Goal: Information Seeking & Learning: Compare options

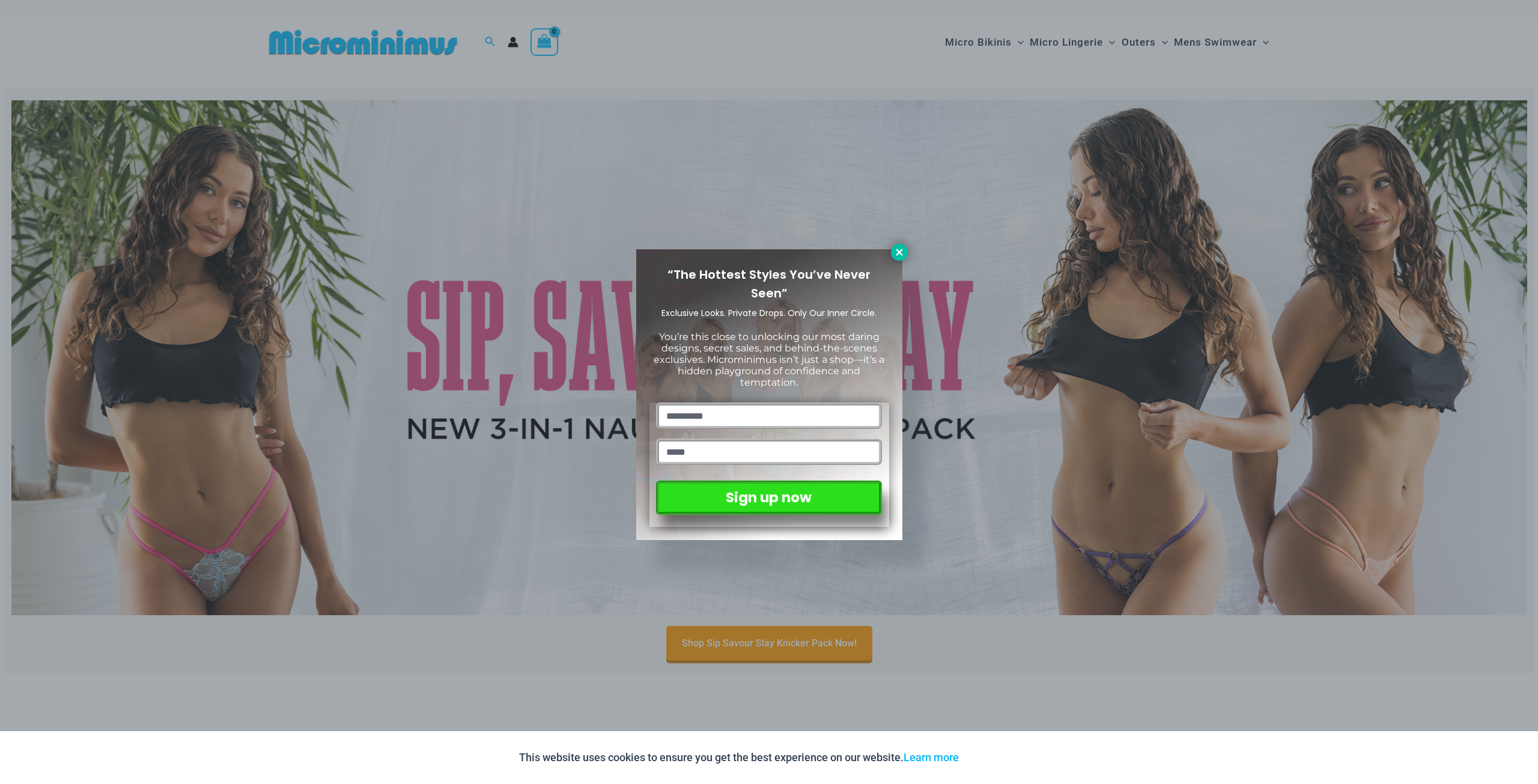
click at [902, 250] on icon at bounding box center [900, 253] width 11 height 11
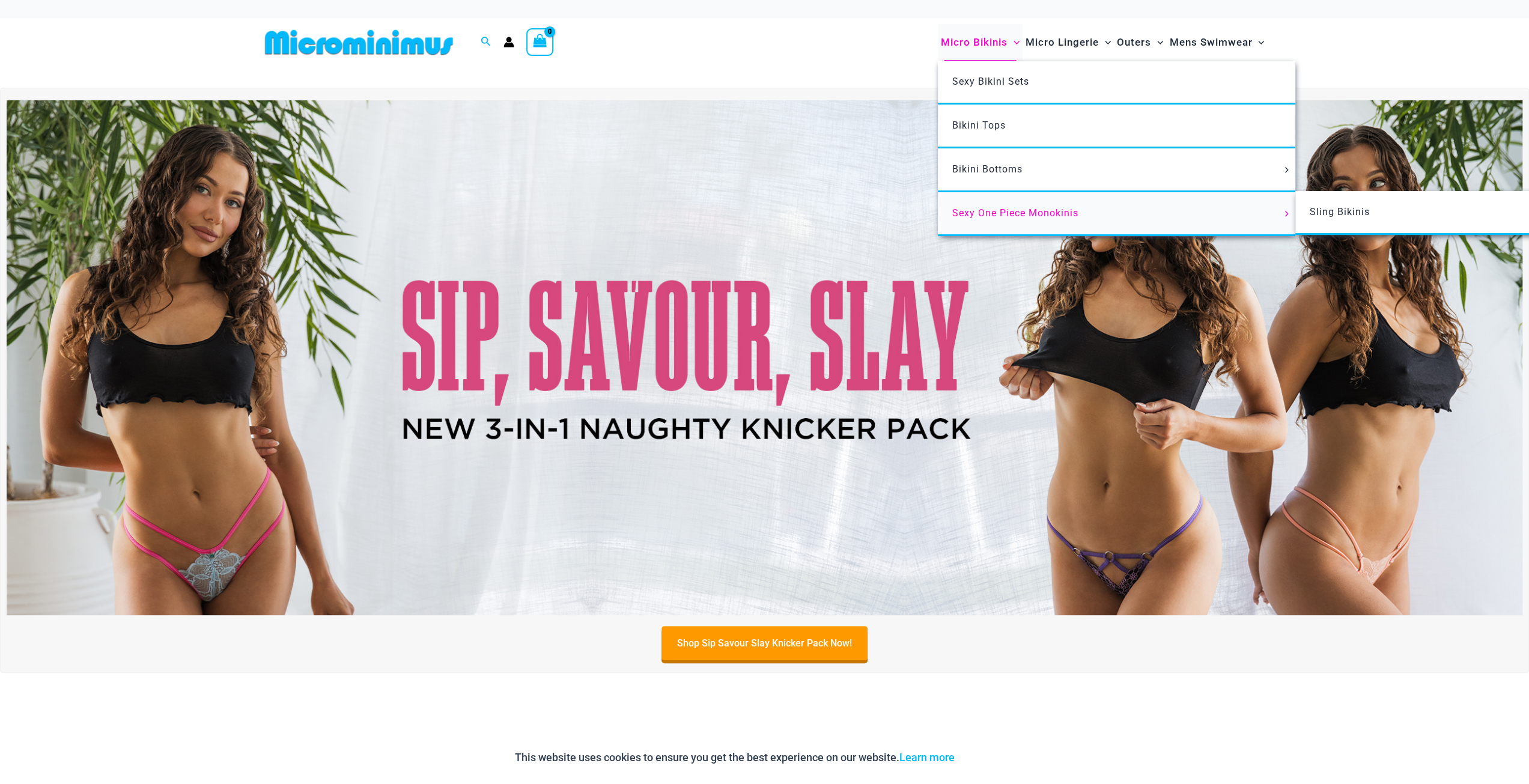
click at [1066, 215] on span "Sexy One Piece Monokinis" at bounding box center [1015, 213] width 126 height 11
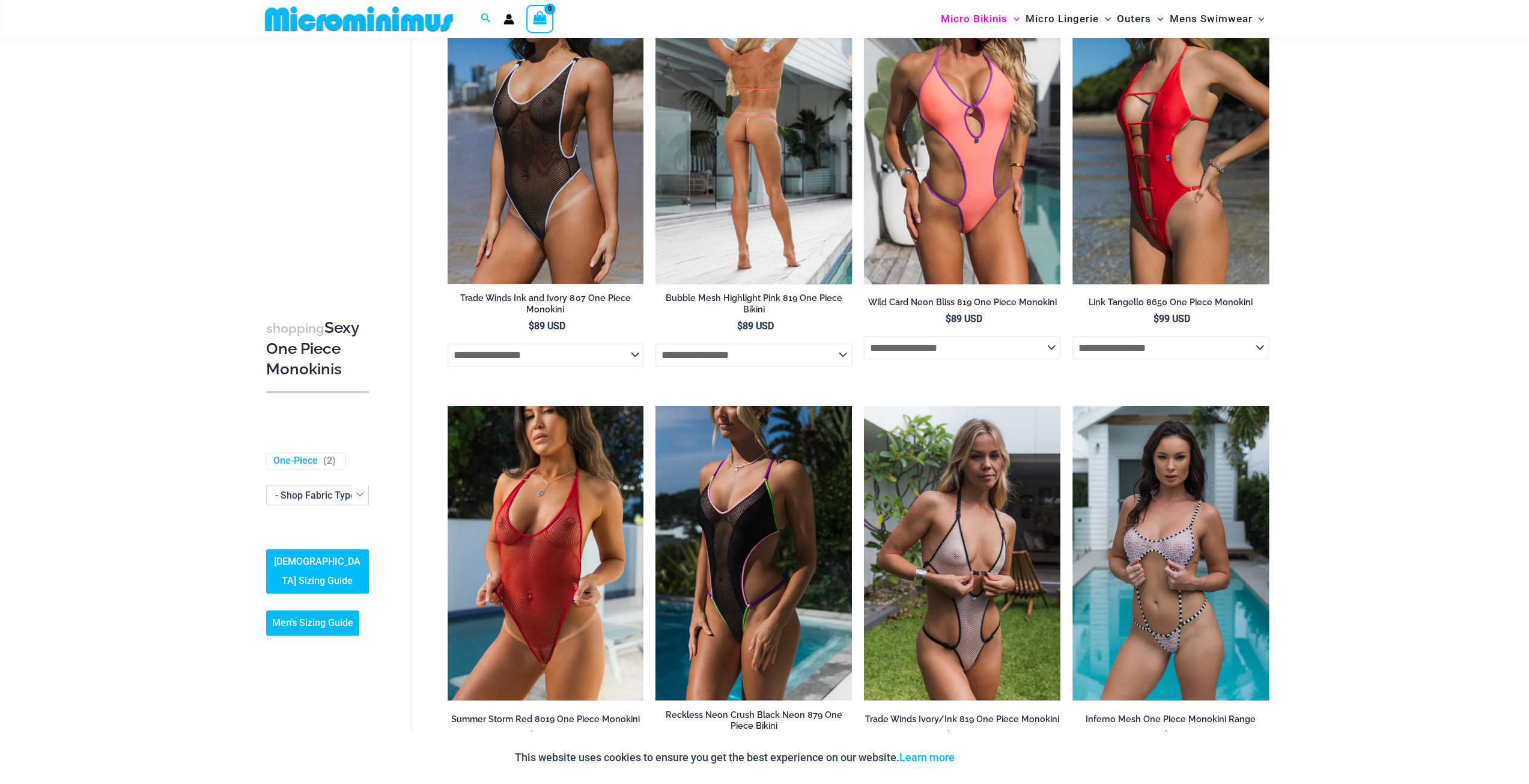
scroll to position [50, 0]
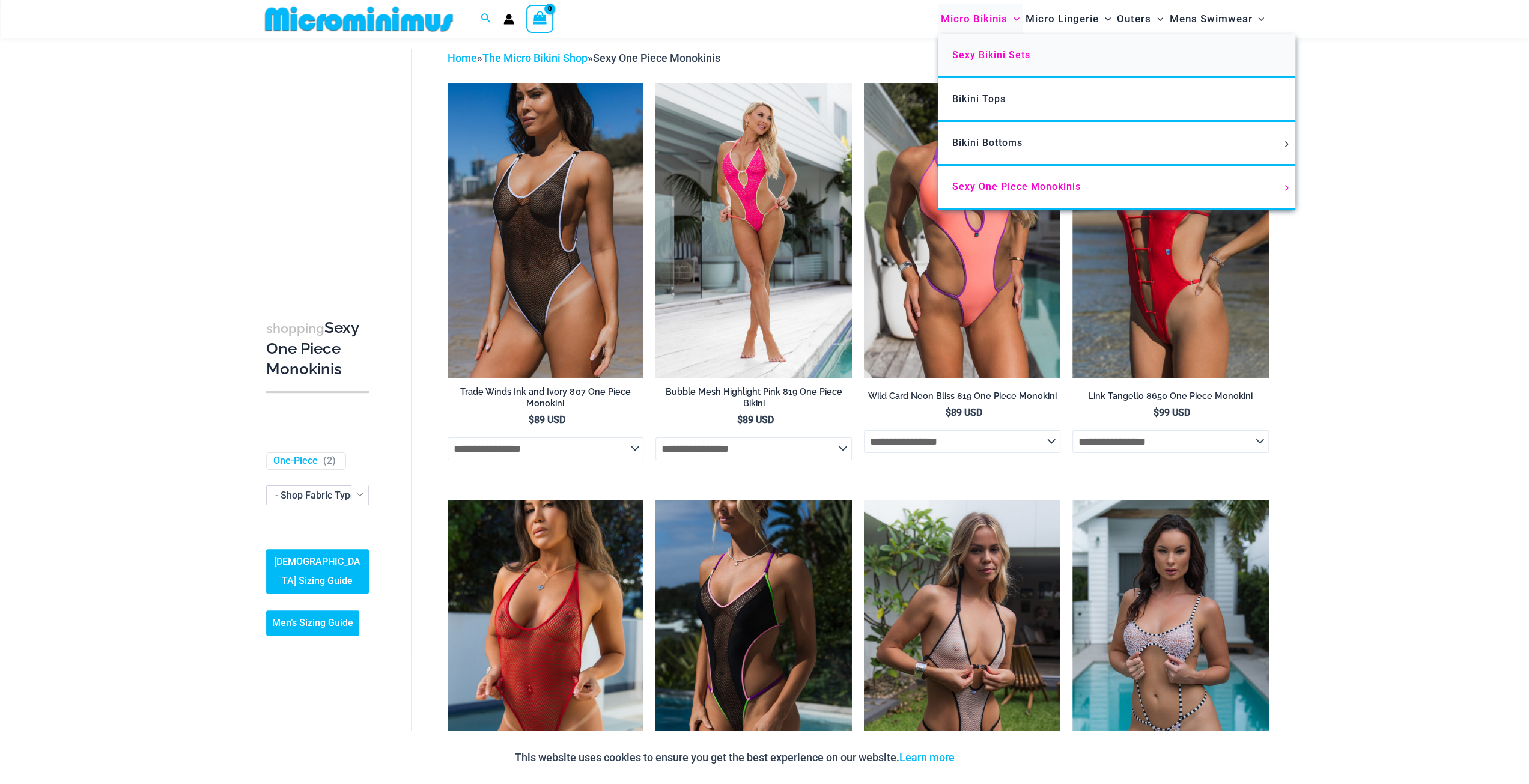
click at [1001, 51] on span "Sexy Bikini Sets" at bounding box center [991, 55] width 78 height 11
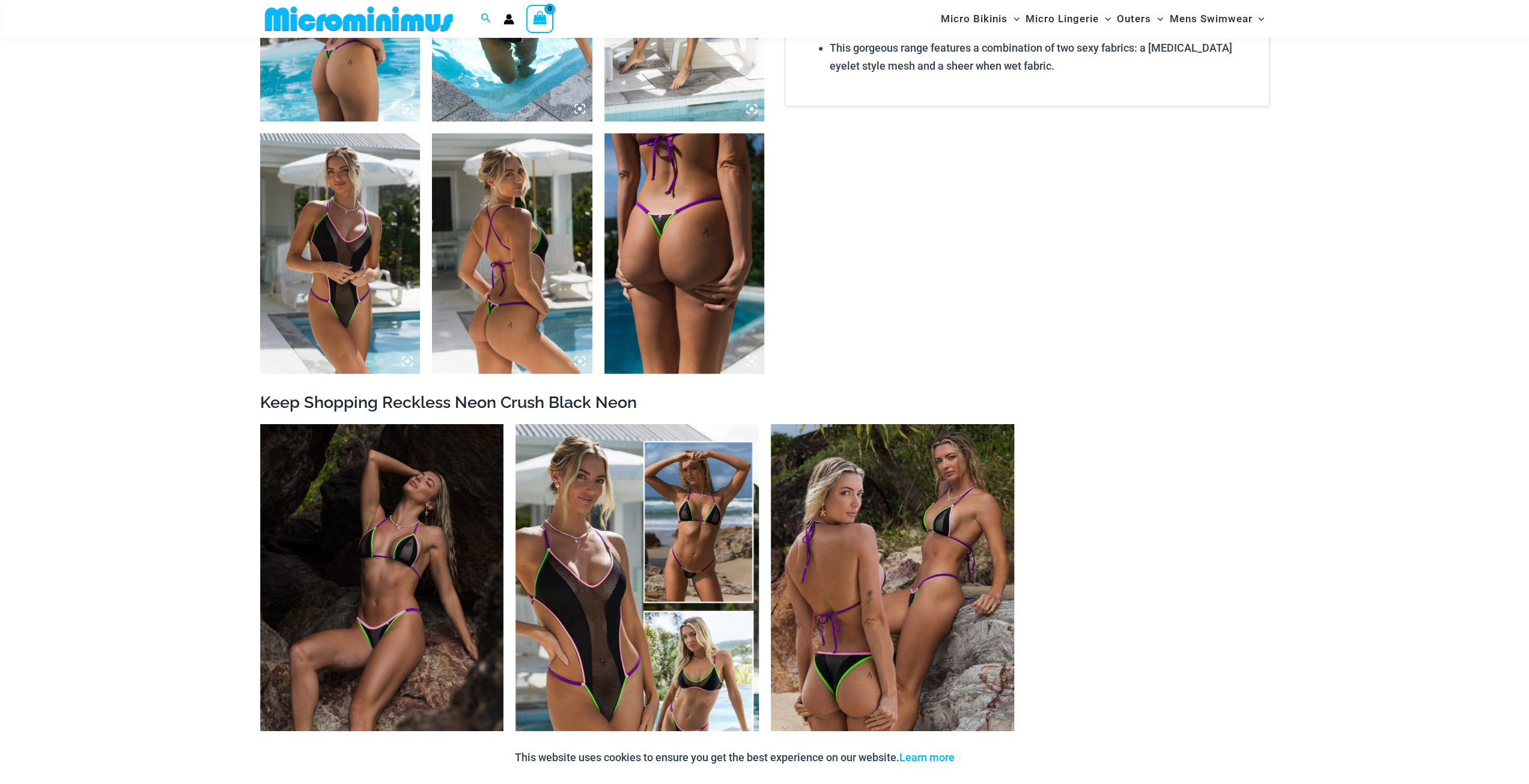
scroll to position [1130, 0]
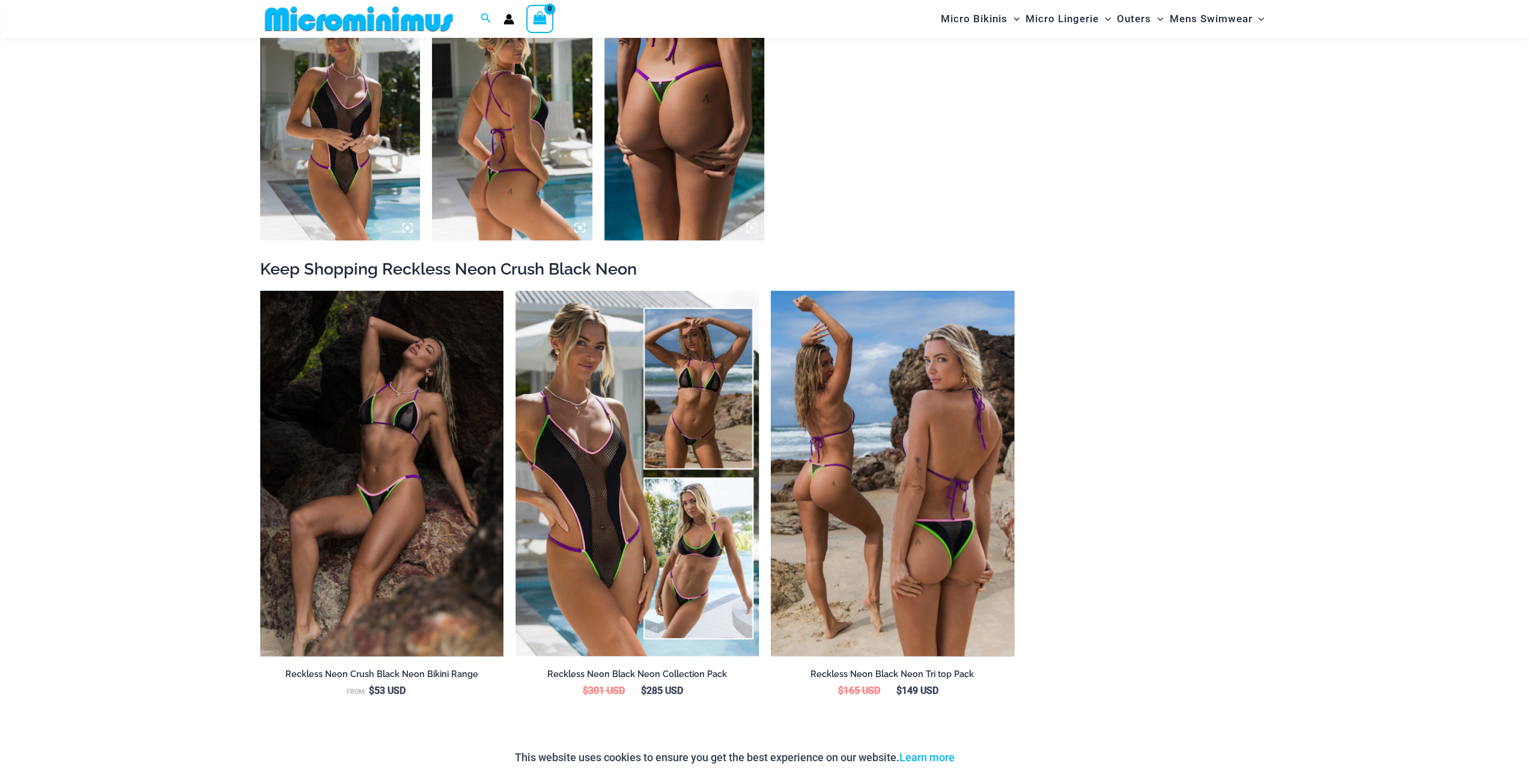
click at [866, 458] on img at bounding box center [892, 473] width 243 height 365
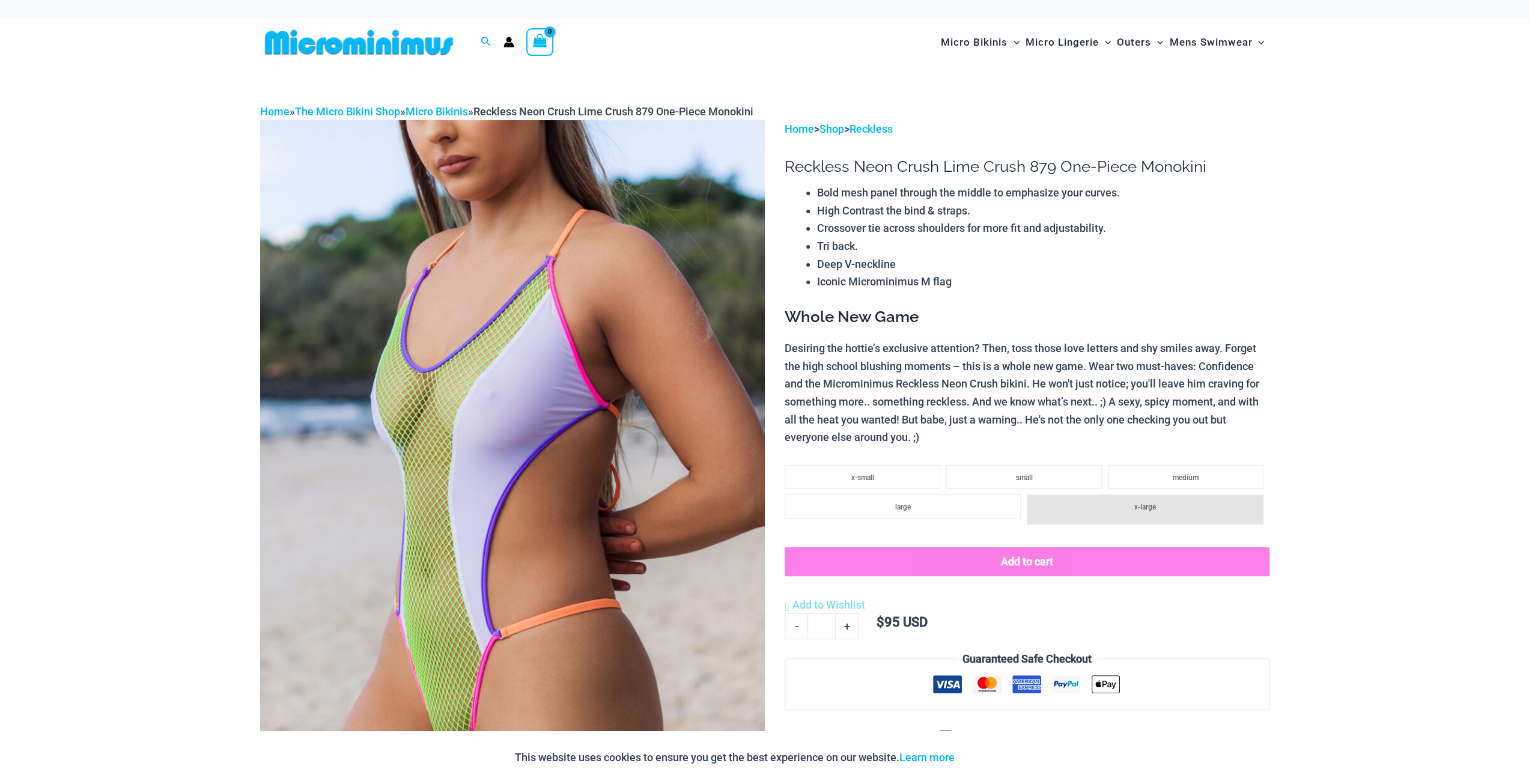
click at [567, 382] on img at bounding box center [512, 498] width 505 height 756
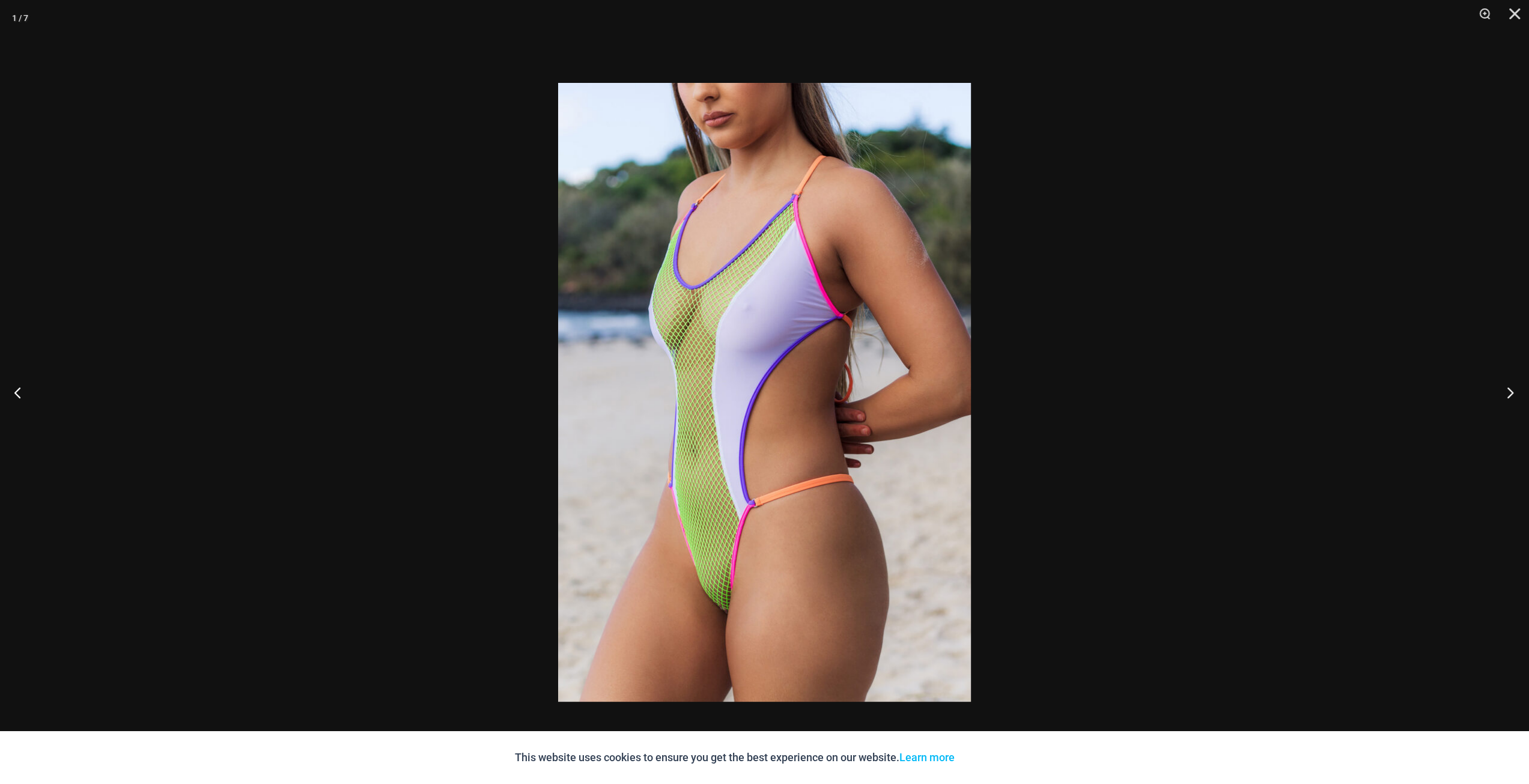
click at [1514, 390] on button "Next" at bounding box center [1506, 392] width 45 height 60
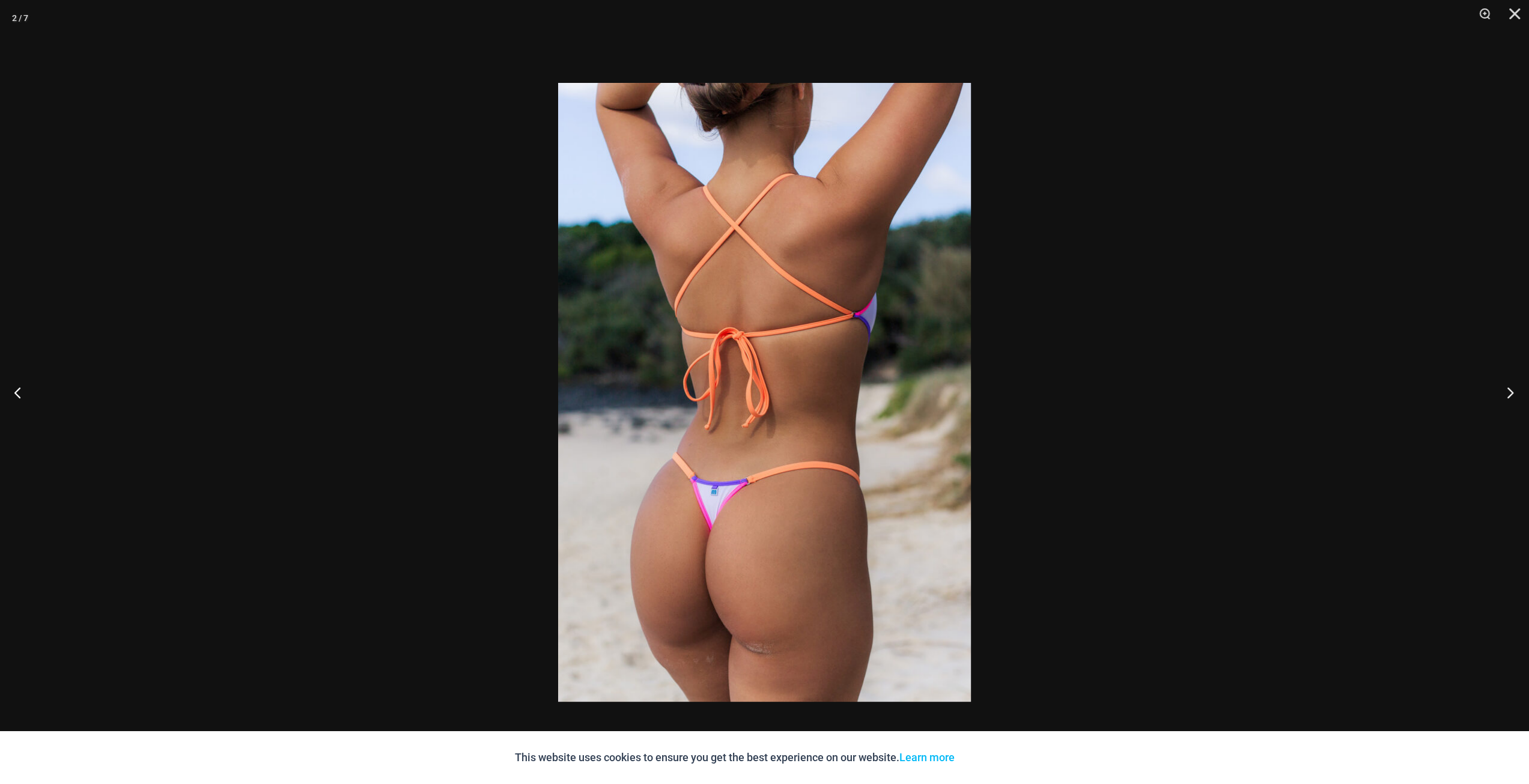
click at [1512, 390] on button "Next" at bounding box center [1506, 392] width 45 height 60
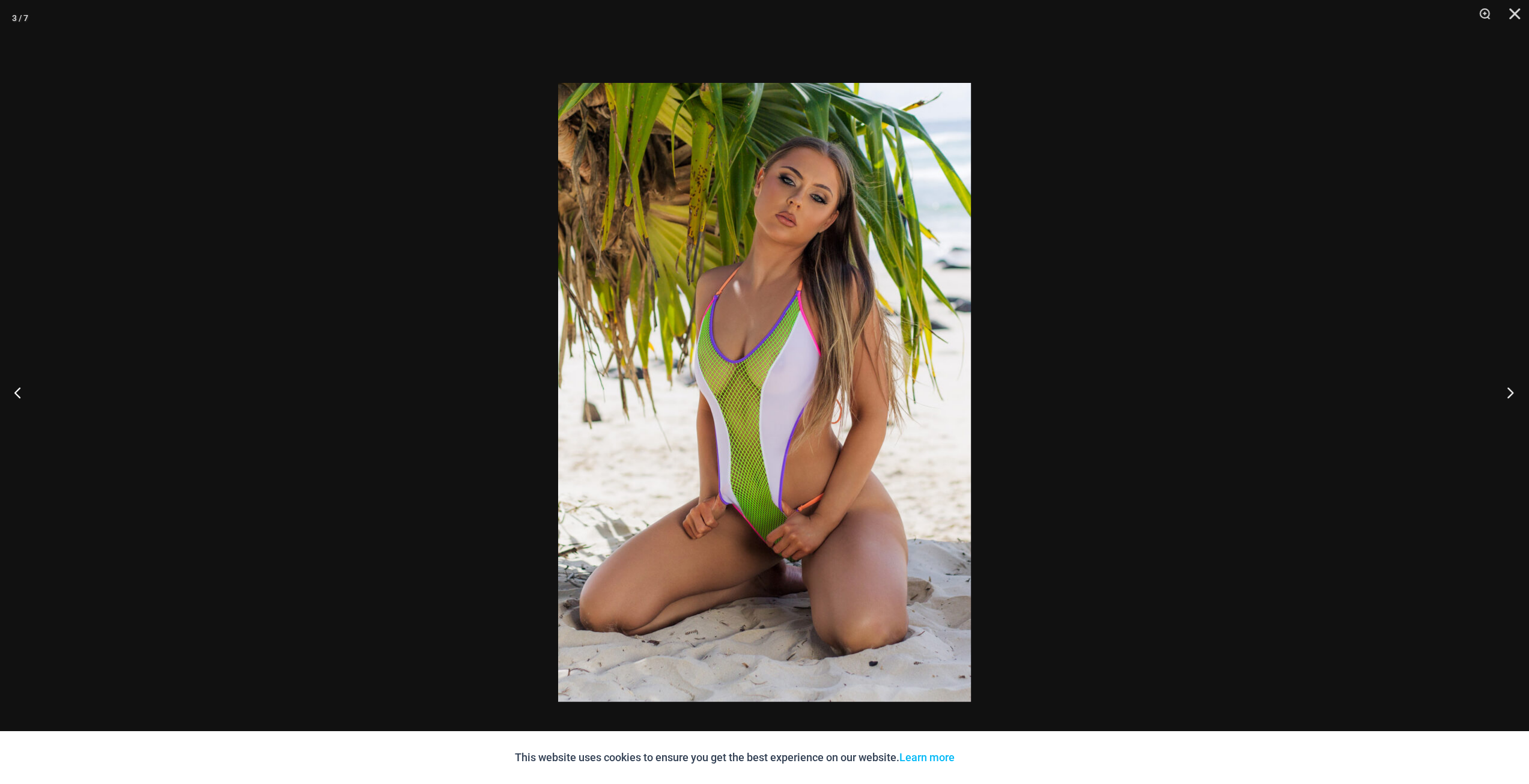
click at [1512, 390] on button "Next" at bounding box center [1506, 392] width 45 height 60
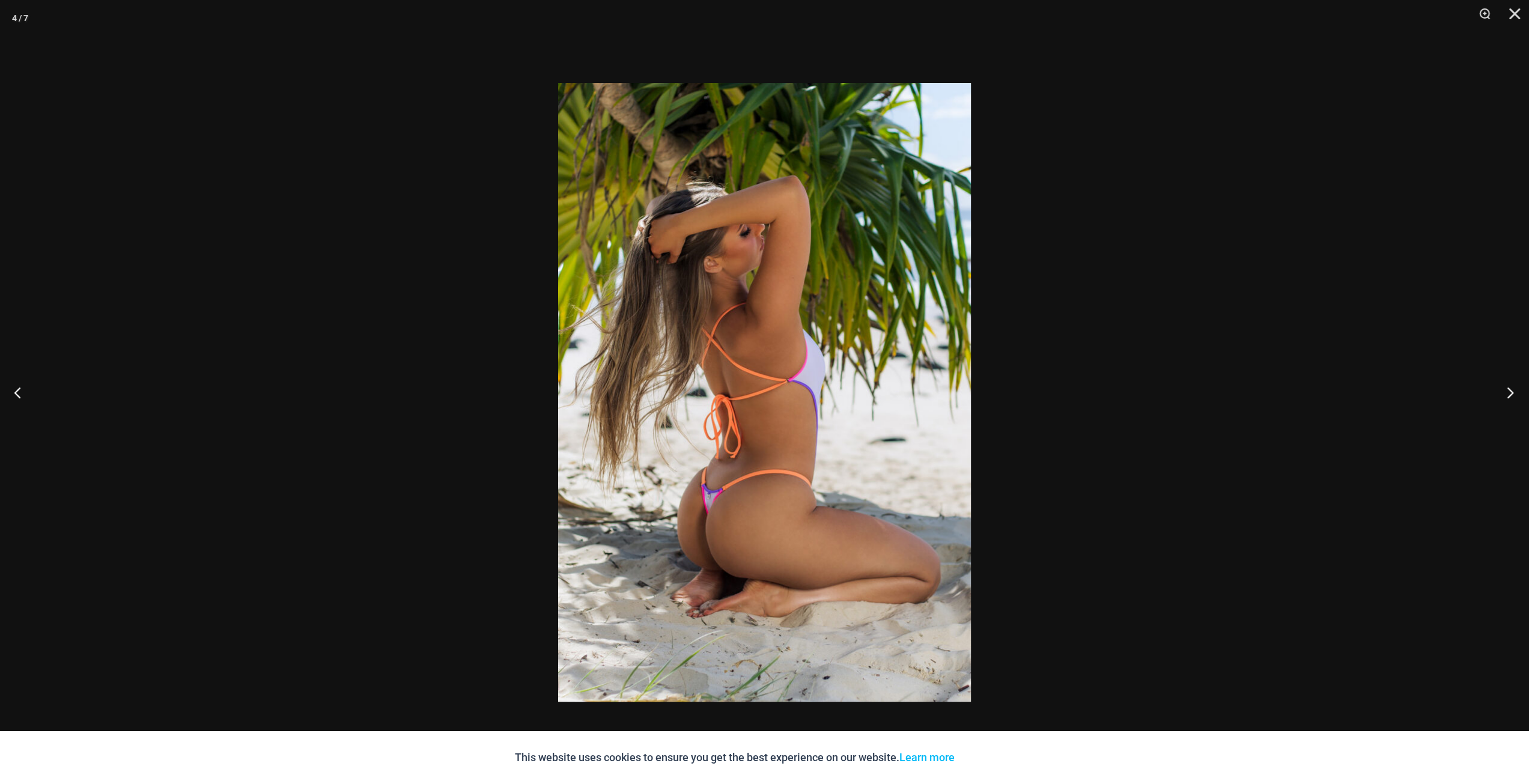
click at [1512, 390] on button "Next" at bounding box center [1506, 392] width 45 height 60
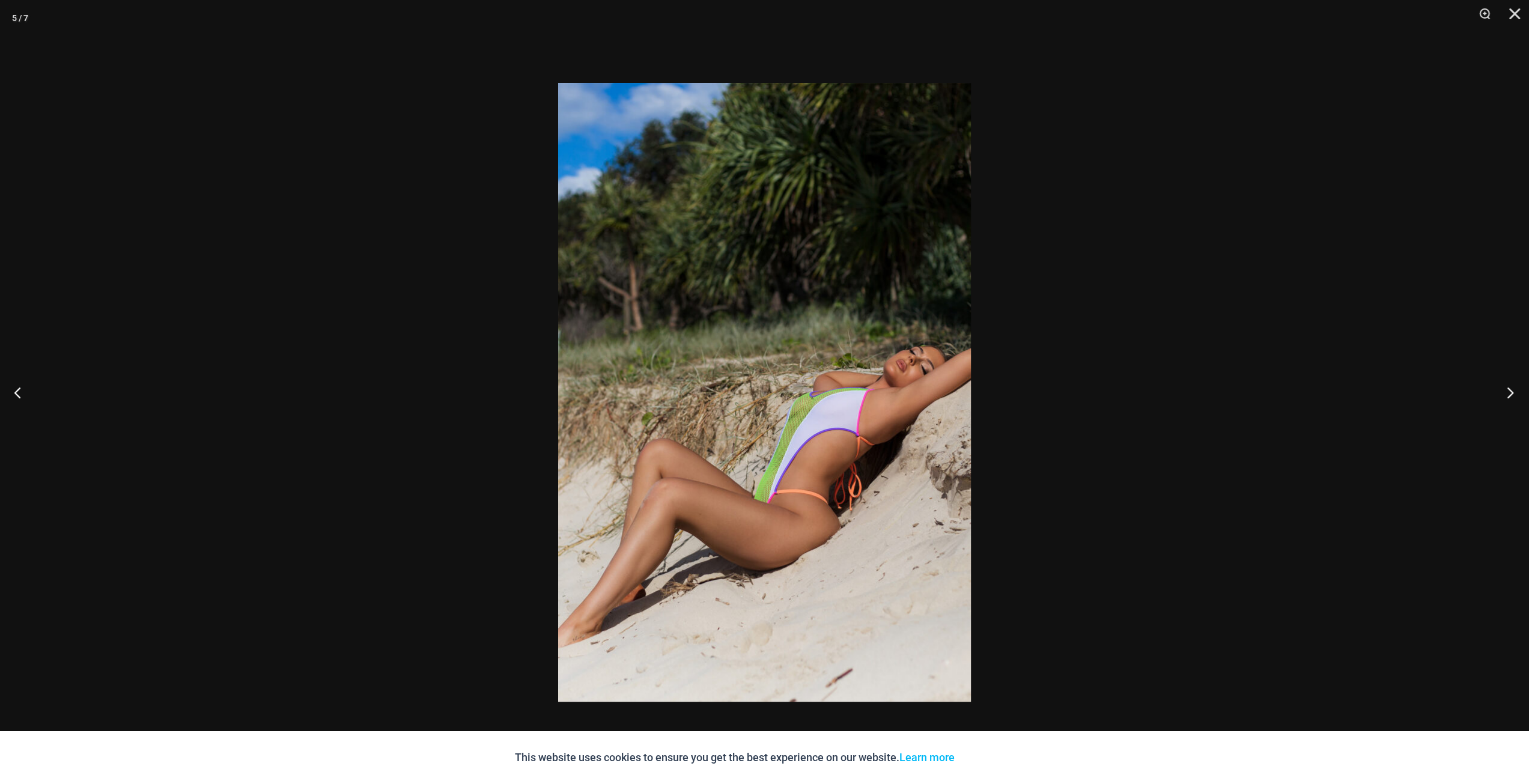
click at [1512, 390] on button "Next" at bounding box center [1506, 392] width 45 height 60
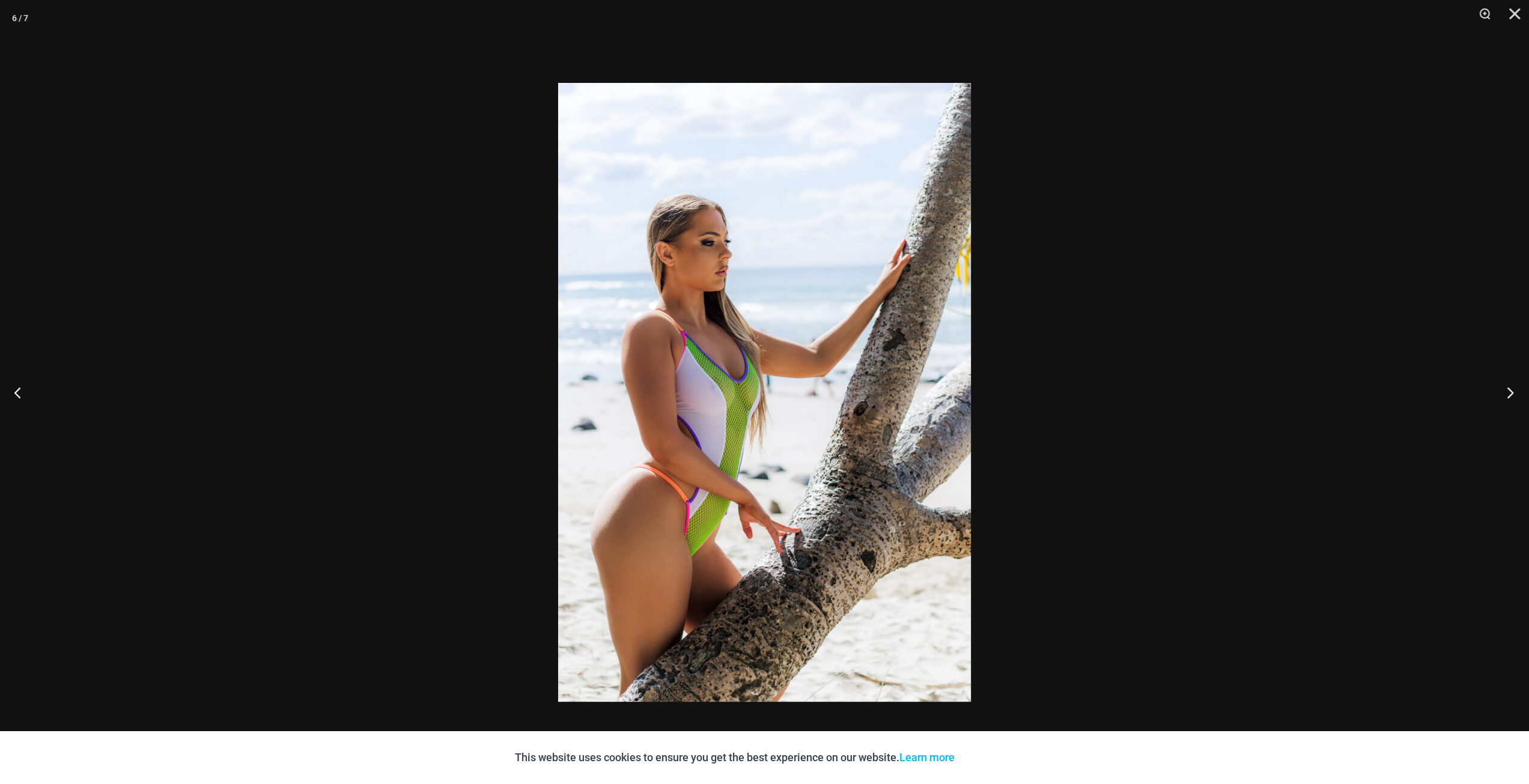
click at [1512, 390] on button "Next" at bounding box center [1506, 392] width 45 height 60
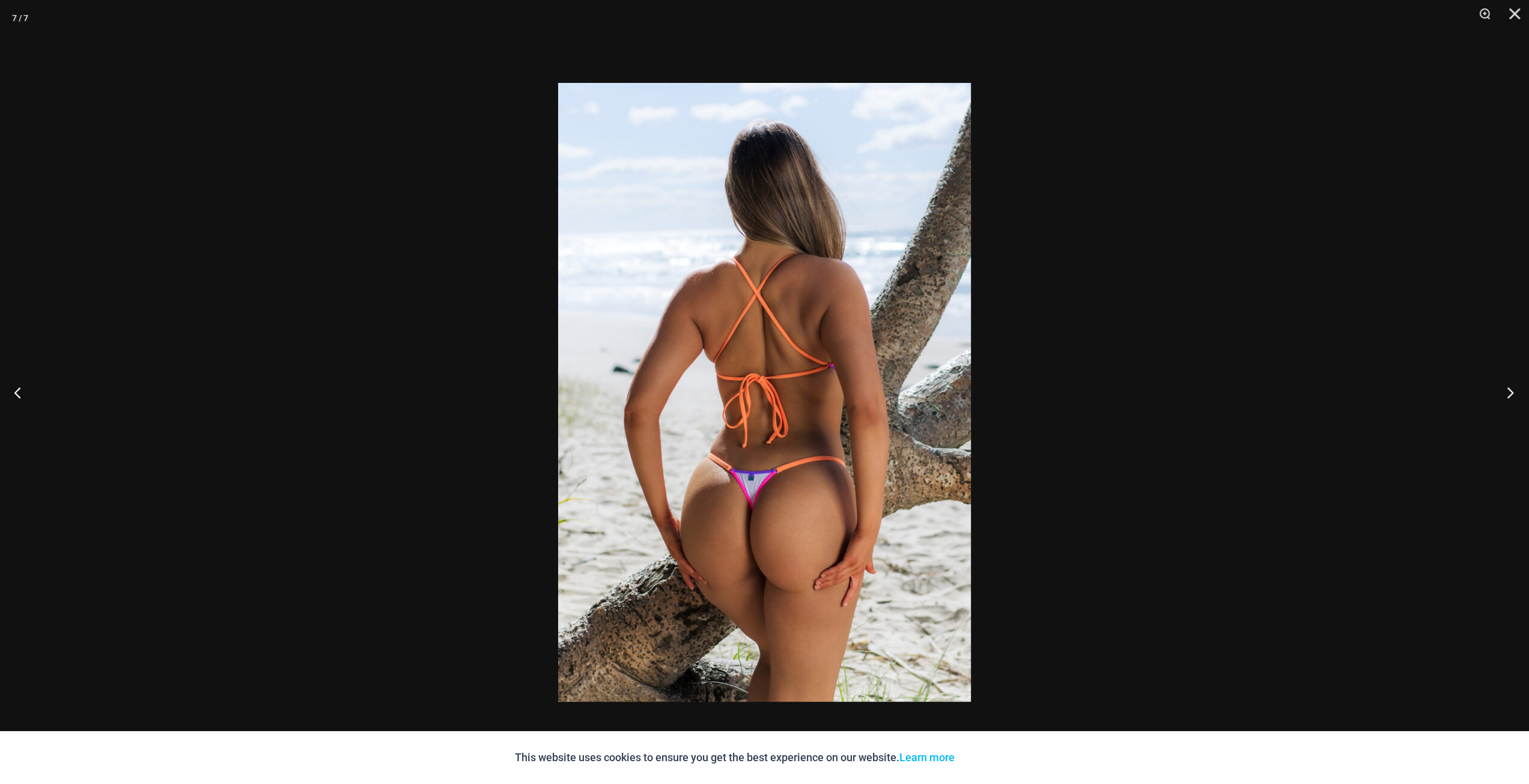
click at [1512, 390] on button "Next" at bounding box center [1506, 392] width 45 height 60
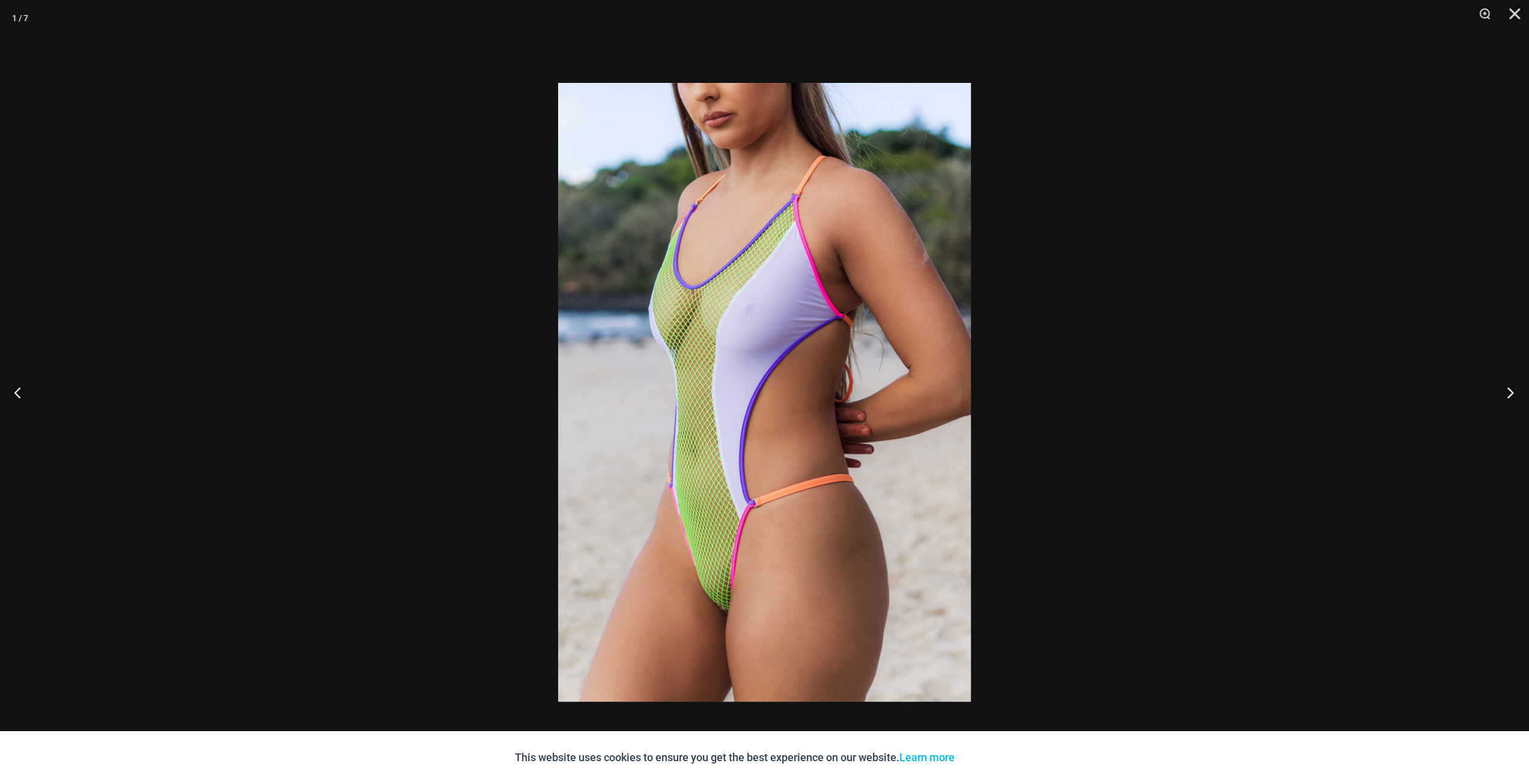
click at [1512, 390] on button "Next" at bounding box center [1506, 392] width 45 height 60
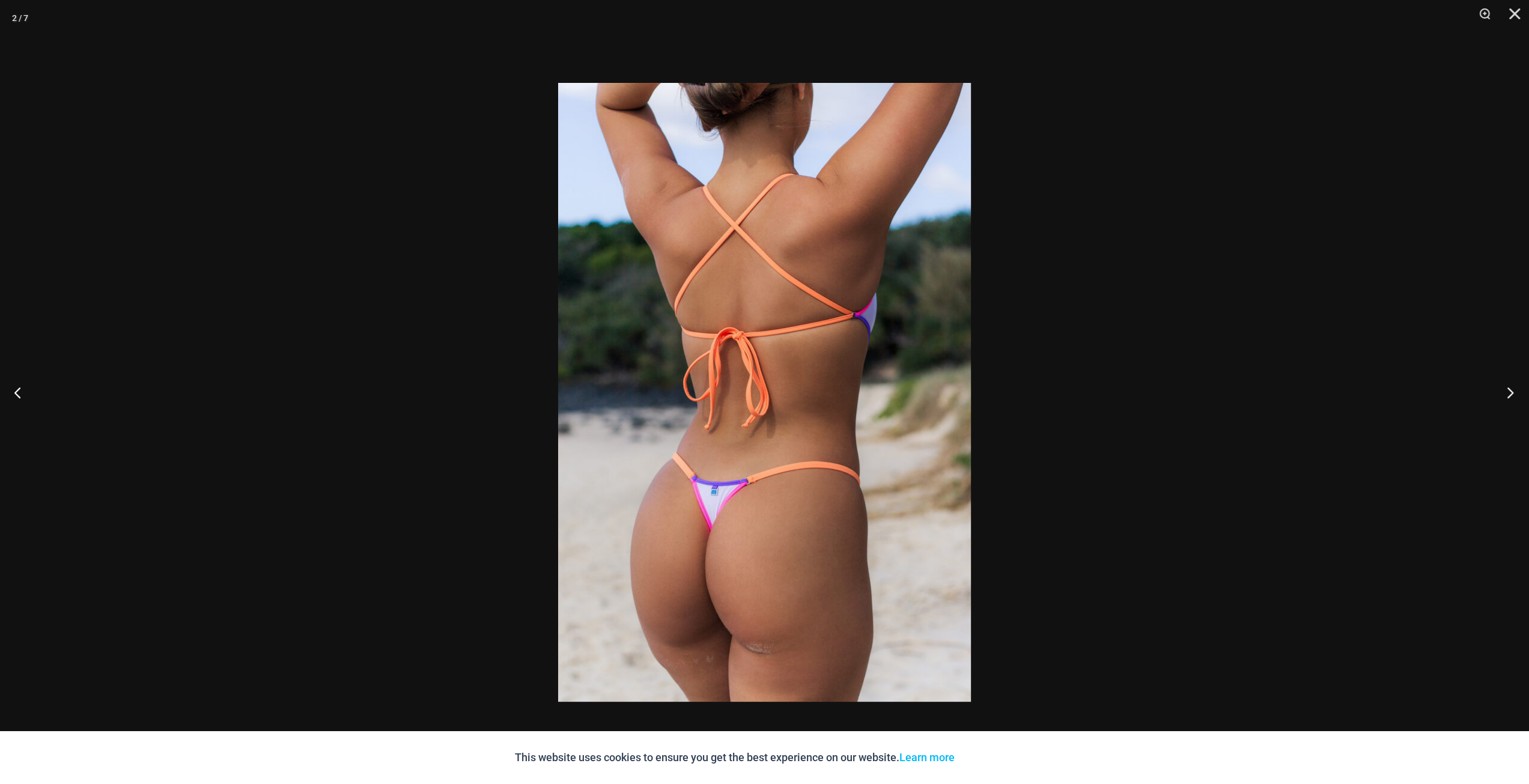
click at [1512, 390] on button "Next" at bounding box center [1506, 392] width 45 height 60
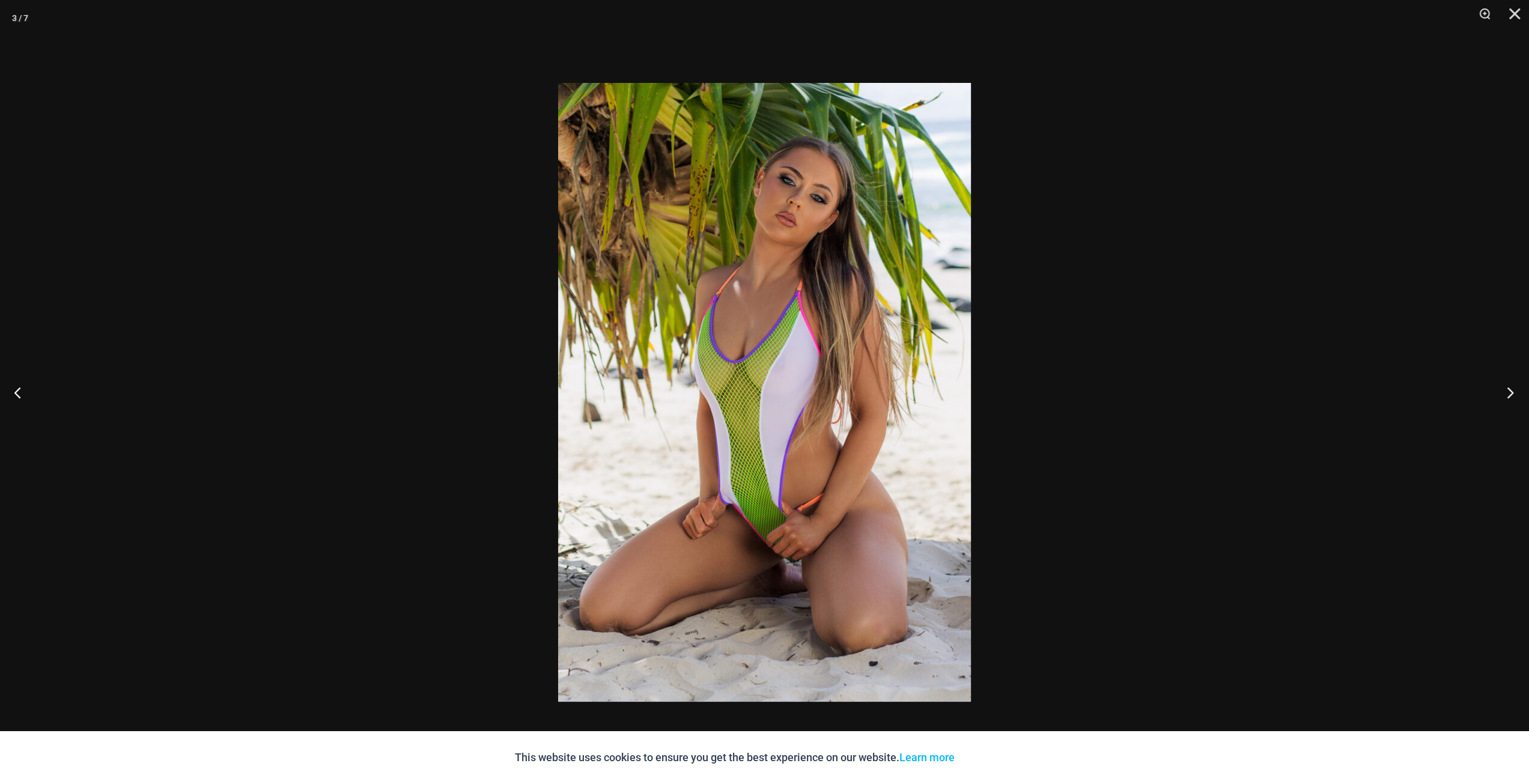
click at [1512, 390] on button "Next" at bounding box center [1506, 392] width 45 height 60
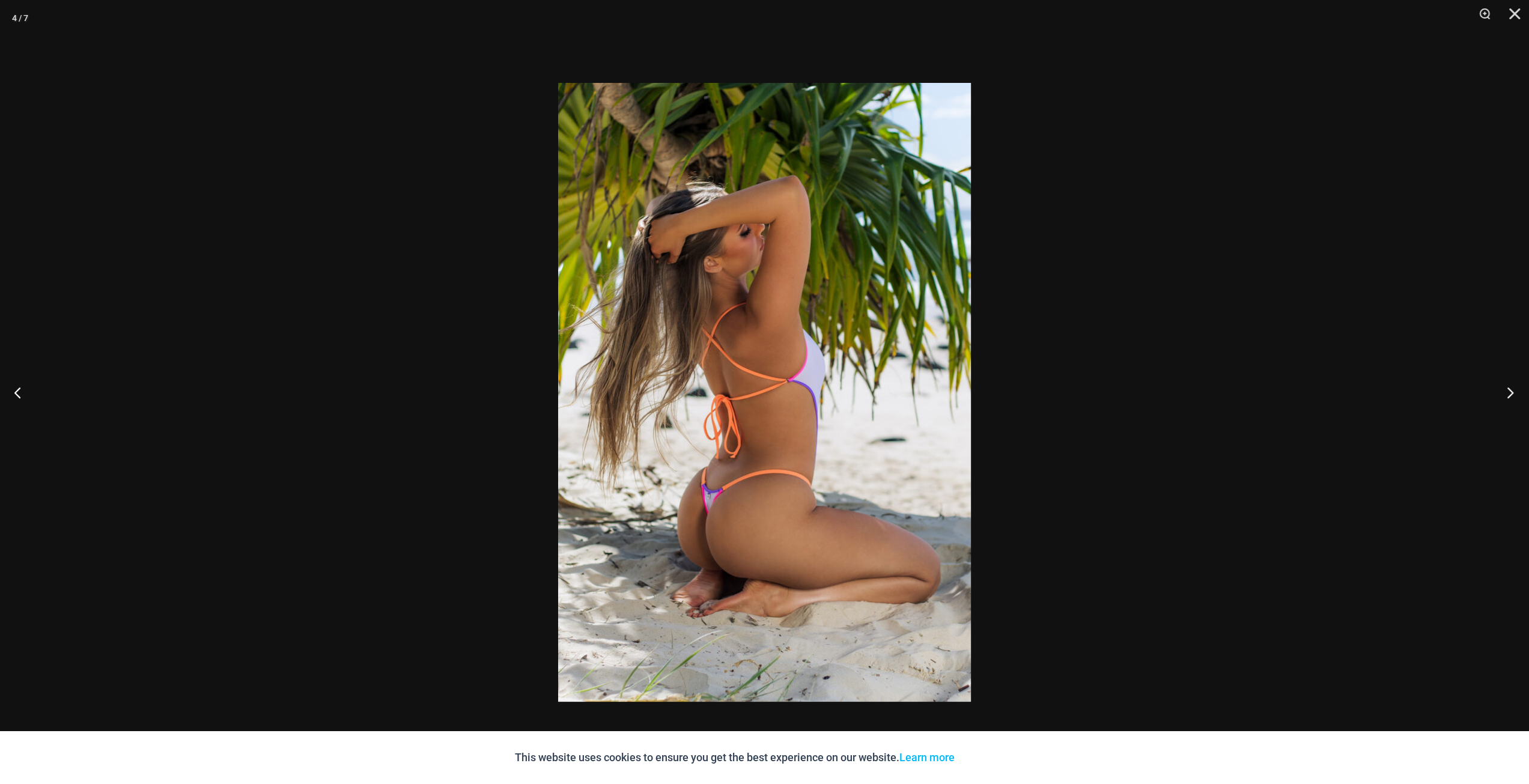
click at [1512, 390] on button "Next" at bounding box center [1506, 392] width 45 height 60
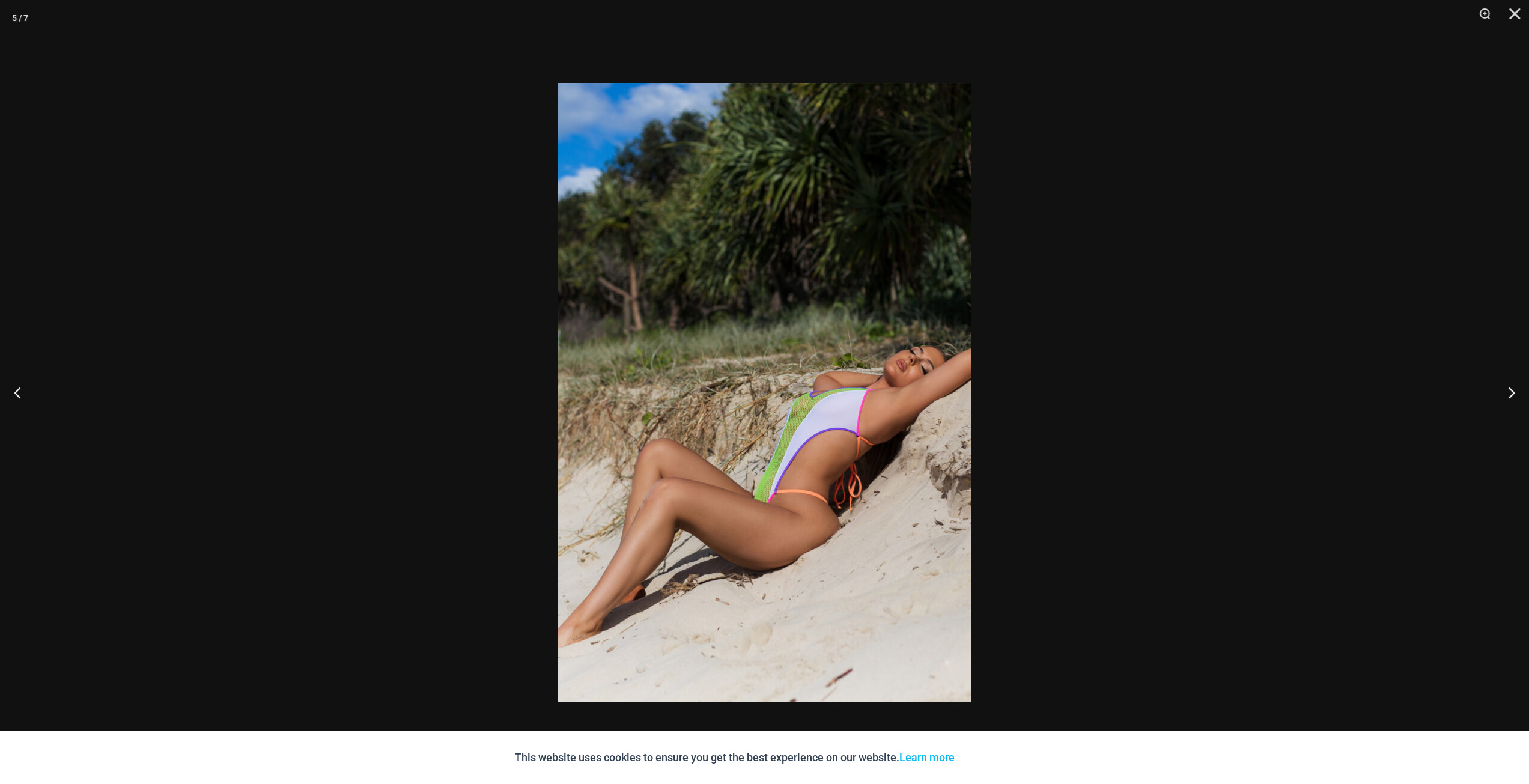
click at [1329, 412] on div at bounding box center [764, 392] width 1529 height 784
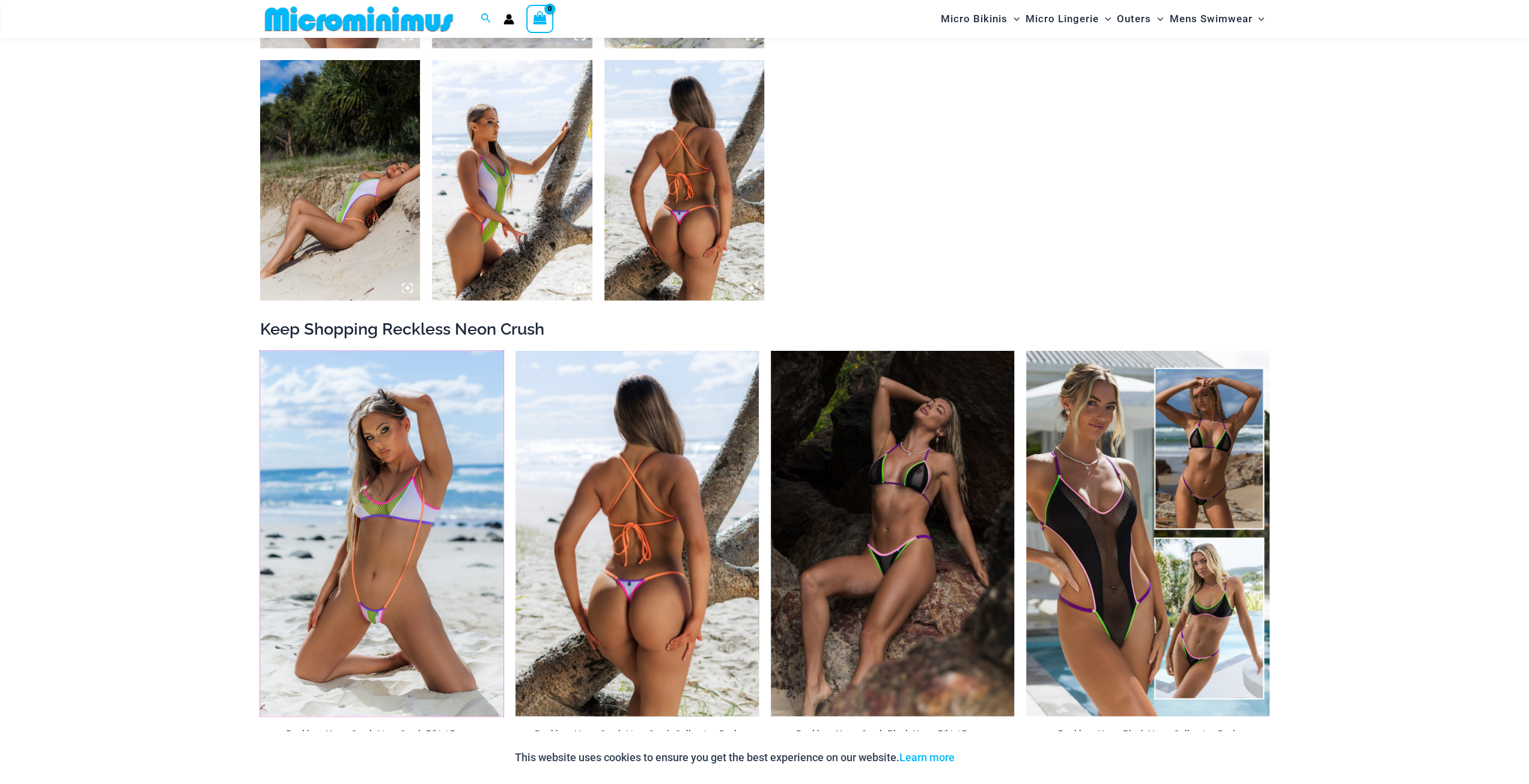
scroll to position [1250, 0]
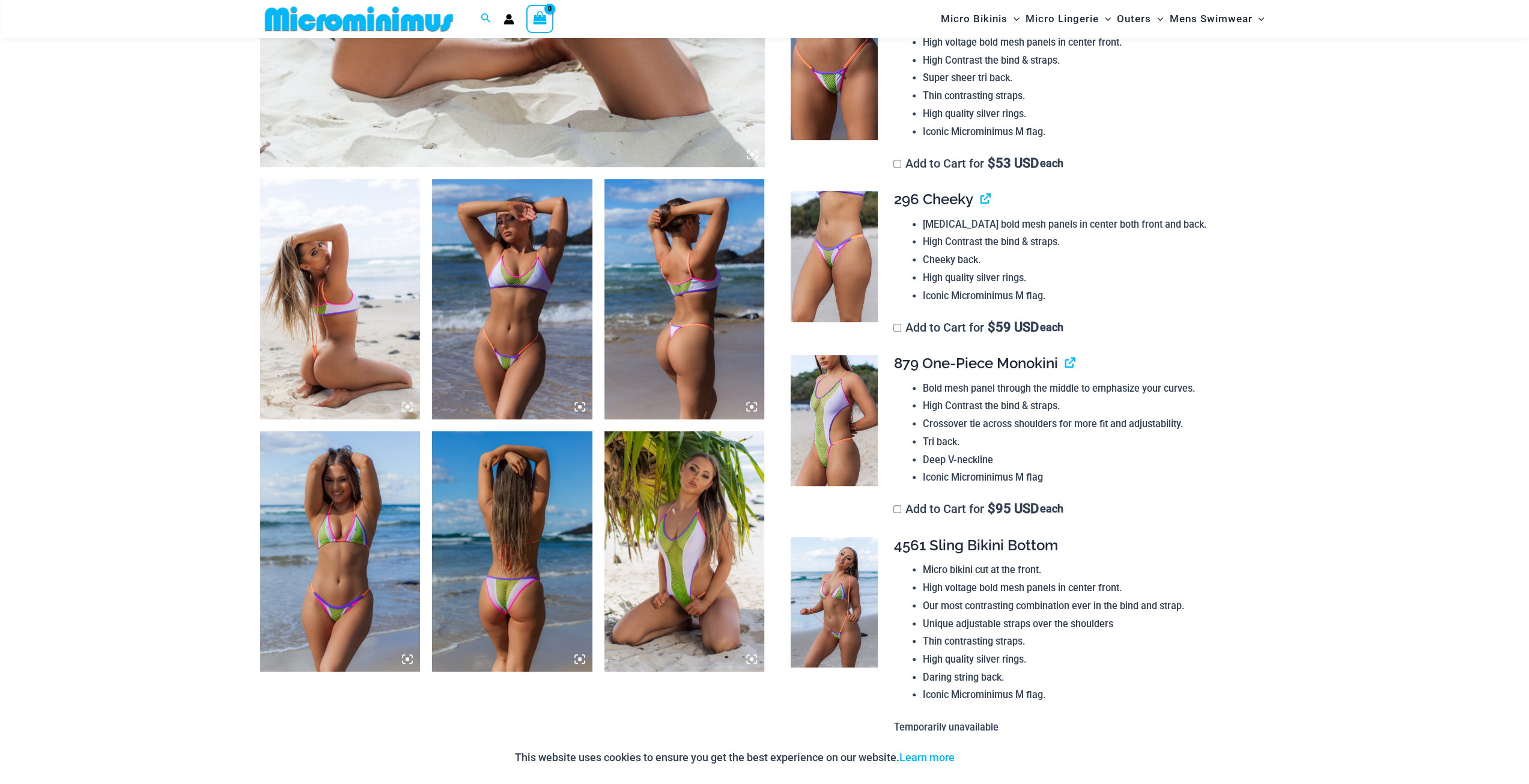
scroll to position [650, 0]
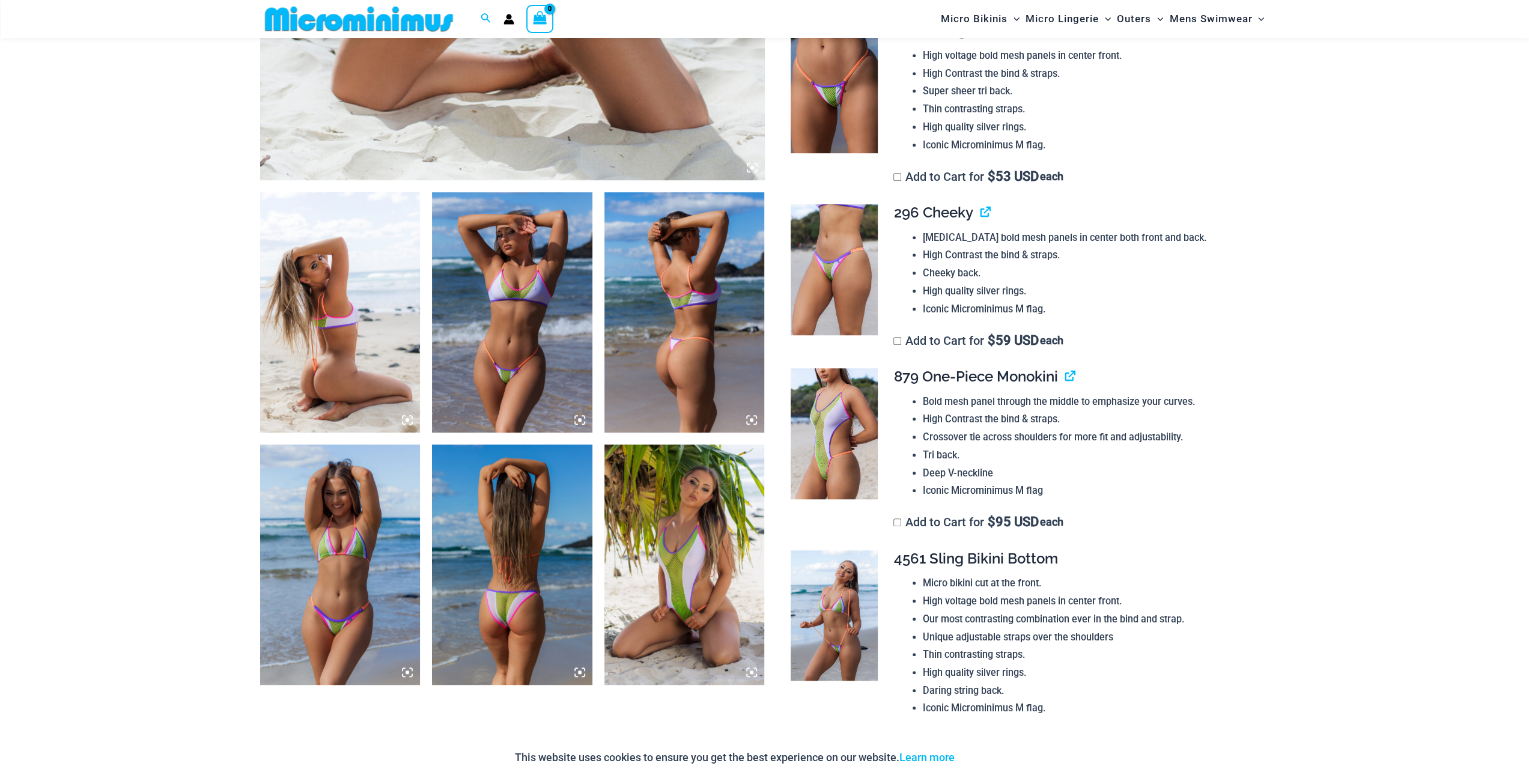
click at [852, 135] on img at bounding box center [834, 87] width 87 height 131
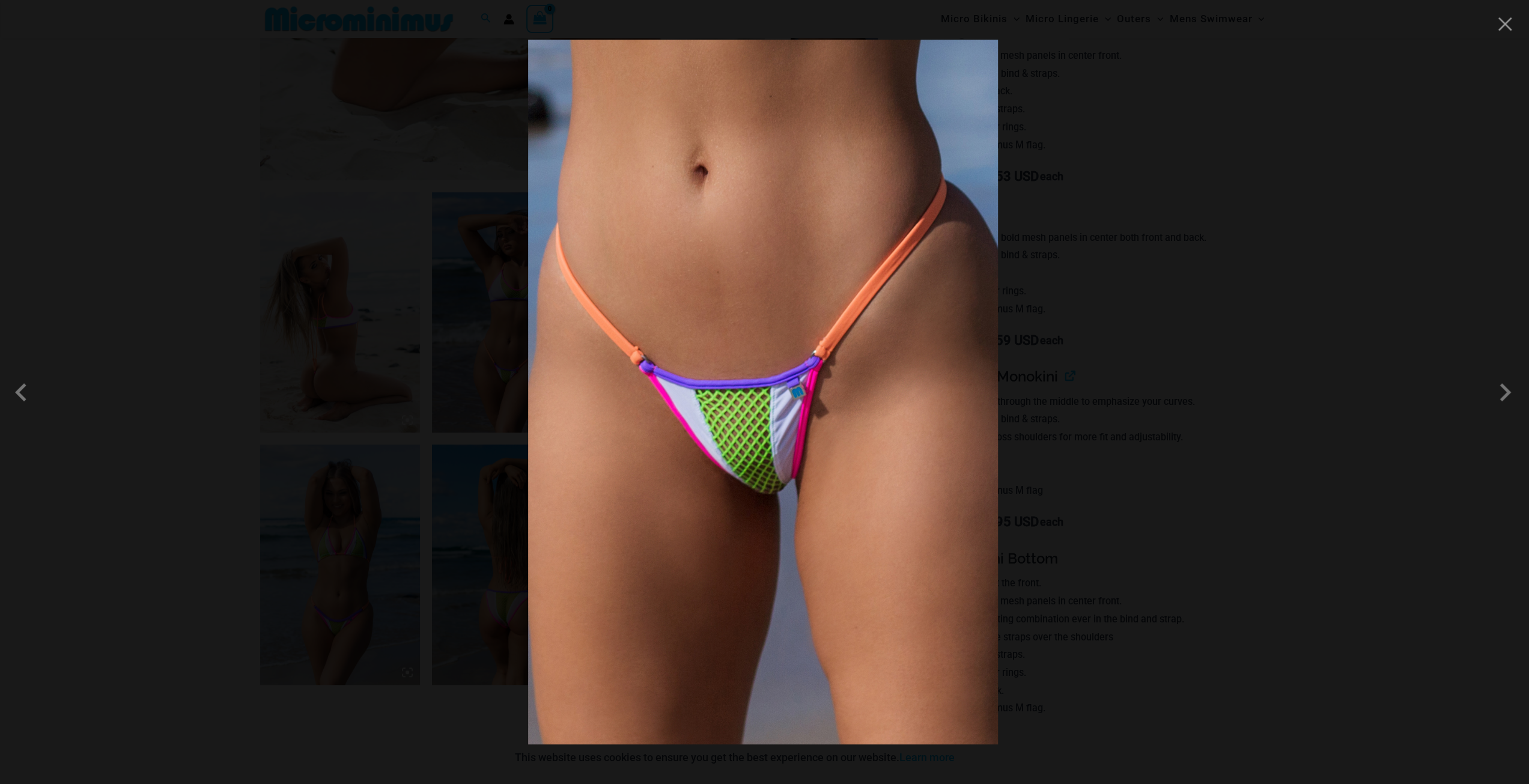
click at [761, 494] on img at bounding box center [762, 392] width 470 height 705
click at [1024, 455] on div at bounding box center [764, 392] width 1529 height 784
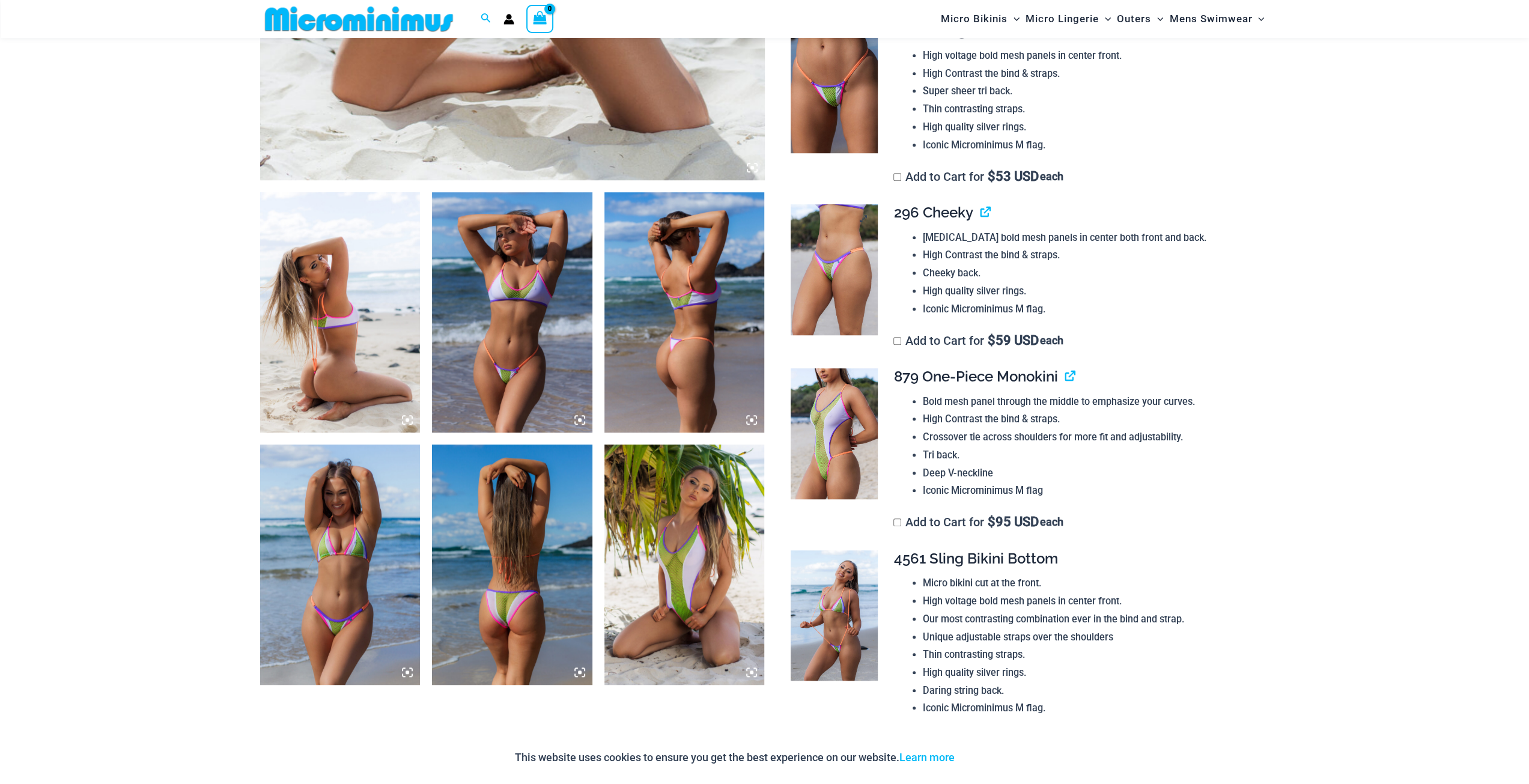
click at [846, 308] on img at bounding box center [834, 269] width 87 height 131
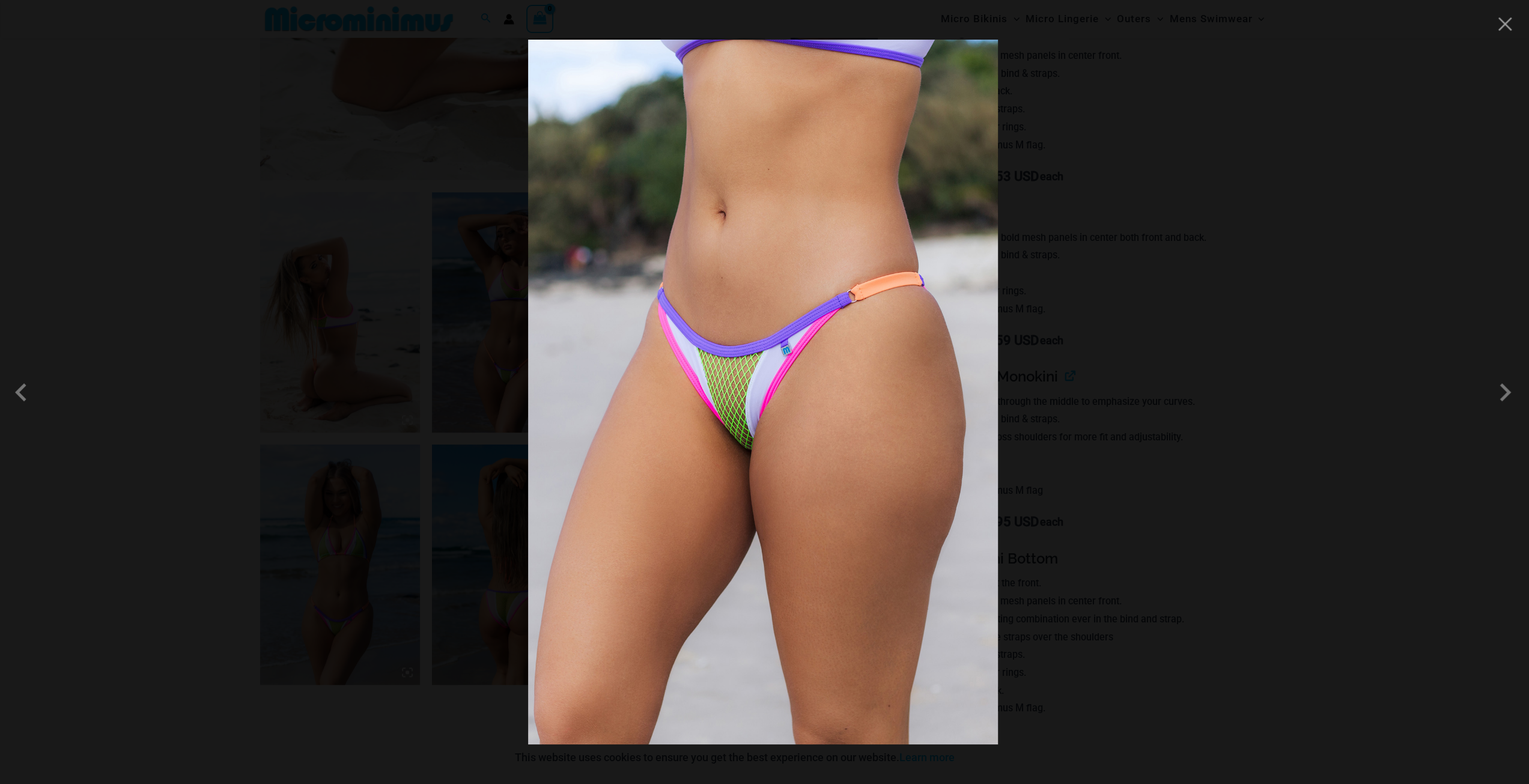
click at [833, 407] on img at bounding box center [762, 392] width 470 height 705
click at [1023, 409] on div at bounding box center [764, 392] width 1529 height 784
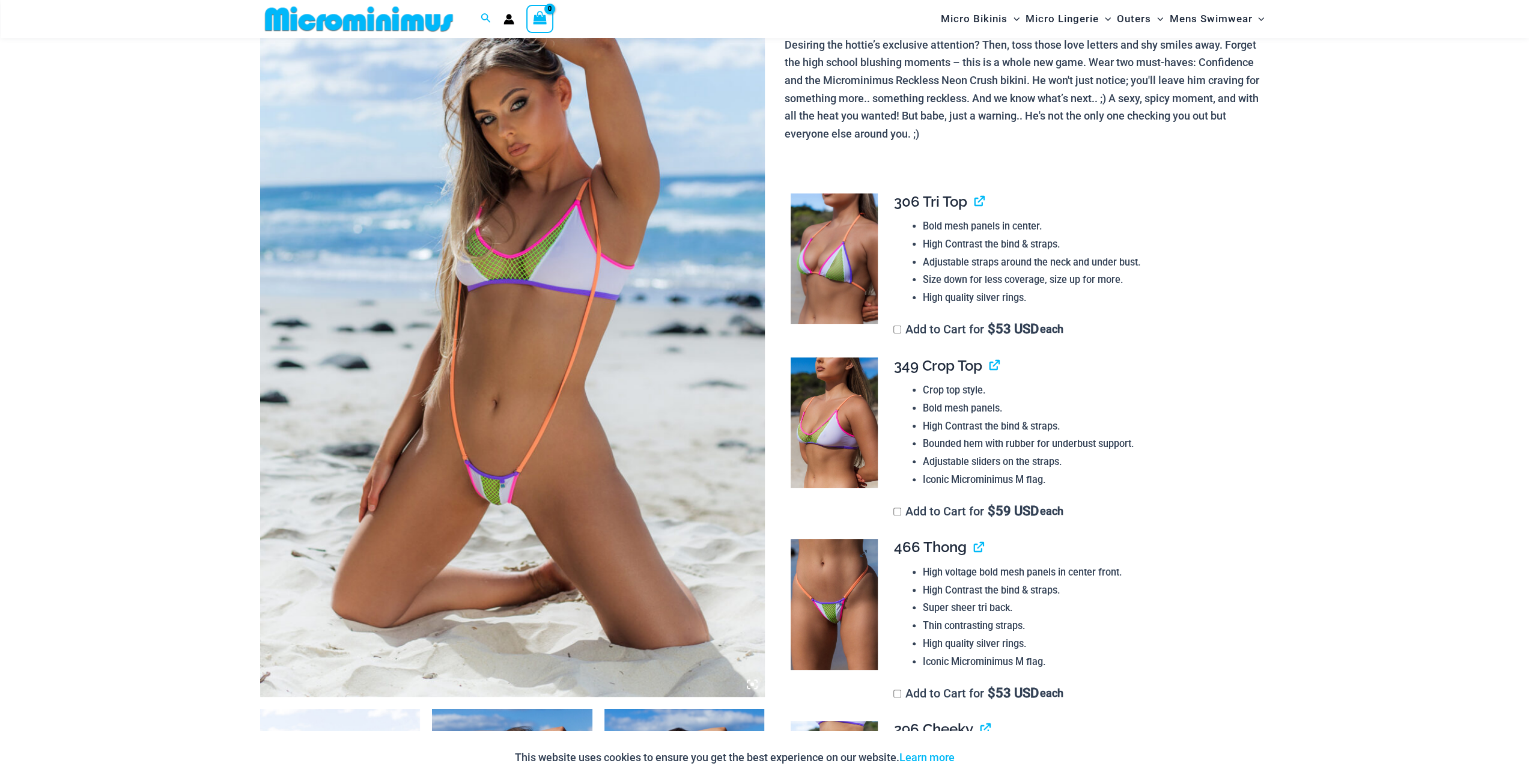
scroll to position [114, 0]
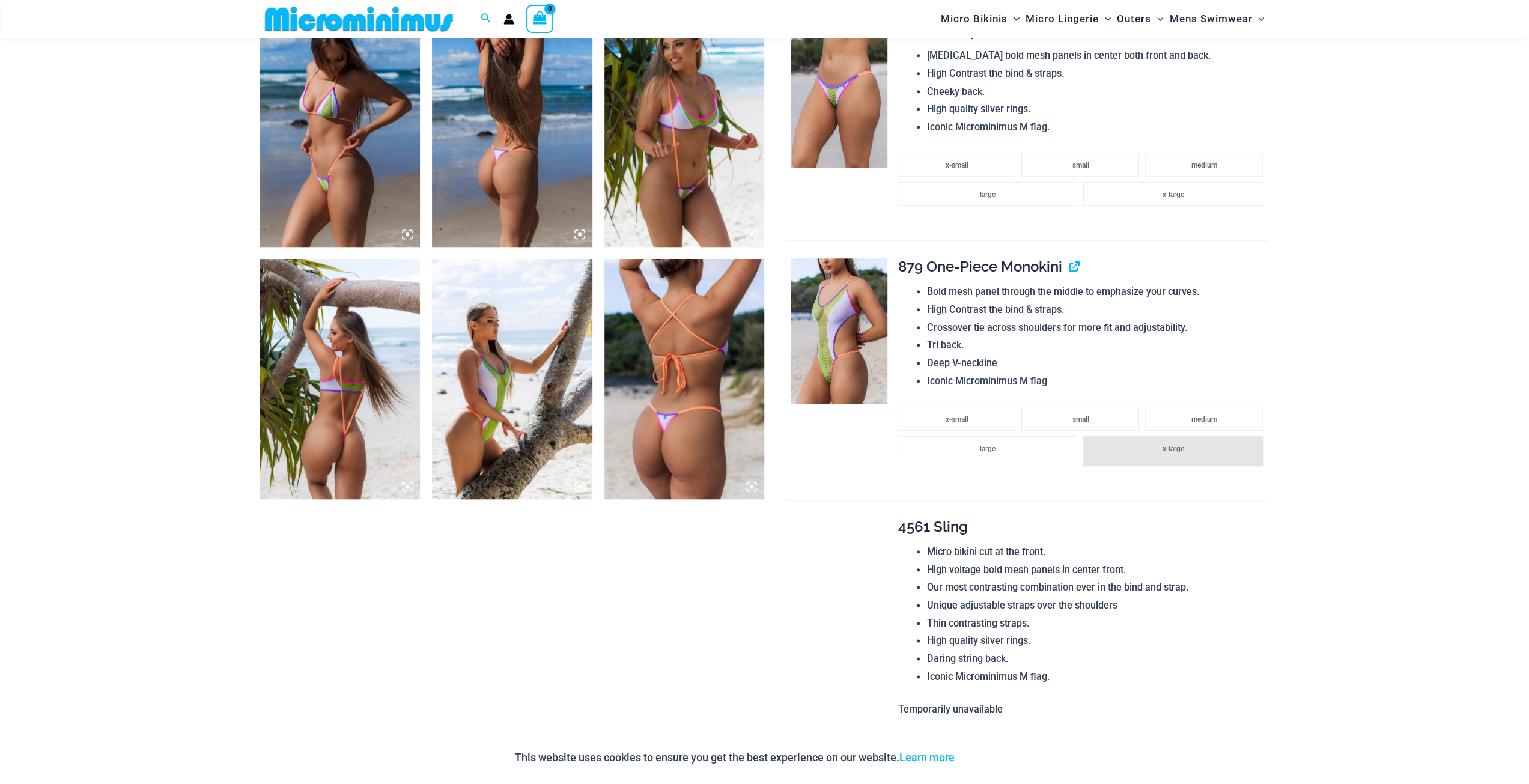
scroll to position [1250, 0]
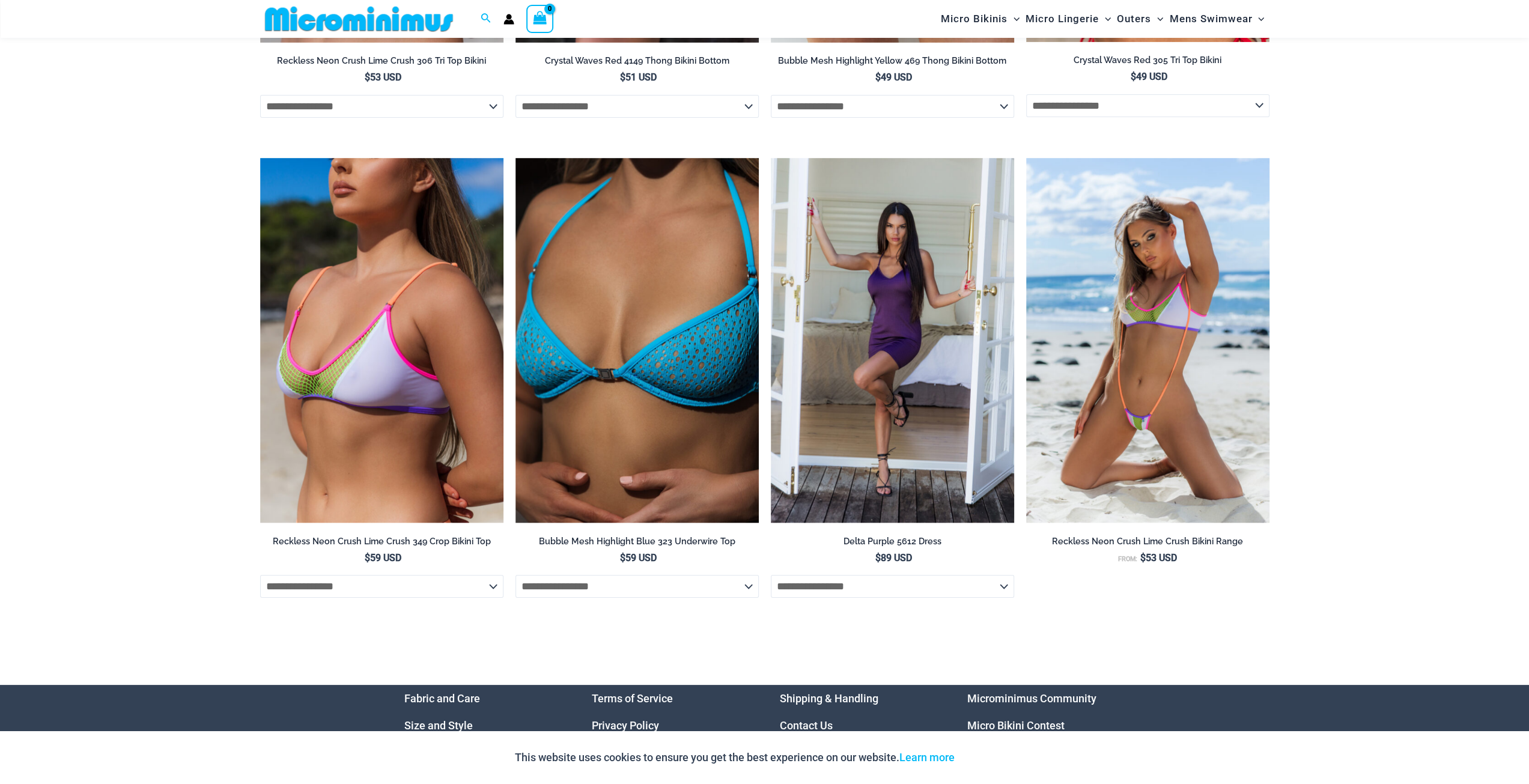
scroll to position [4673, 0]
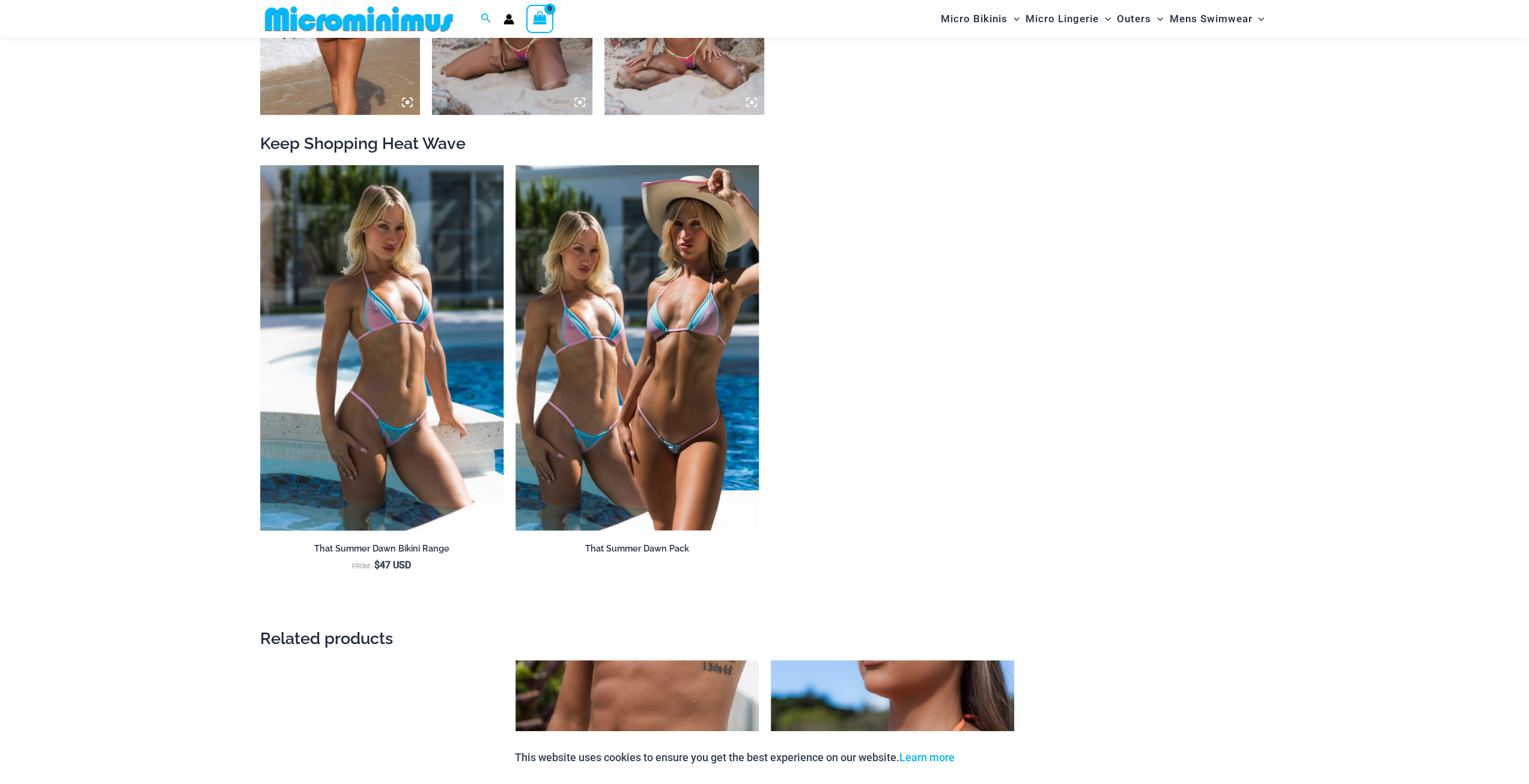
scroll to position [1311, 0]
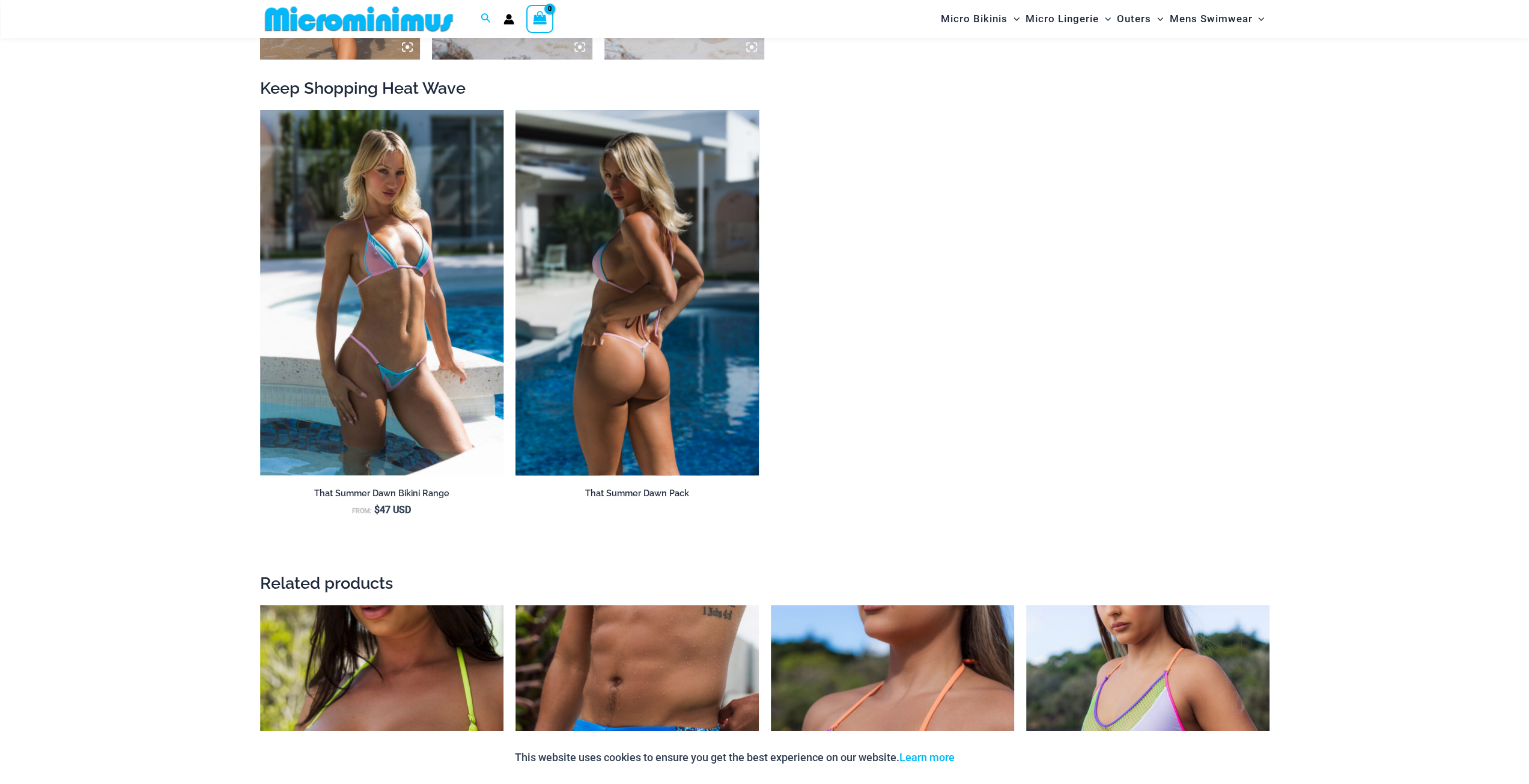
click at [633, 327] on img at bounding box center [637, 292] width 243 height 365
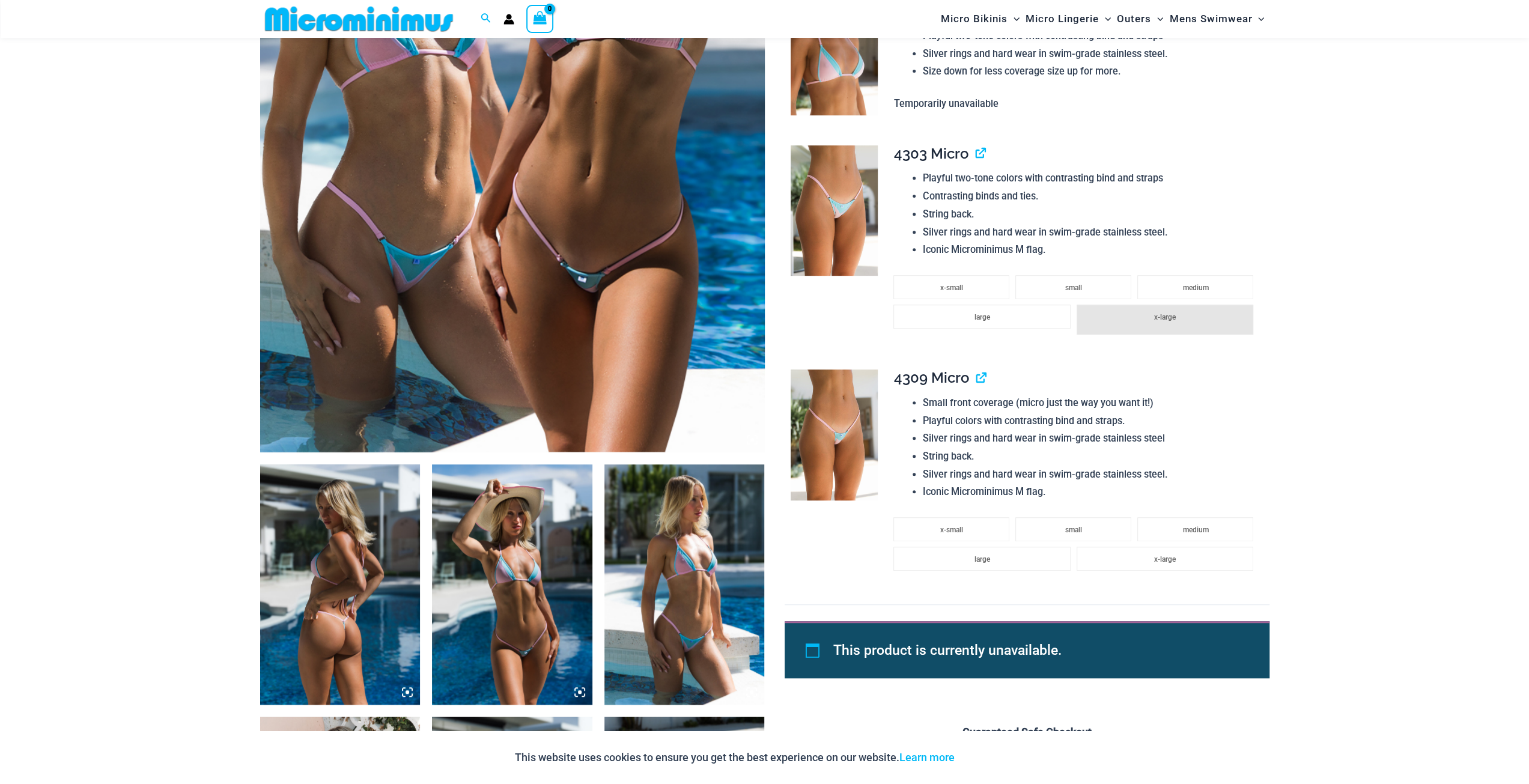
scroll to position [650, 0]
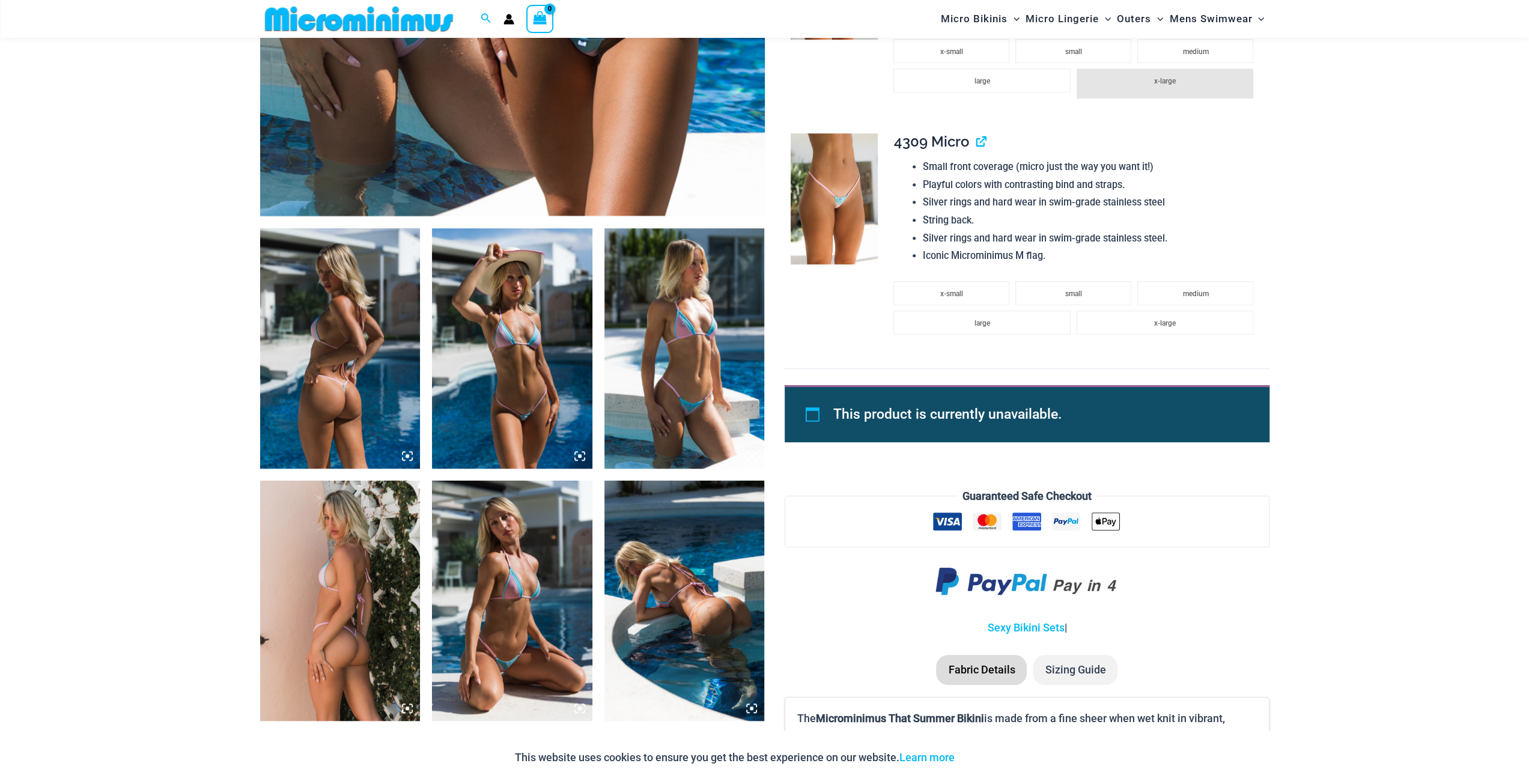
click at [338, 362] on img at bounding box center [340, 348] width 161 height 240
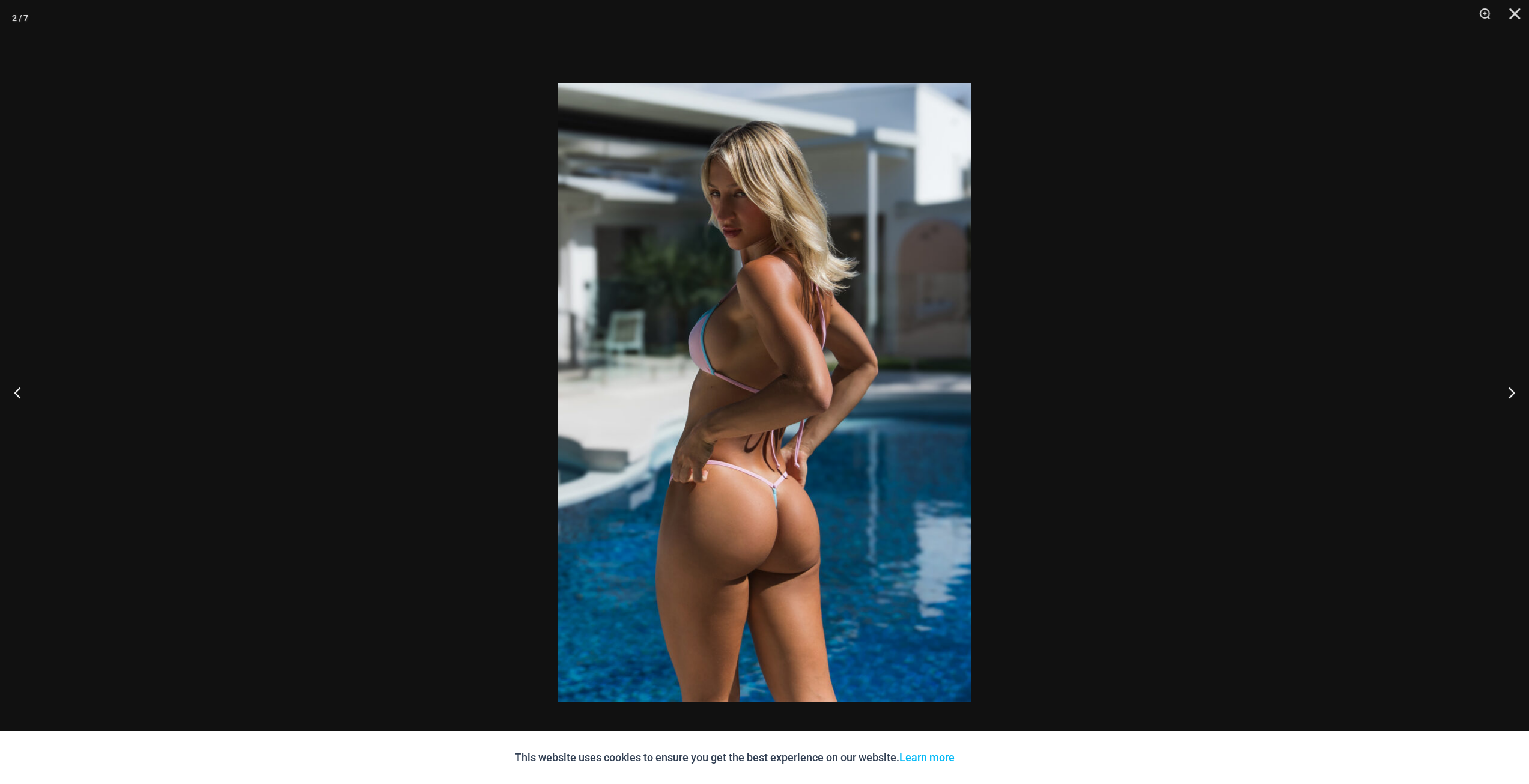
click at [837, 346] on img at bounding box center [764, 392] width 412 height 619
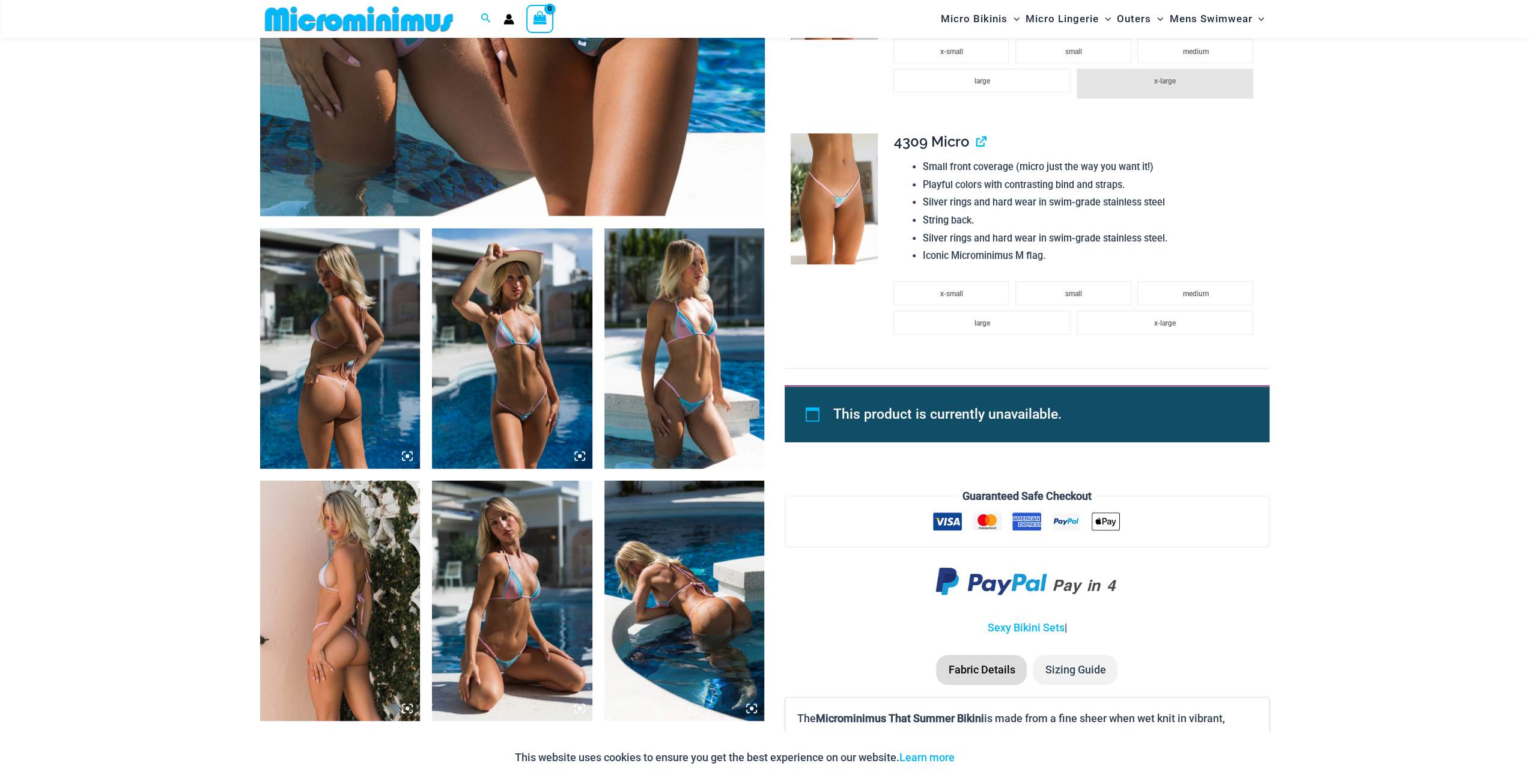
click at [459, 330] on img at bounding box center [513, 348] width 161 height 240
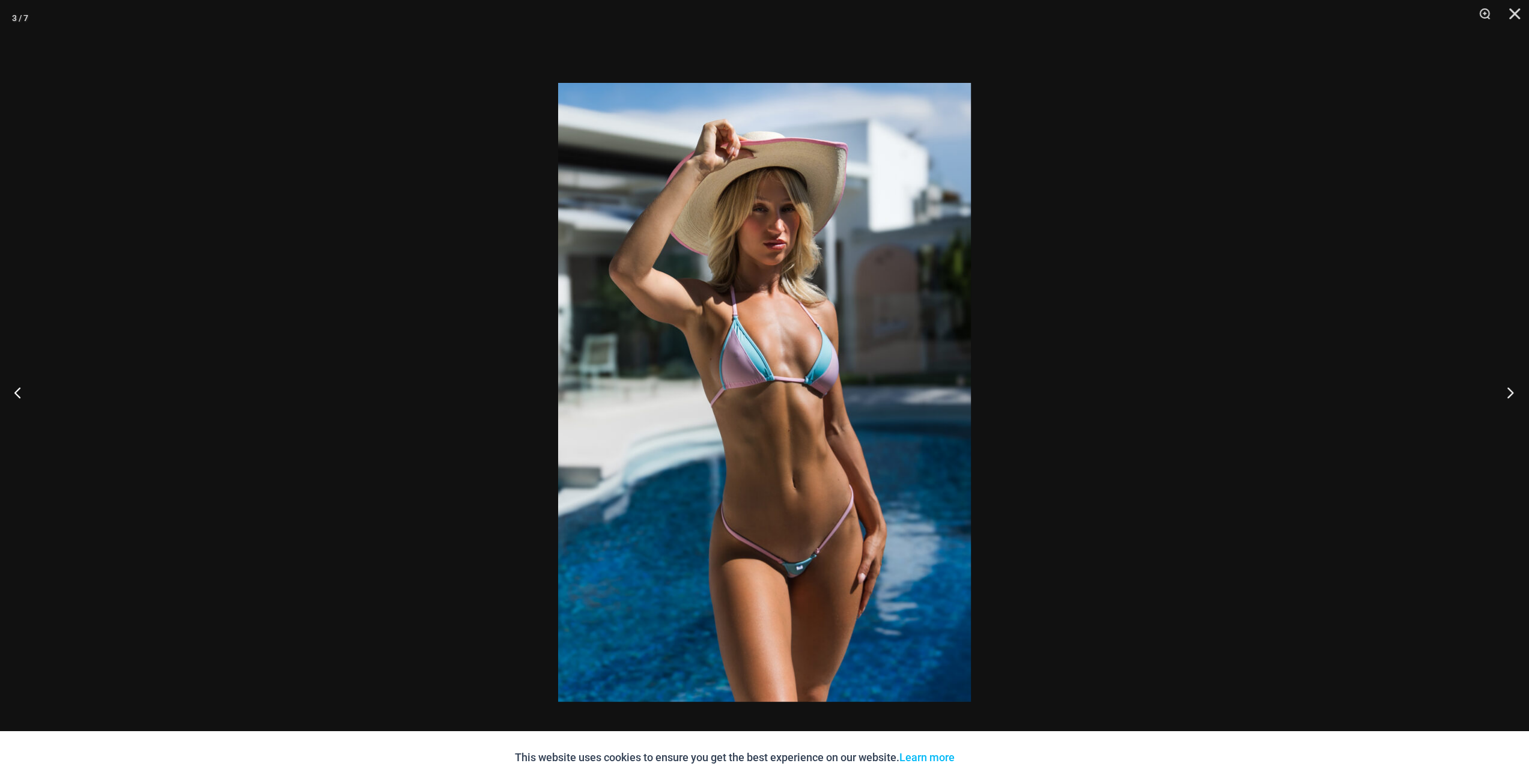
click at [1503, 385] on button "Next" at bounding box center [1506, 392] width 45 height 60
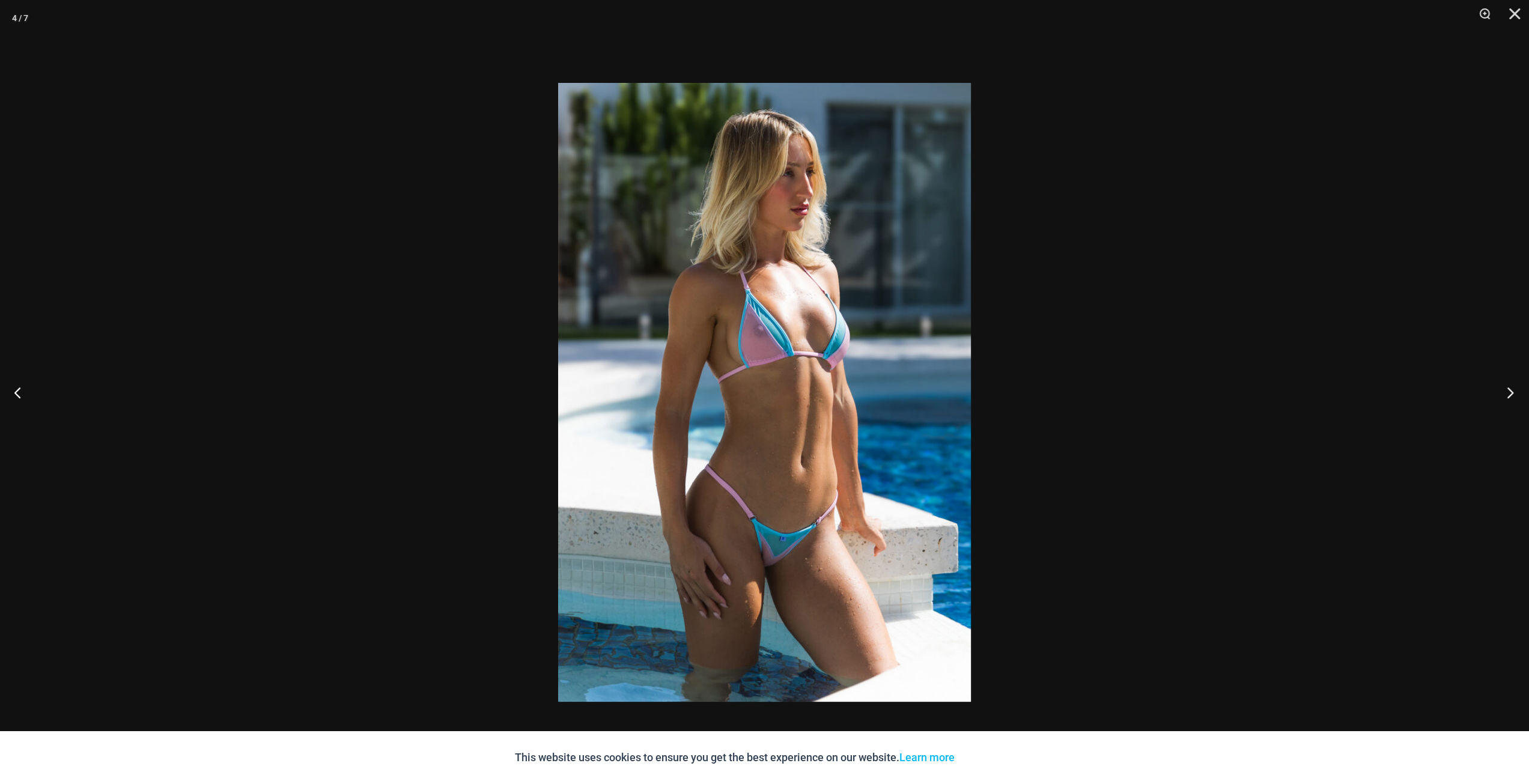
click at [1503, 385] on button "Next" at bounding box center [1506, 392] width 45 height 60
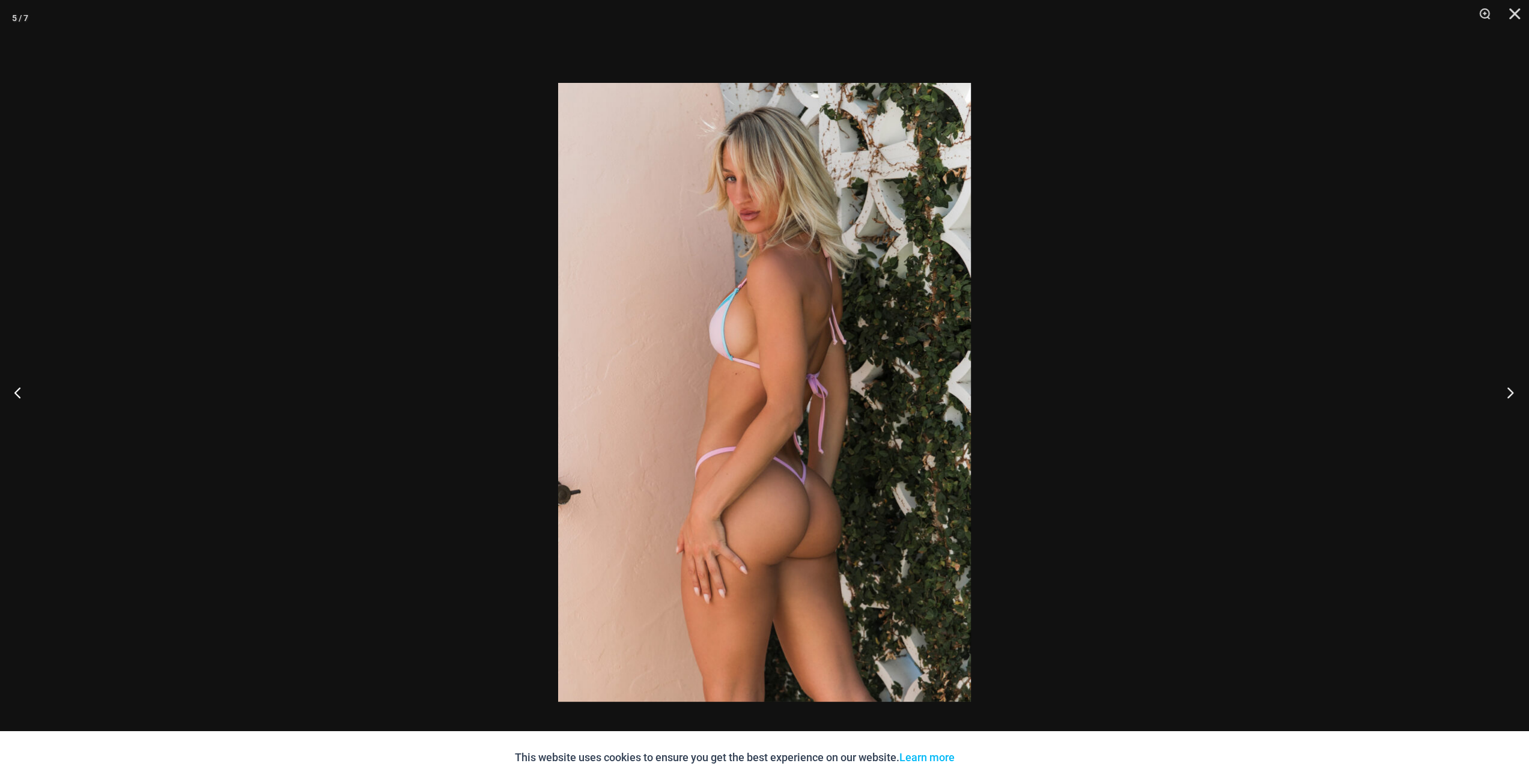
click at [1503, 385] on button "Next" at bounding box center [1506, 392] width 45 height 60
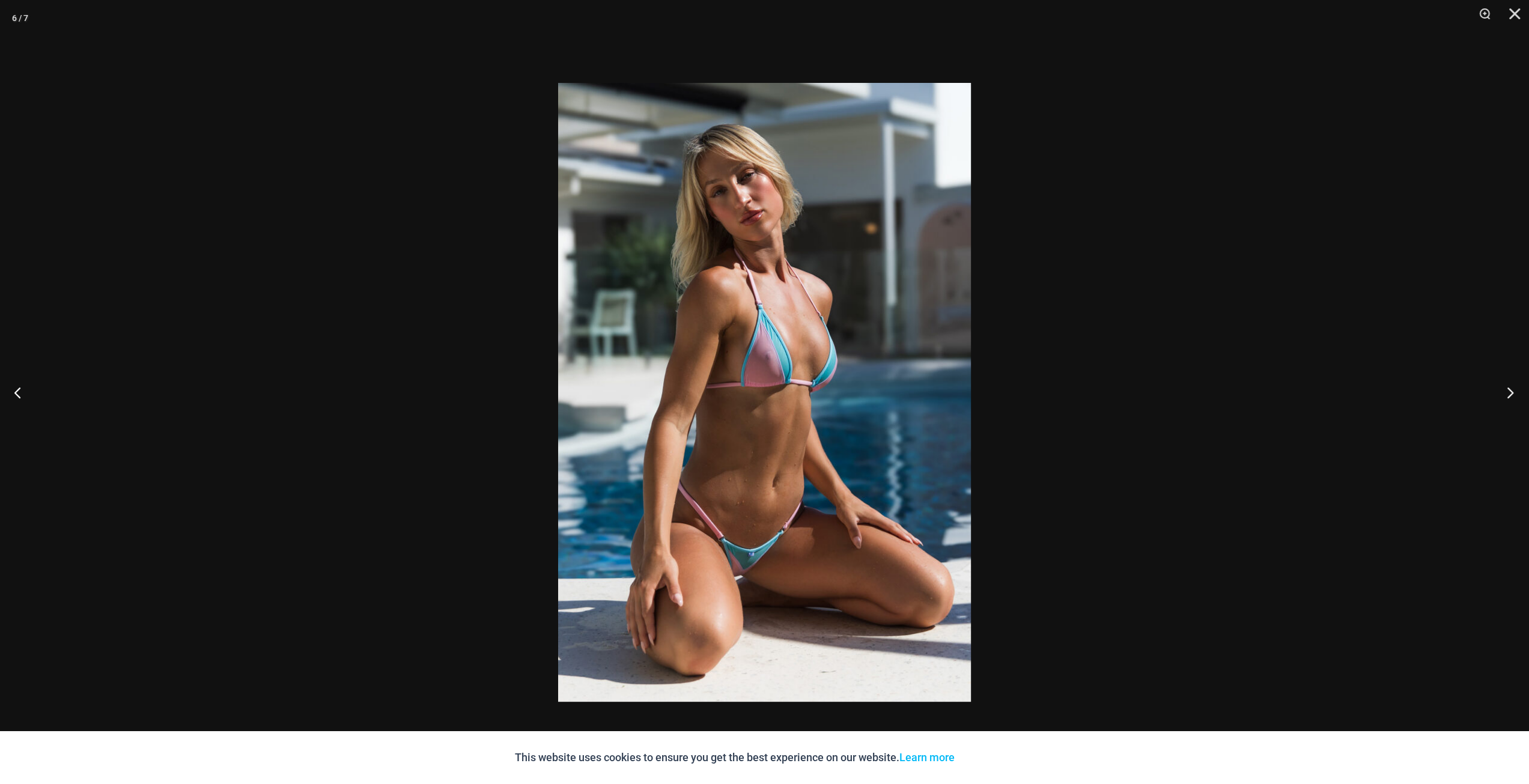
click at [1503, 385] on button "Next" at bounding box center [1506, 392] width 45 height 60
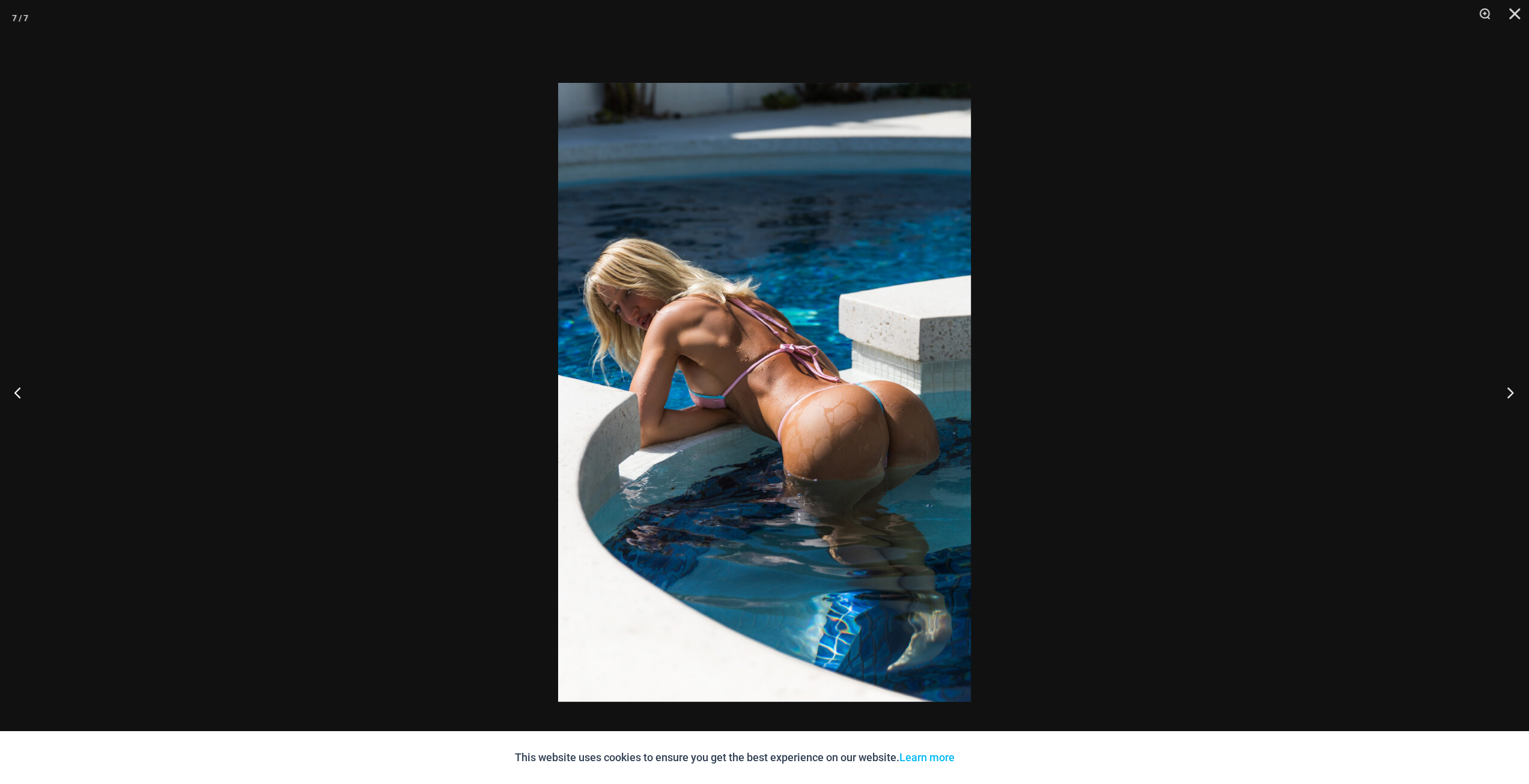
click at [1503, 385] on button "Next" at bounding box center [1506, 392] width 45 height 60
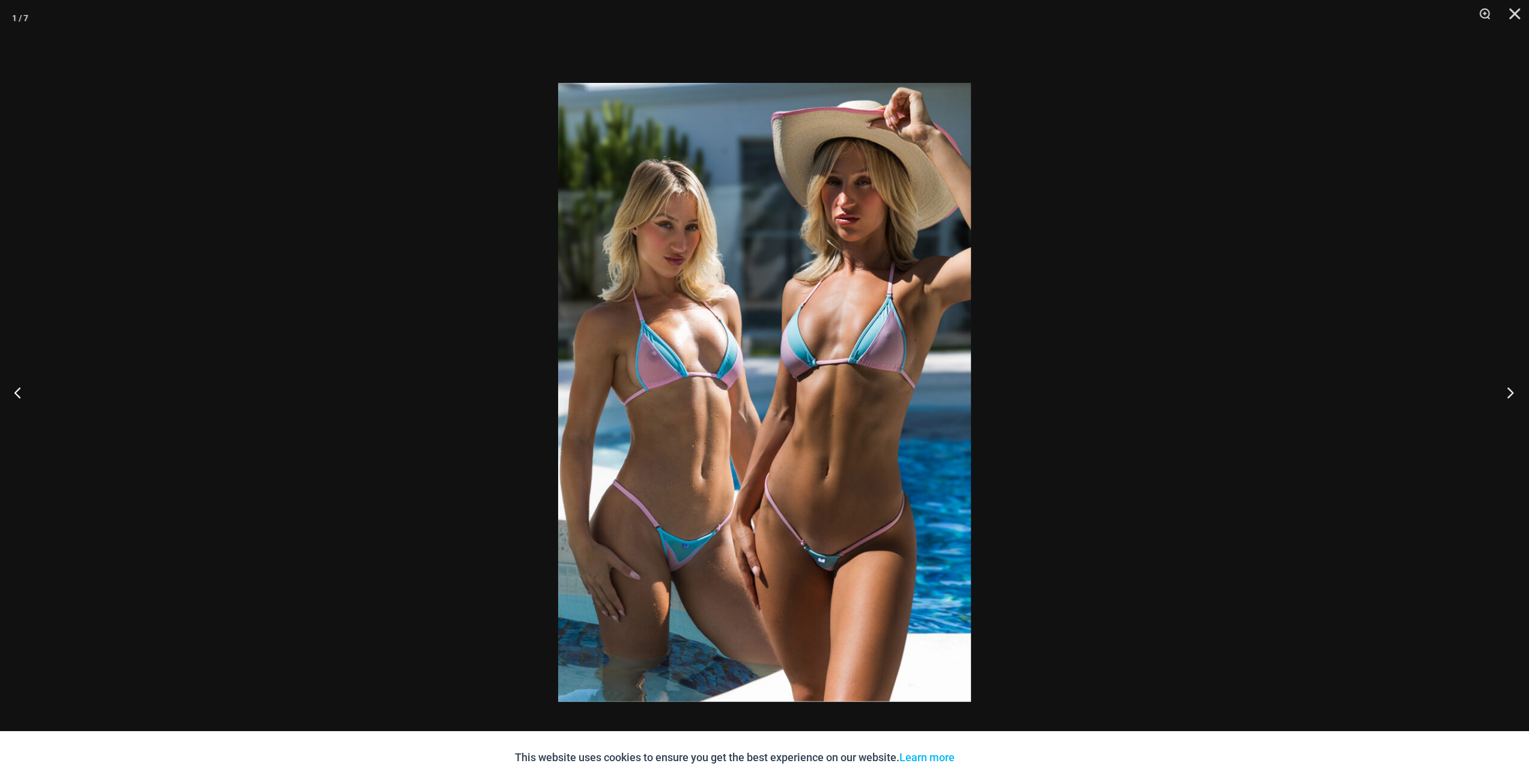
click at [1503, 385] on button "Next" at bounding box center [1506, 392] width 45 height 60
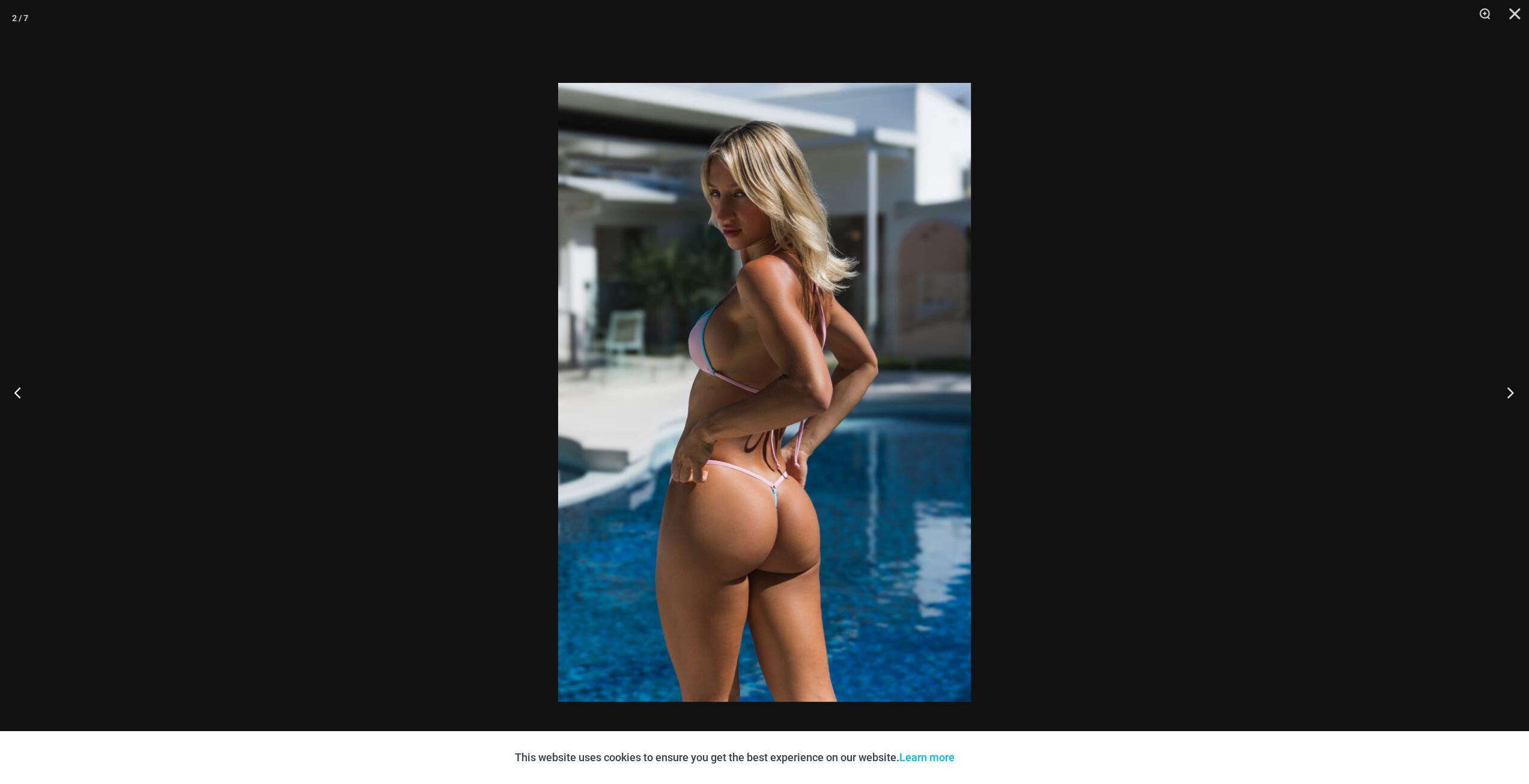
click at [1503, 385] on button "Next" at bounding box center [1506, 392] width 45 height 60
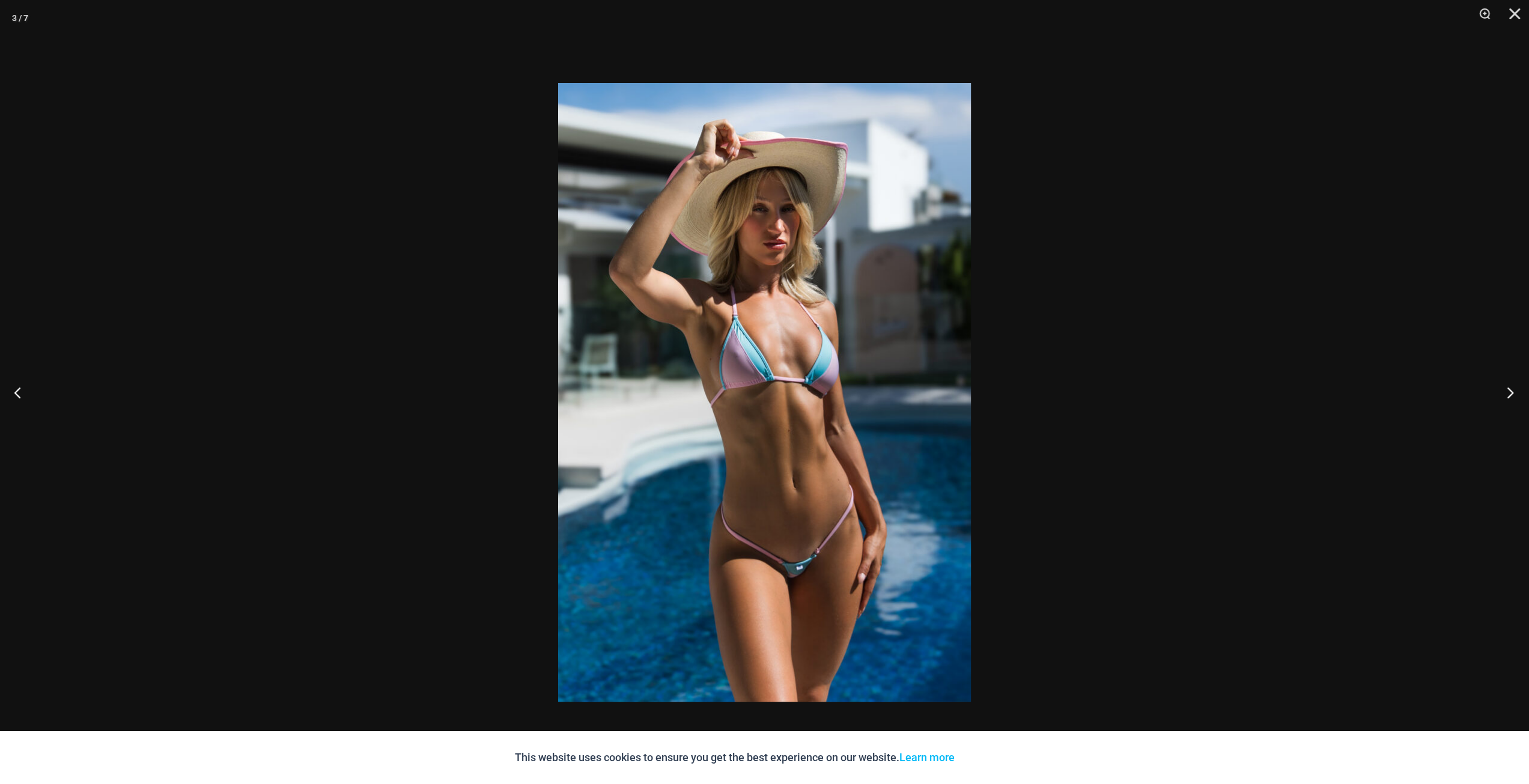
click at [1503, 385] on button "Next" at bounding box center [1506, 392] width 45 height 60
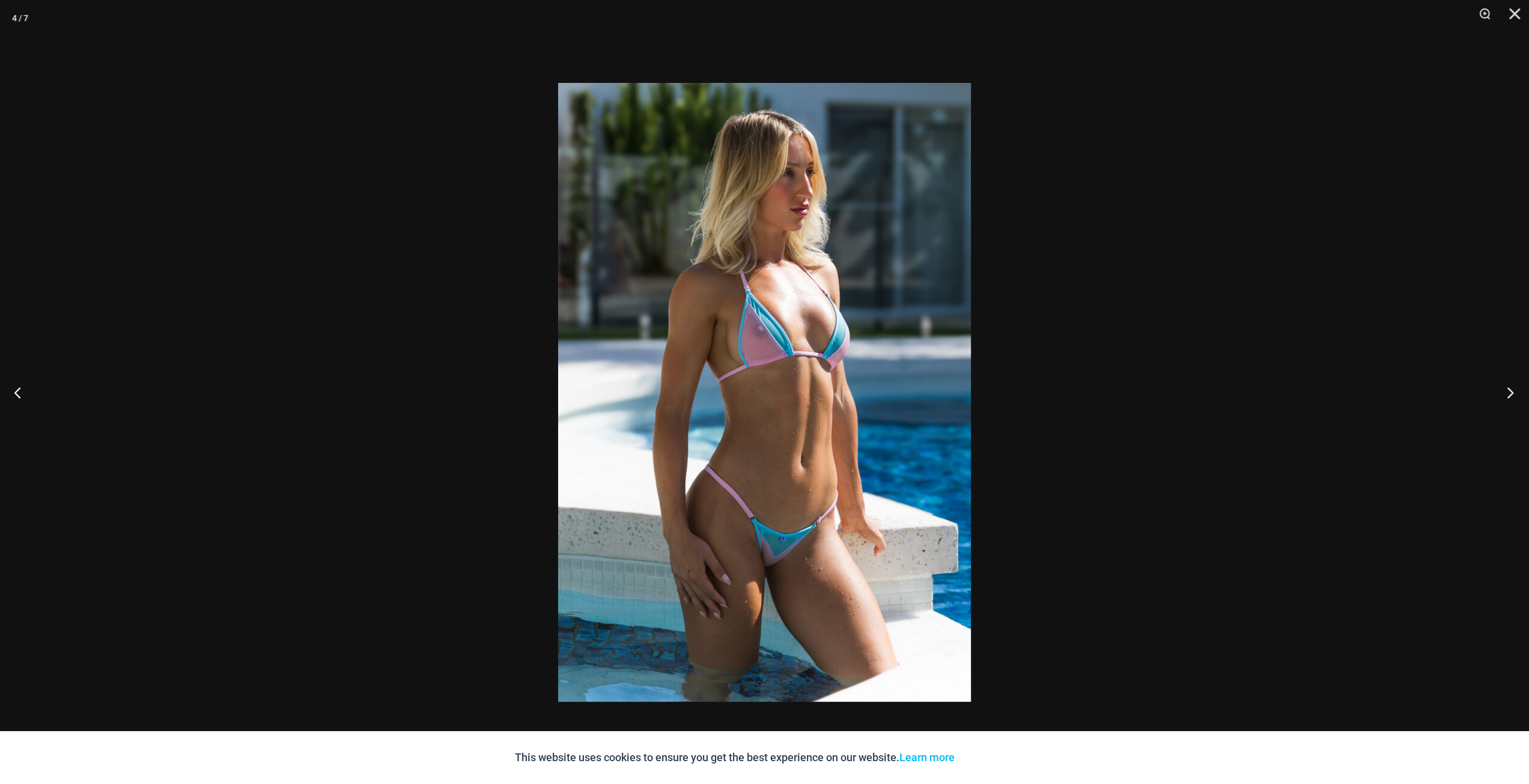
click at [1503, 385] on button "Next" at bounding box center [1506, 392] width 45 height 60
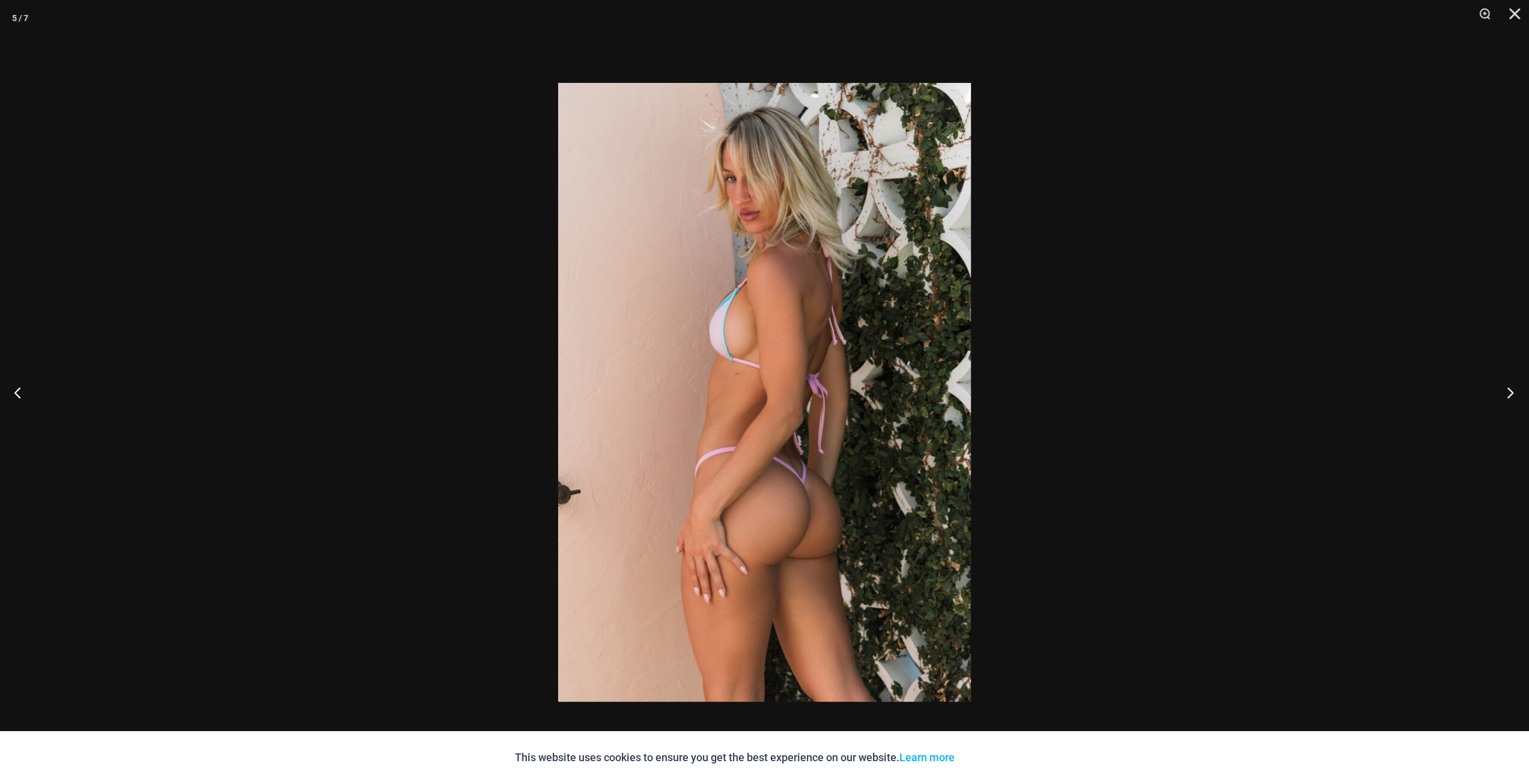
click at [1503, 385] on button "Next" at bounding box center [1506, 392] width 45 height 60
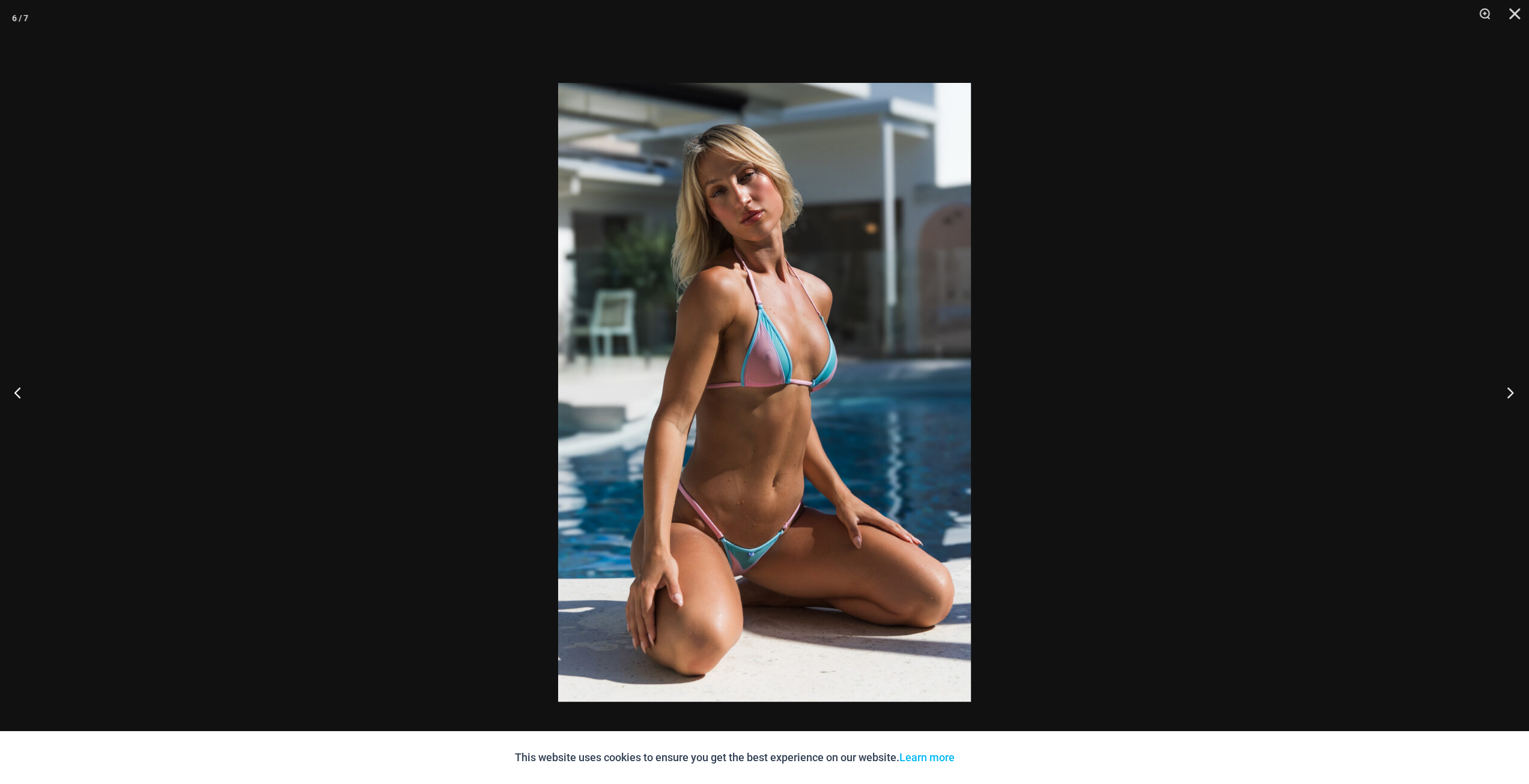
click at [1503, 385] on button "Next" at bounding box center [1506, 392] width 45 height 60
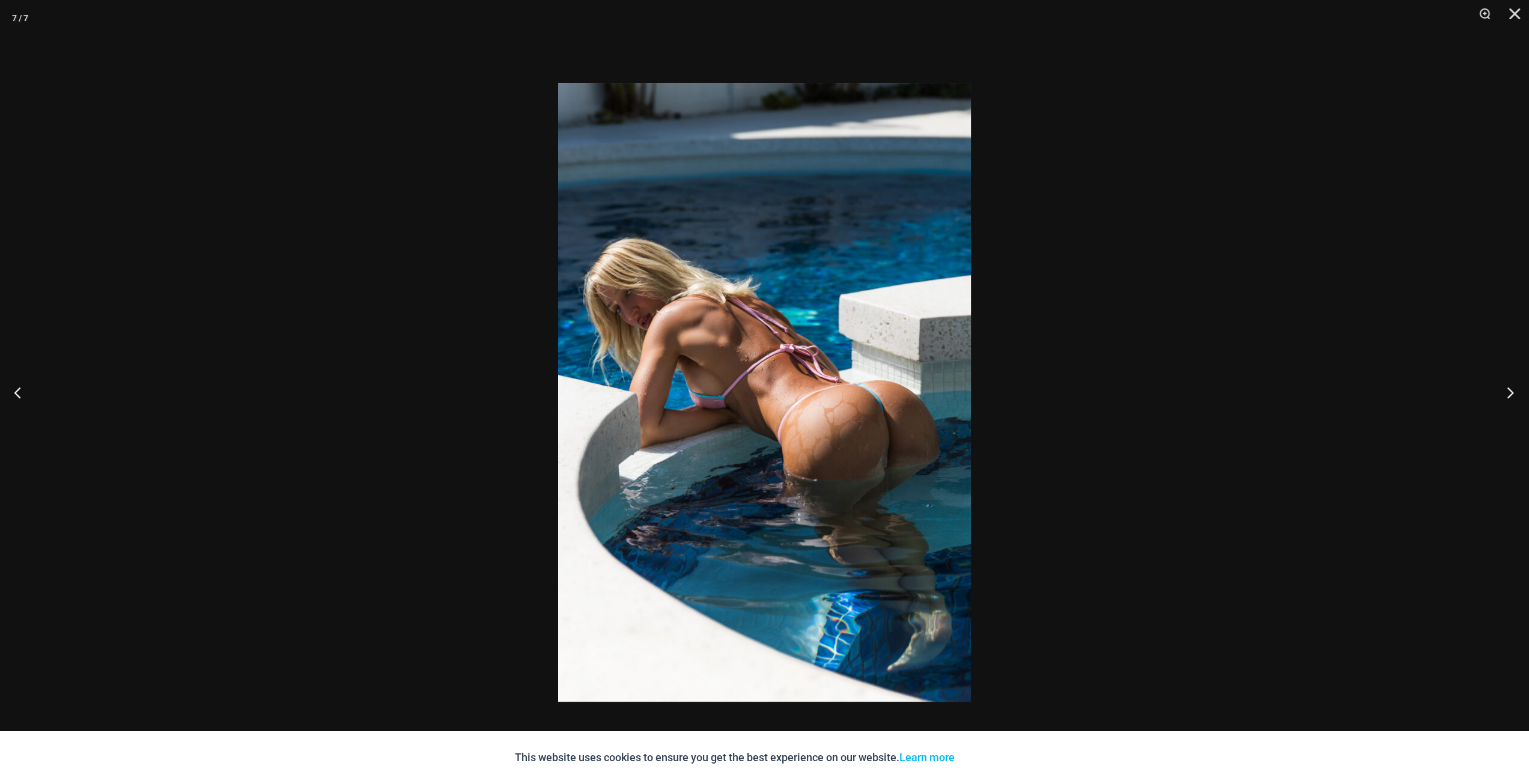
click at [1503, 385] on button "Next" at bounding box center [1506, 392] width 45 height 60
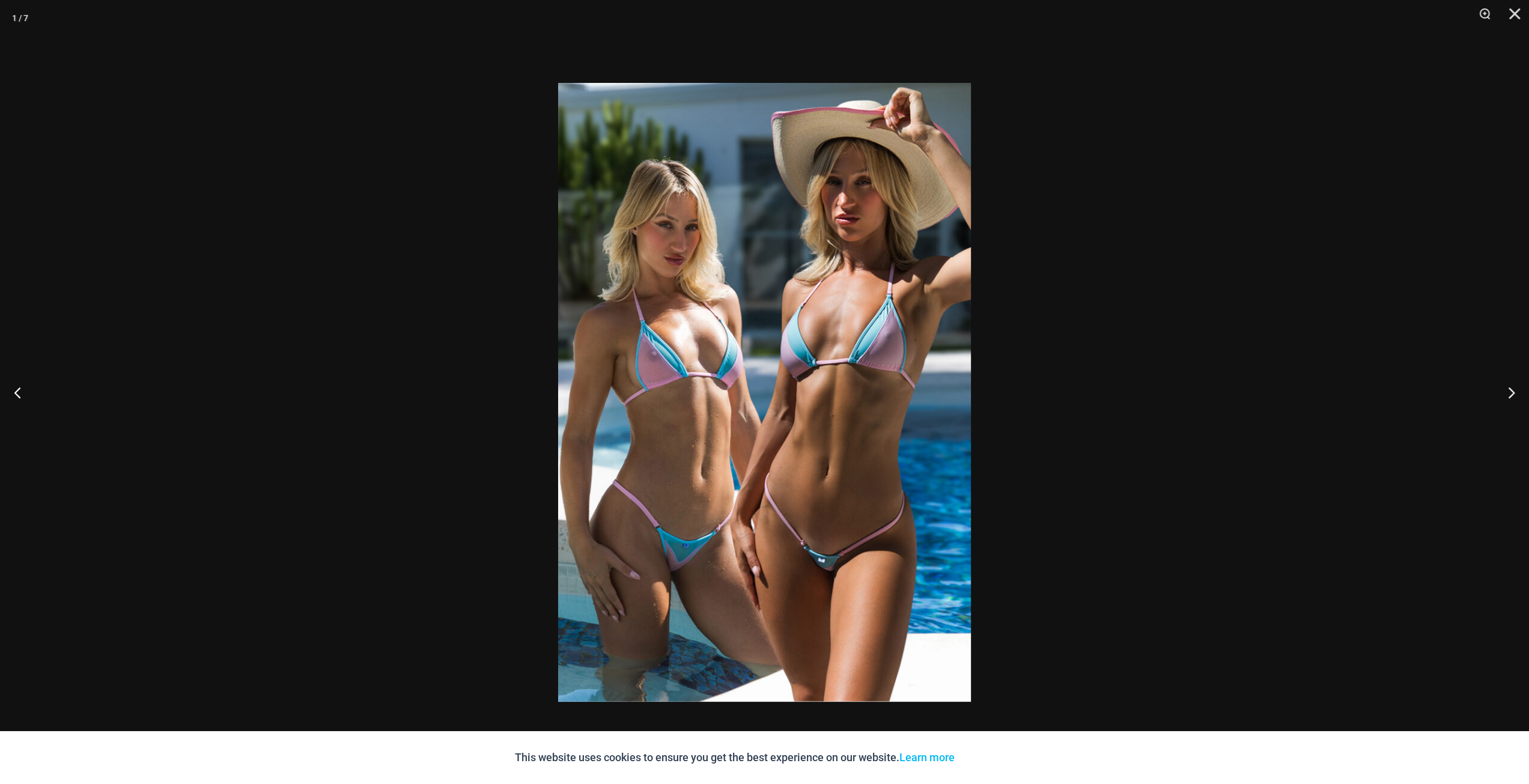
click at [1324, 396] on div at bounding box center [764, 392] width 1529 height 784
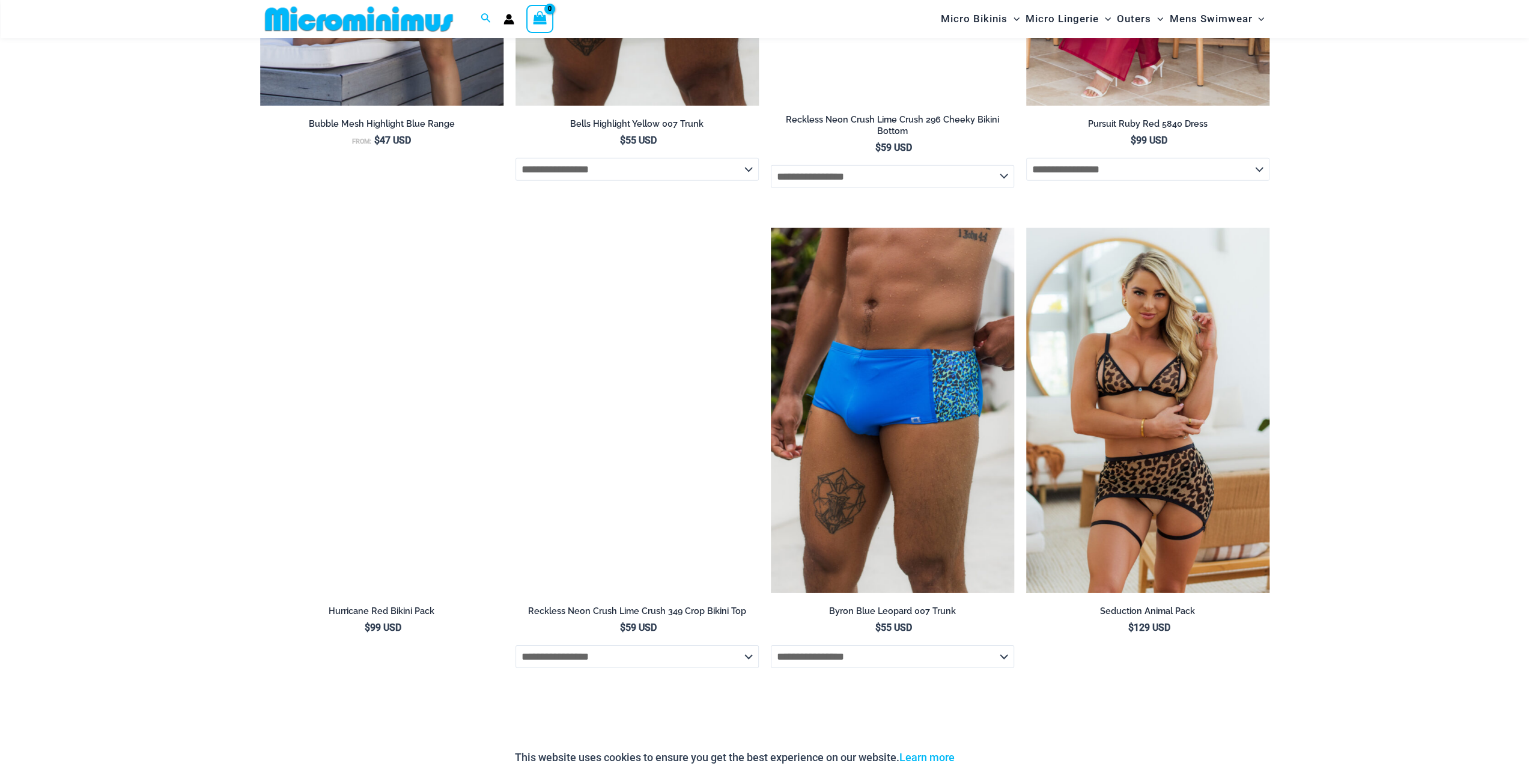
scroll to position [3892, 0]
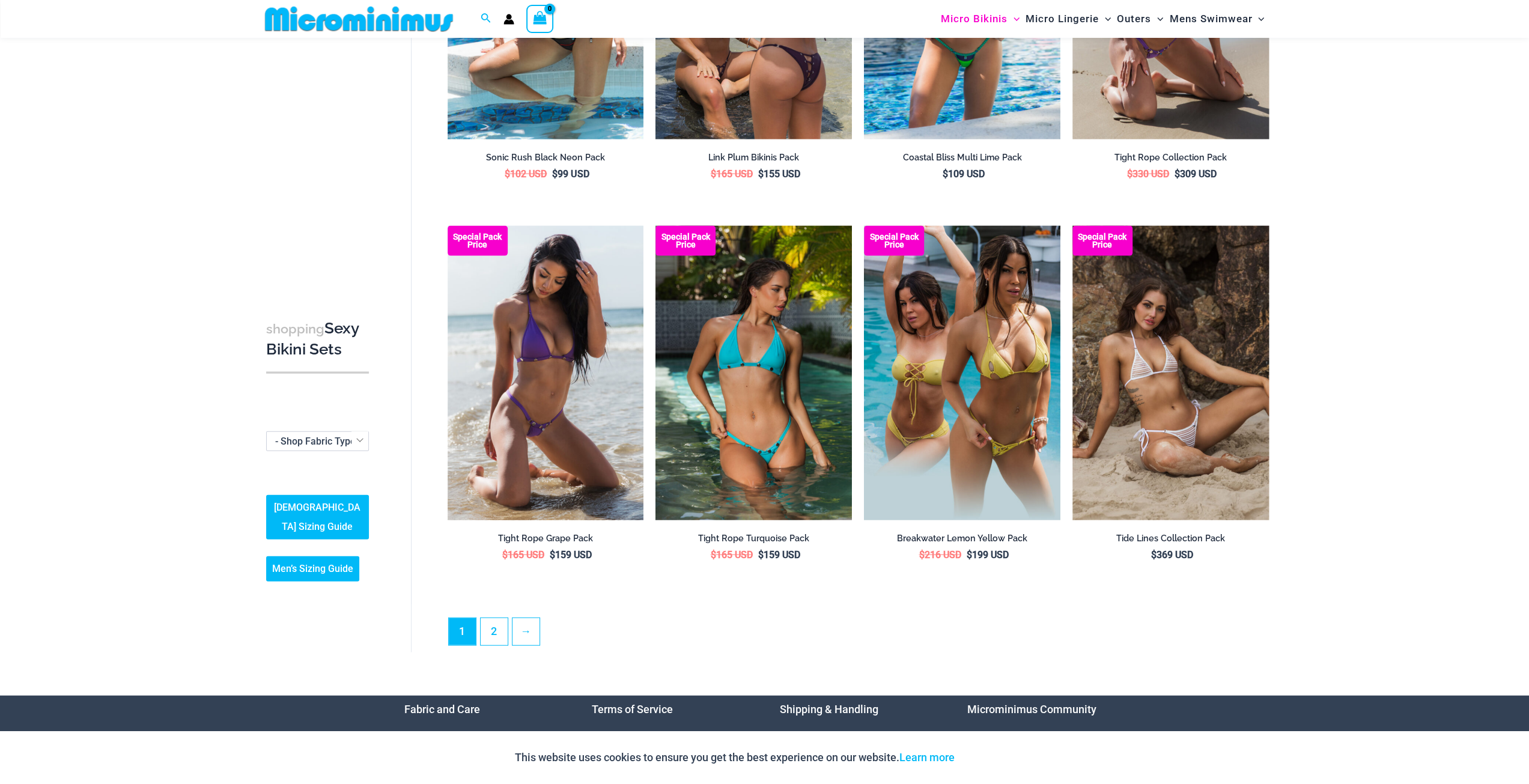
scroll to position [2752, 0]
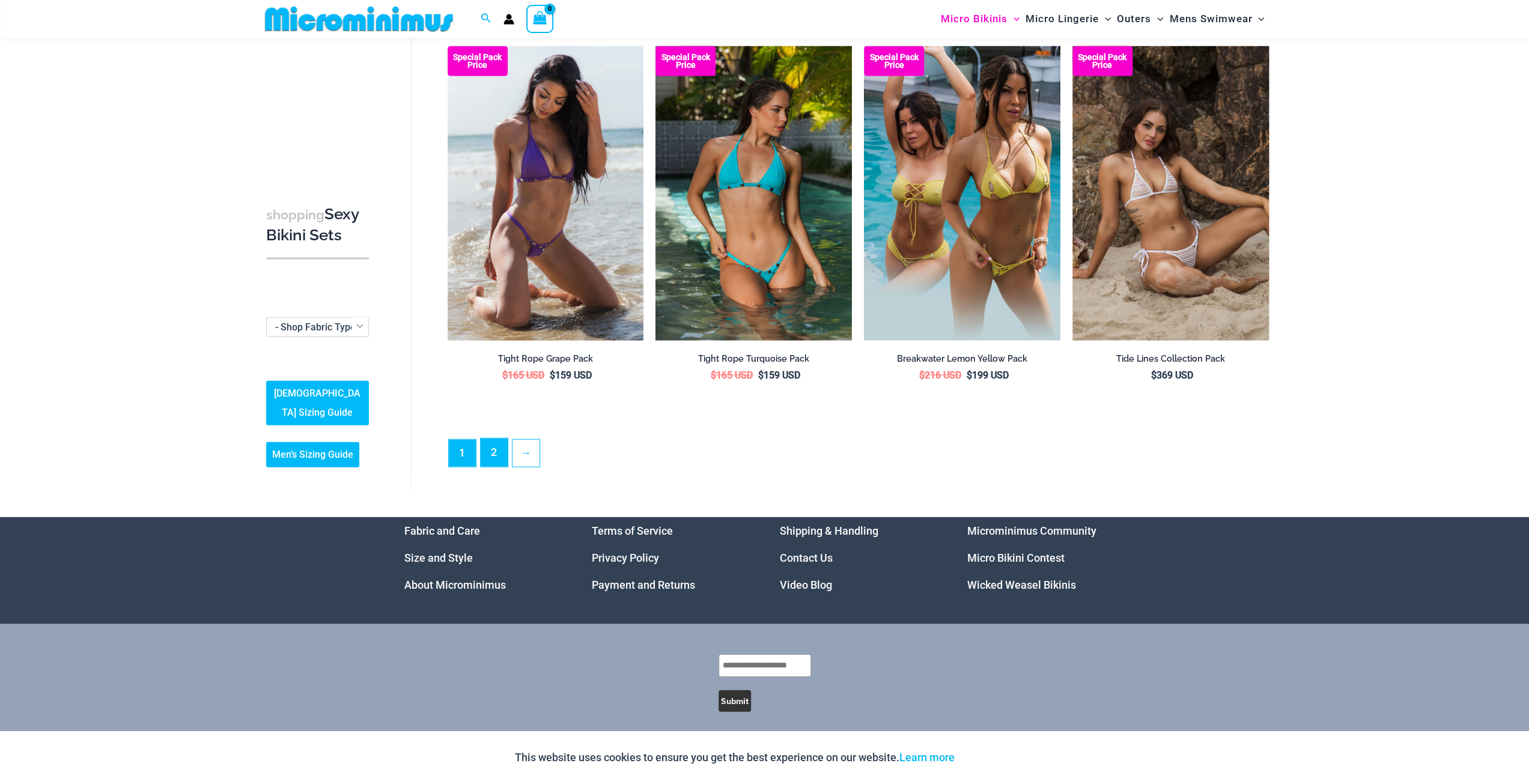
click at [496, 440] on link "2" at bounding box center [494, 453] width 27 height 29
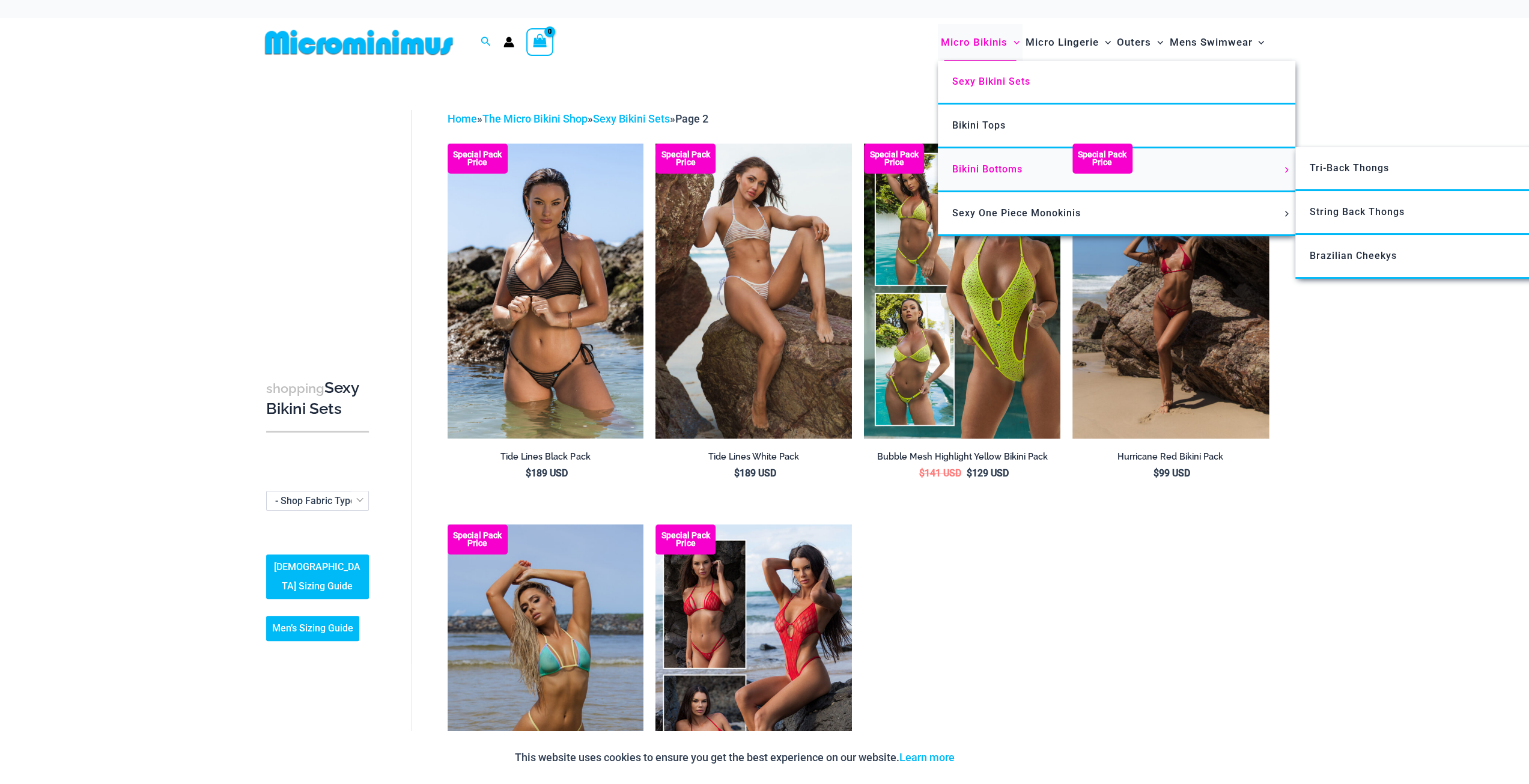
click at [984, 166] on span "Bikini Bottoms" at bounding box center [987, 169] width 70 height 11
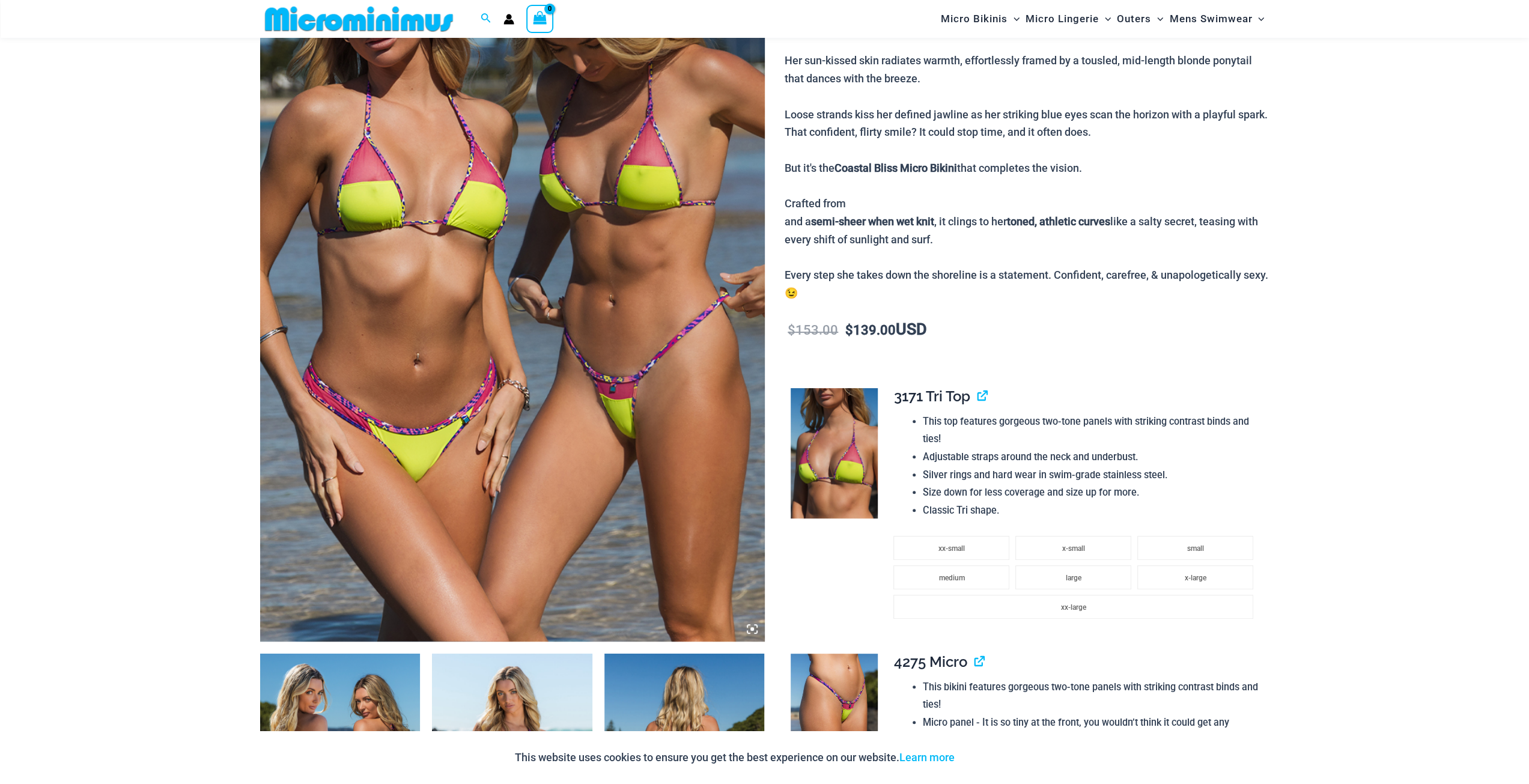
scroll to position [230, 0]
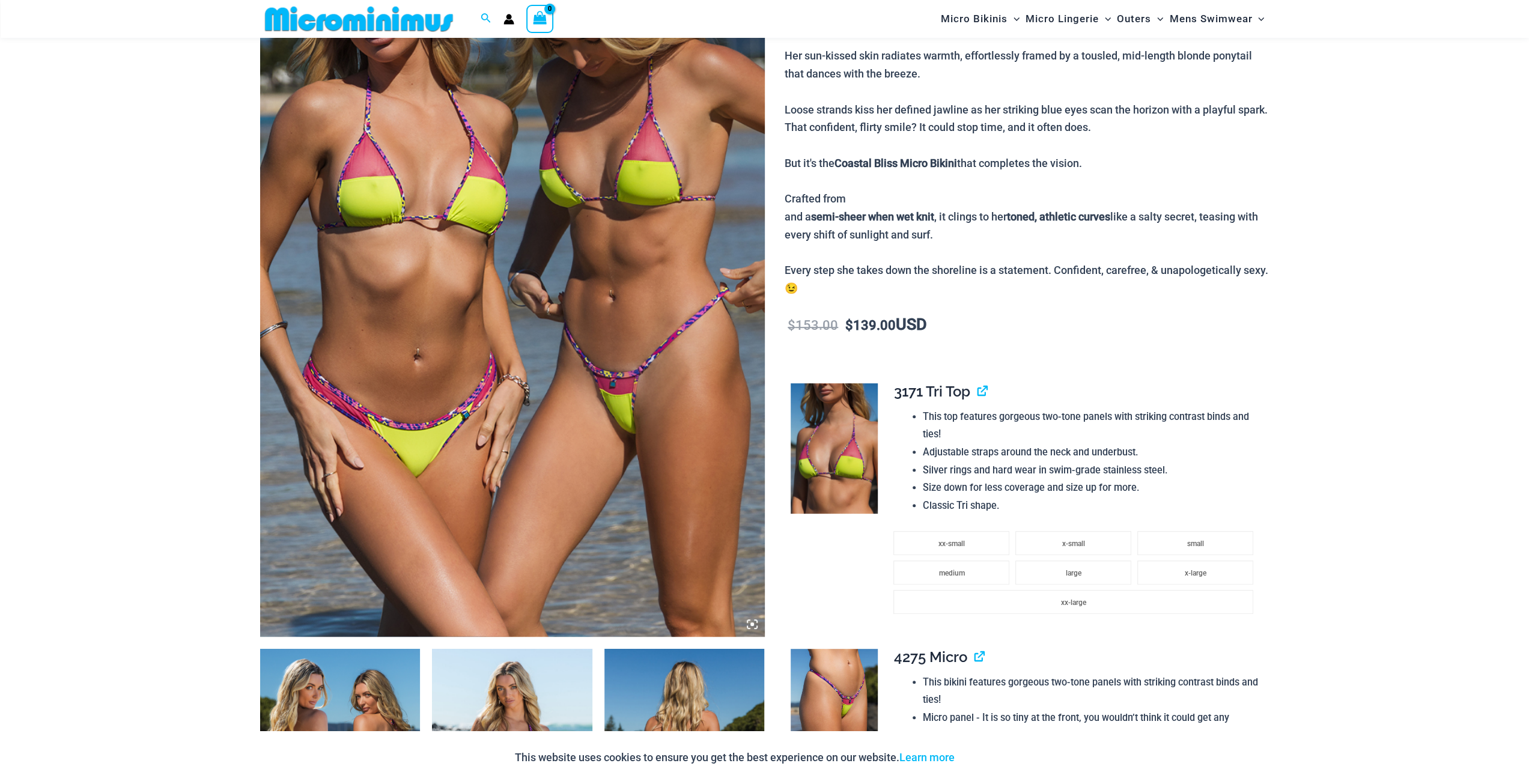
click at [604, 458] on img at bounding box center [512, 258] width 505 height 756
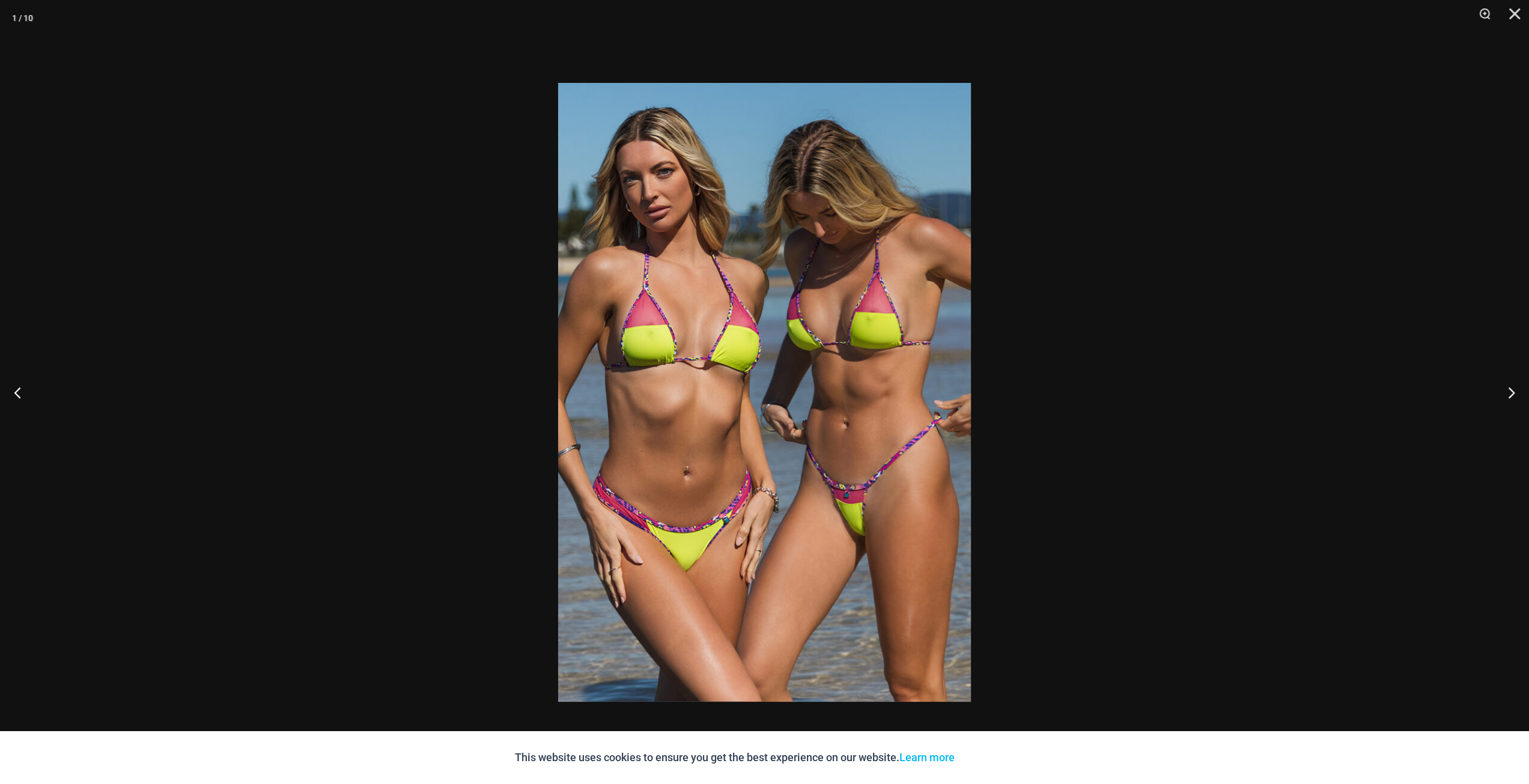
click at [836, 431] on img at bounding box center [764, 392] width 412 height 619
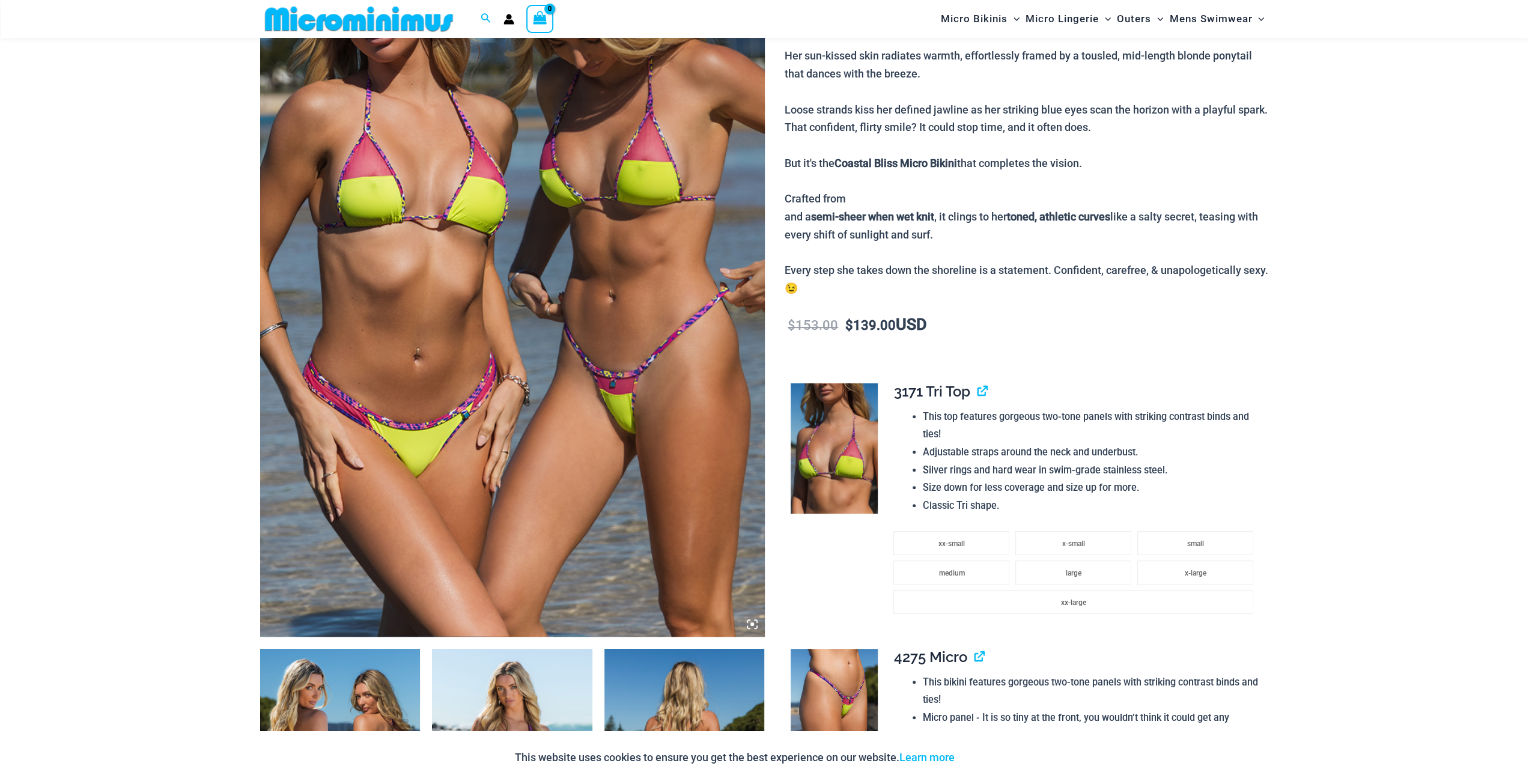
click at [691, 420] on img at bounding box center [512, 258] width 505 height 756
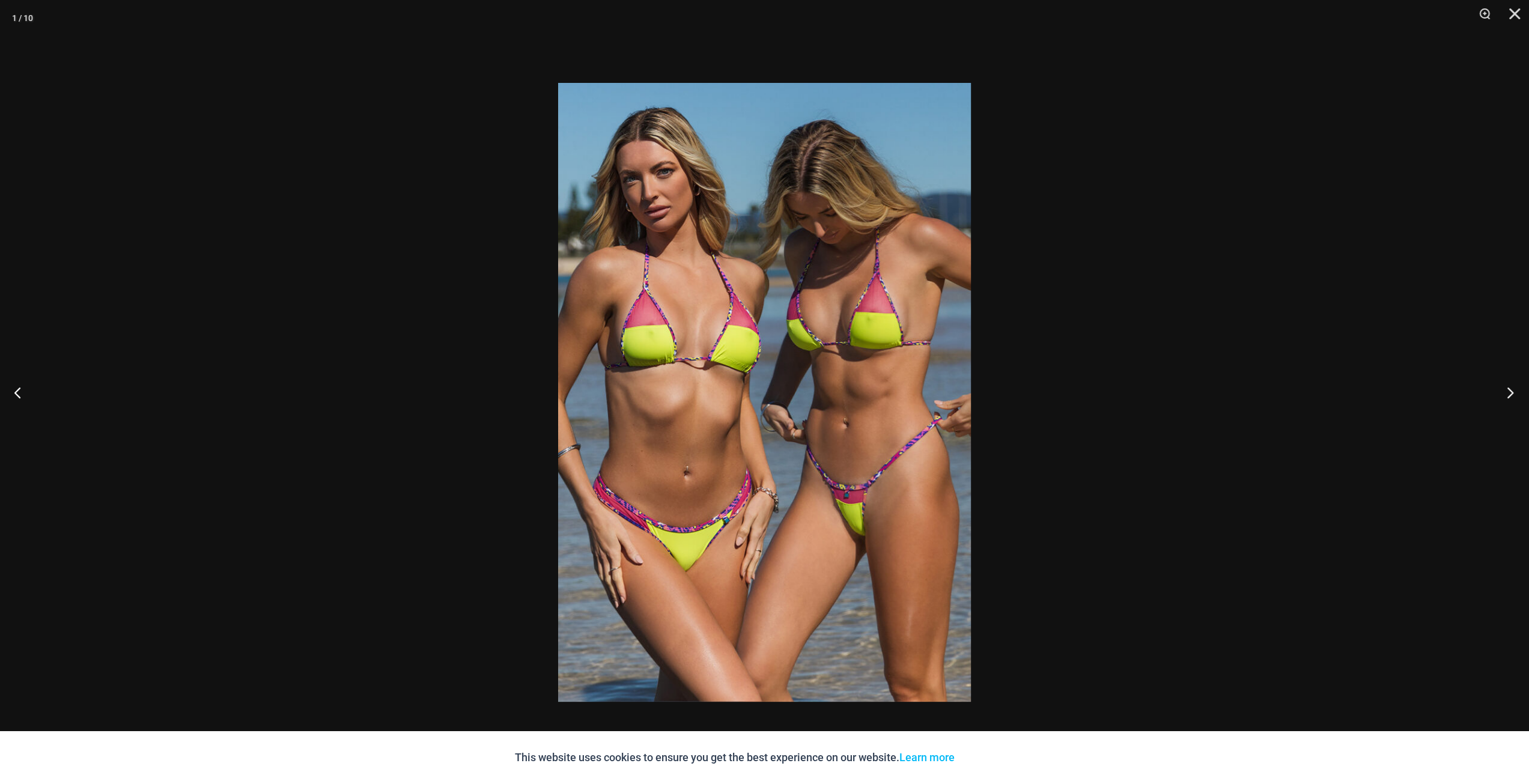
click at [1506, 392] on button "Next" at bounding box center [1506, 392] width 45 height 60
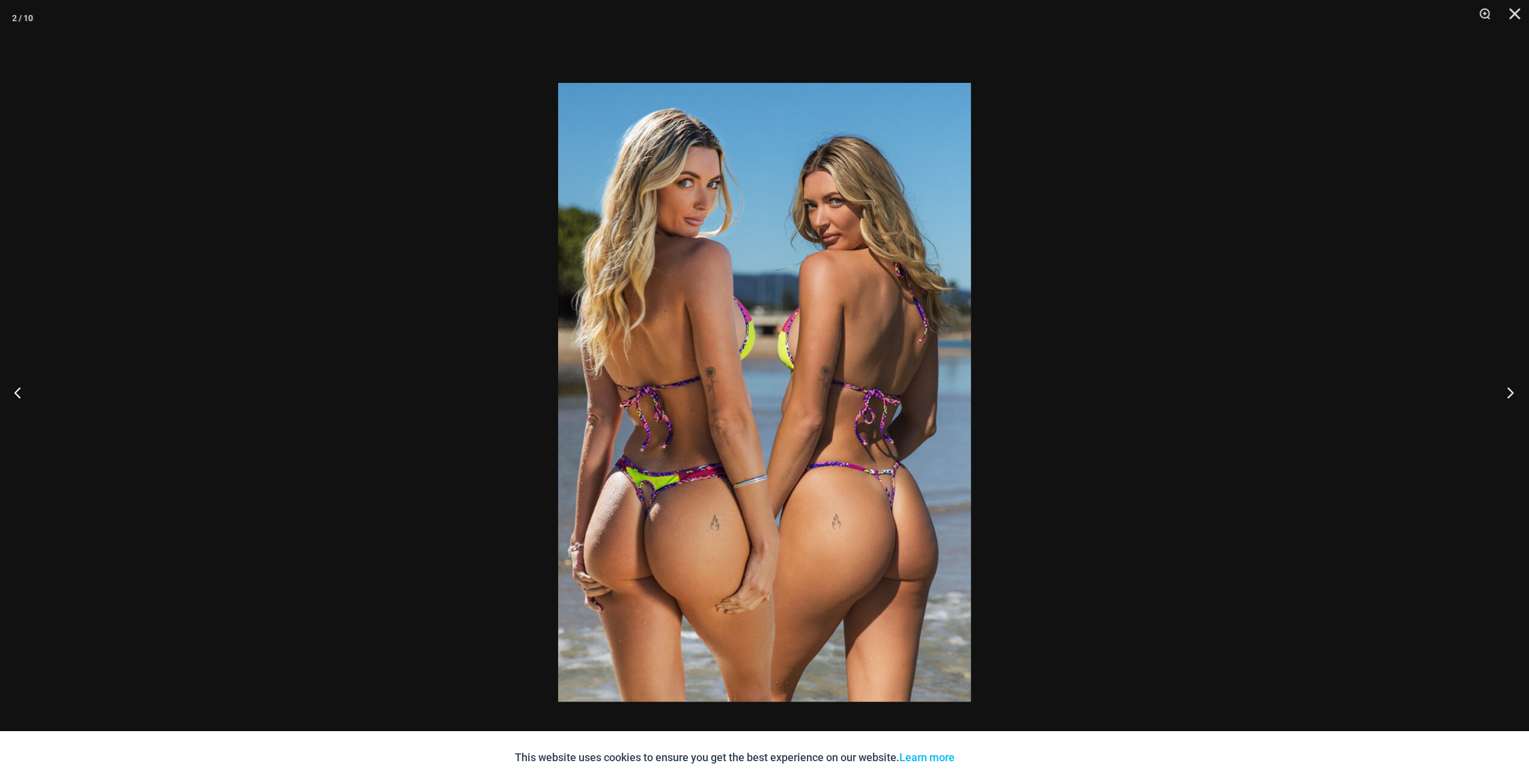
click at [1506, 392] on button "Next" at bounding box center [1506, 392] width 45 height 60
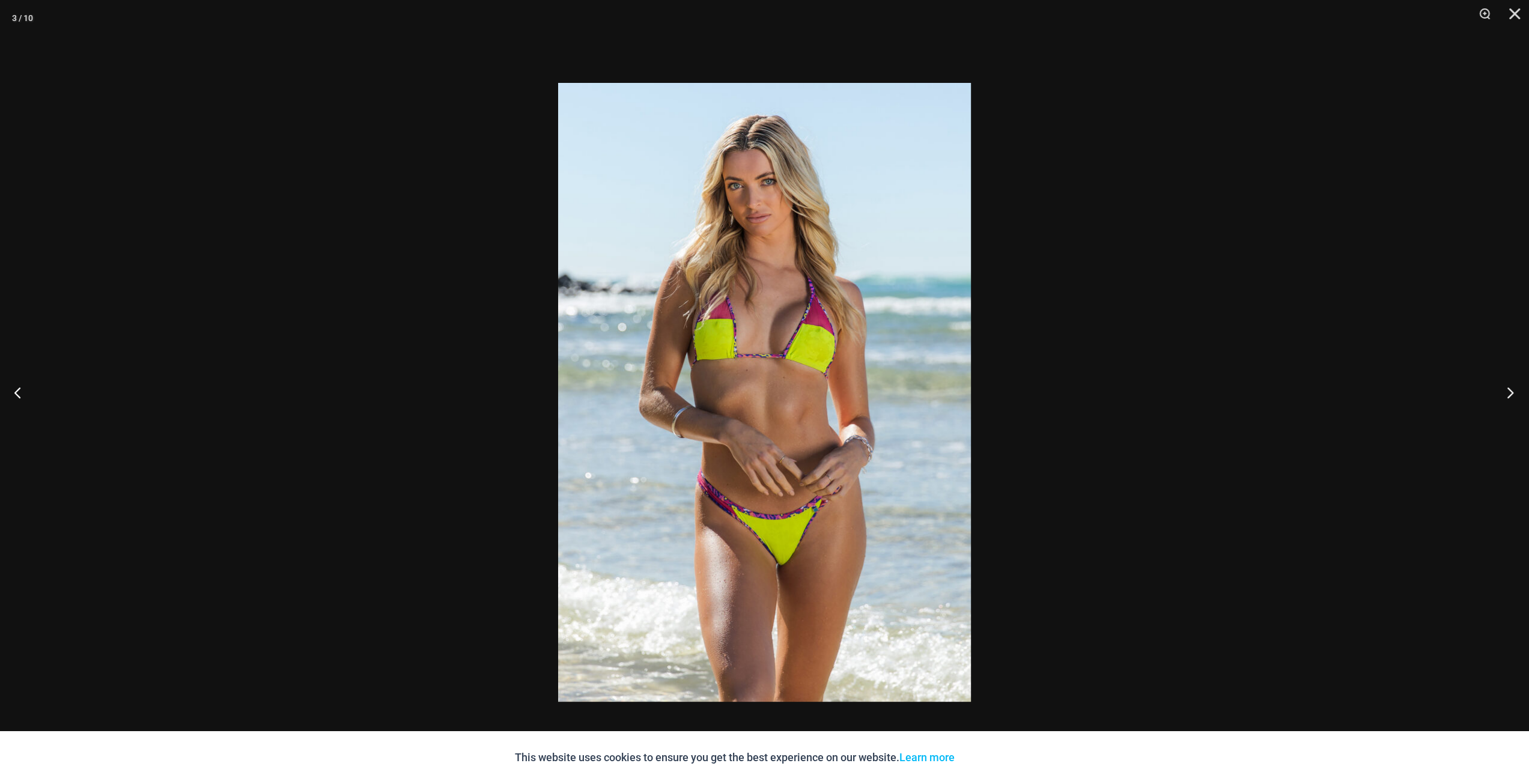
click at [1506, 392] on button "Next" at bounding box center [1506, 392] width 45 height 60
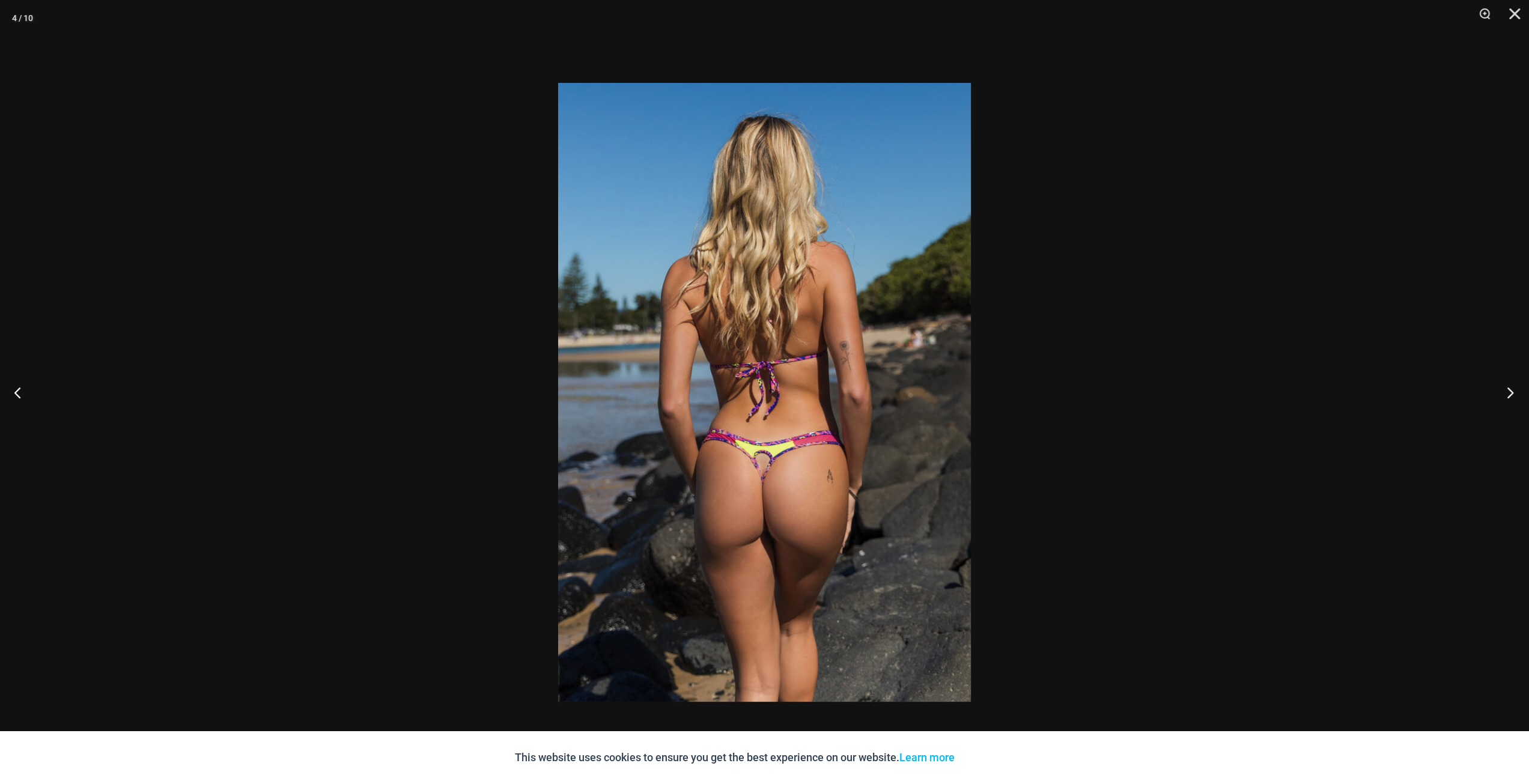
click at [1506, 392] on button "Next" at bounding box center [1506, 392] width 45 height 60
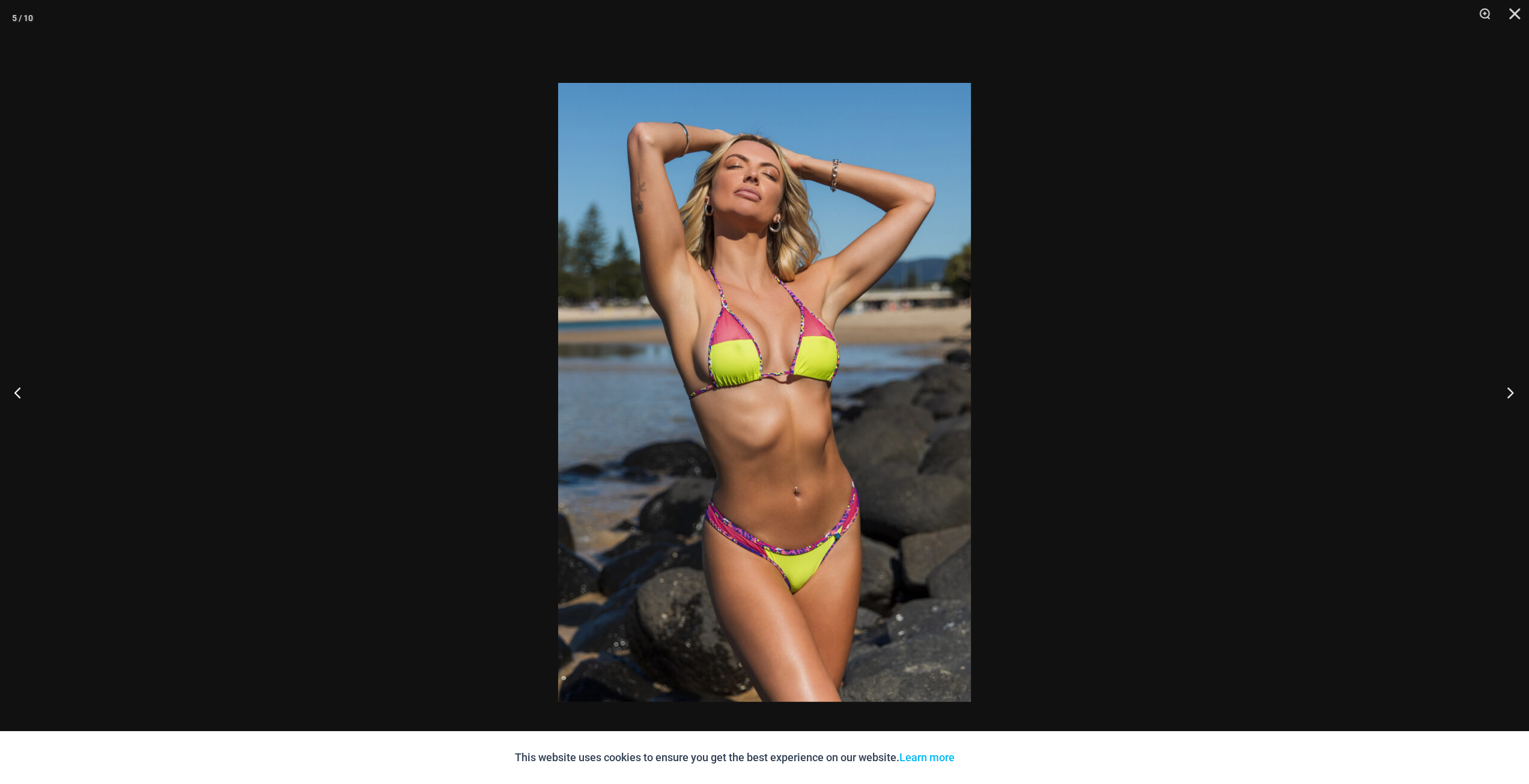
click at [1506, 392] on button "Next" at bounding box center [1506, 392] width 45 height 60
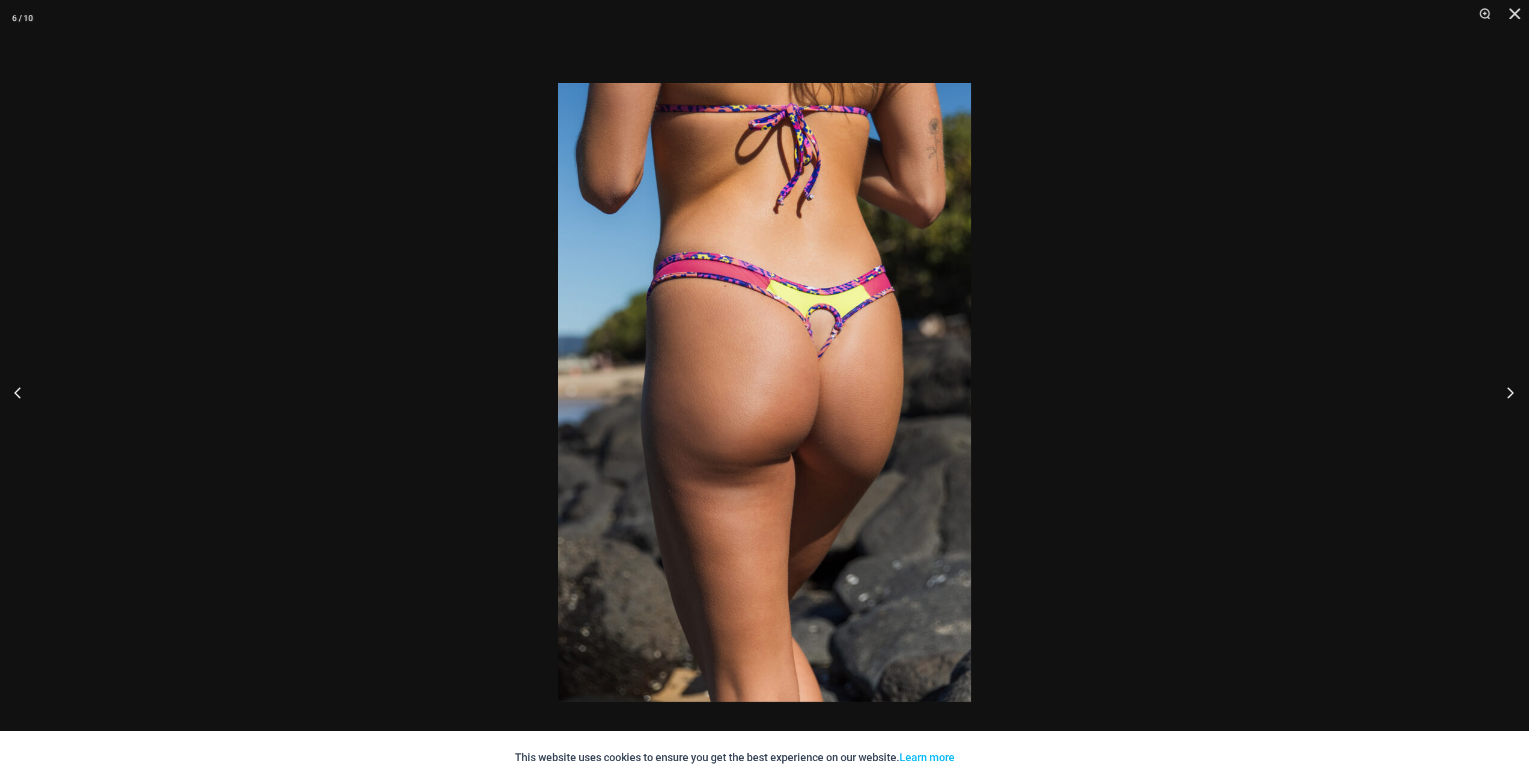
click at [1506, 392] on button "Next" at bounding box center [1506, 392] width 45 height 60
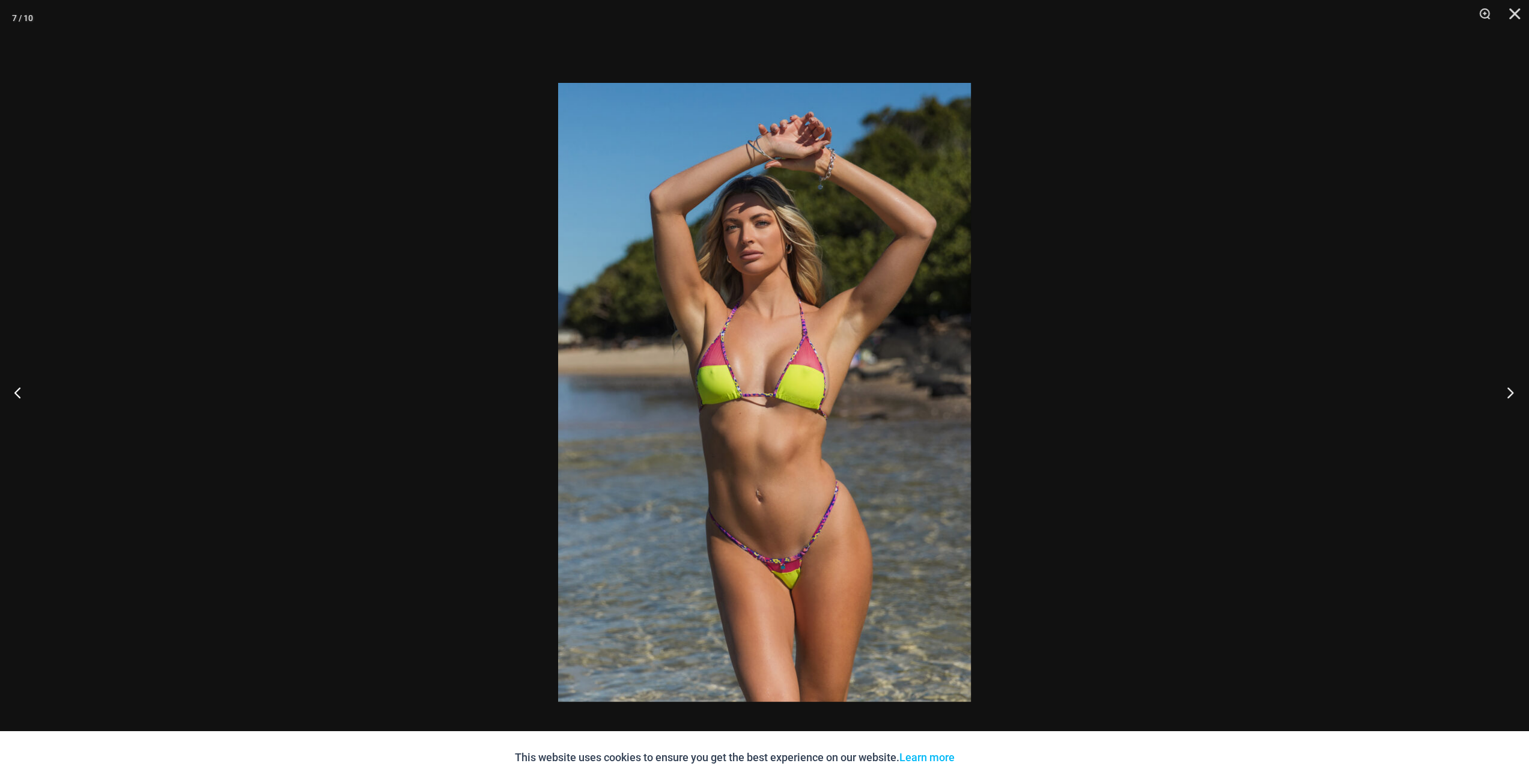
click at [1506, 392] on button "Next" at bounding box center [1506, 392] width 45 height 60
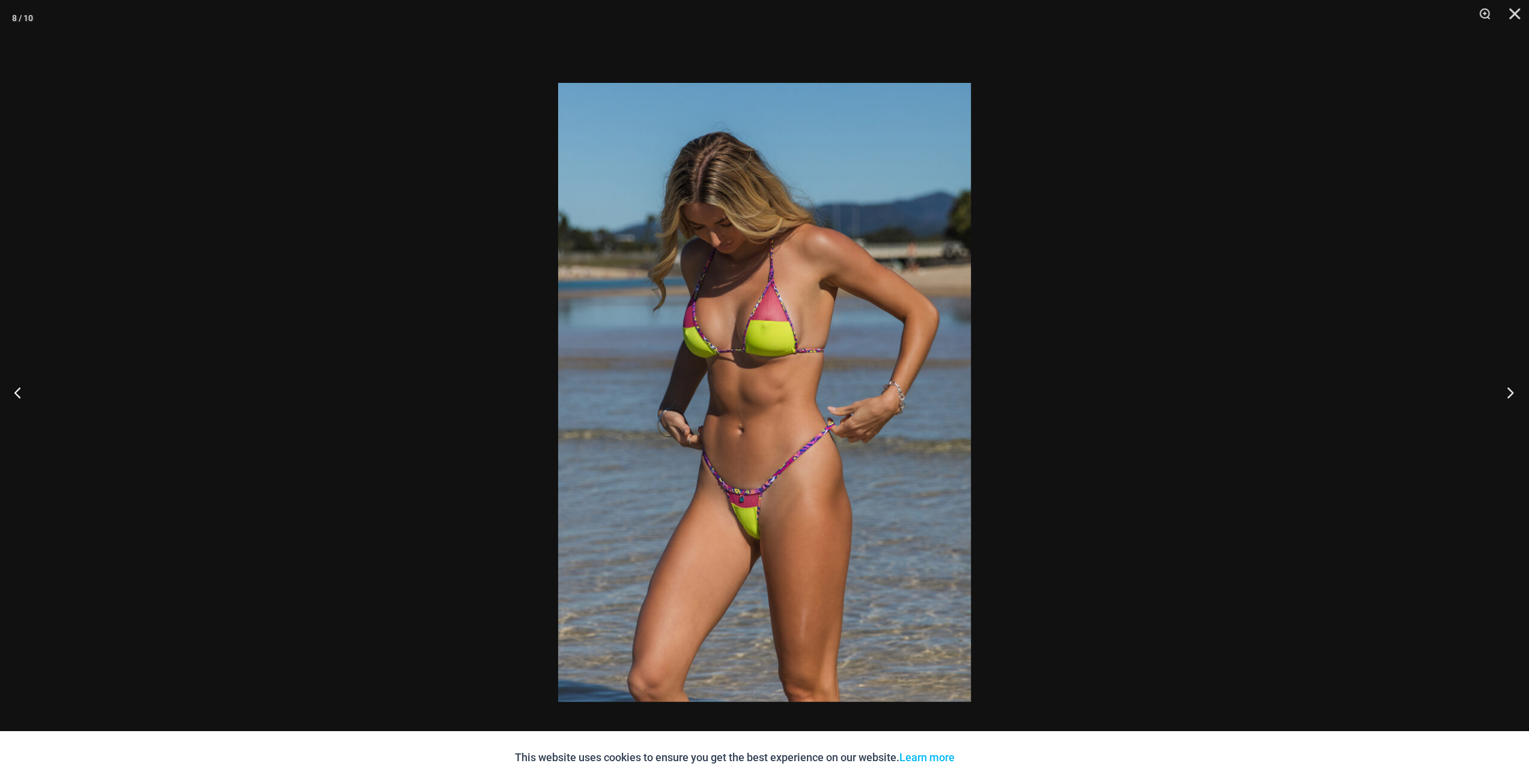
click at [1507, 392] on button "Next" at bounding box center [1506, 392] width 45 height 60
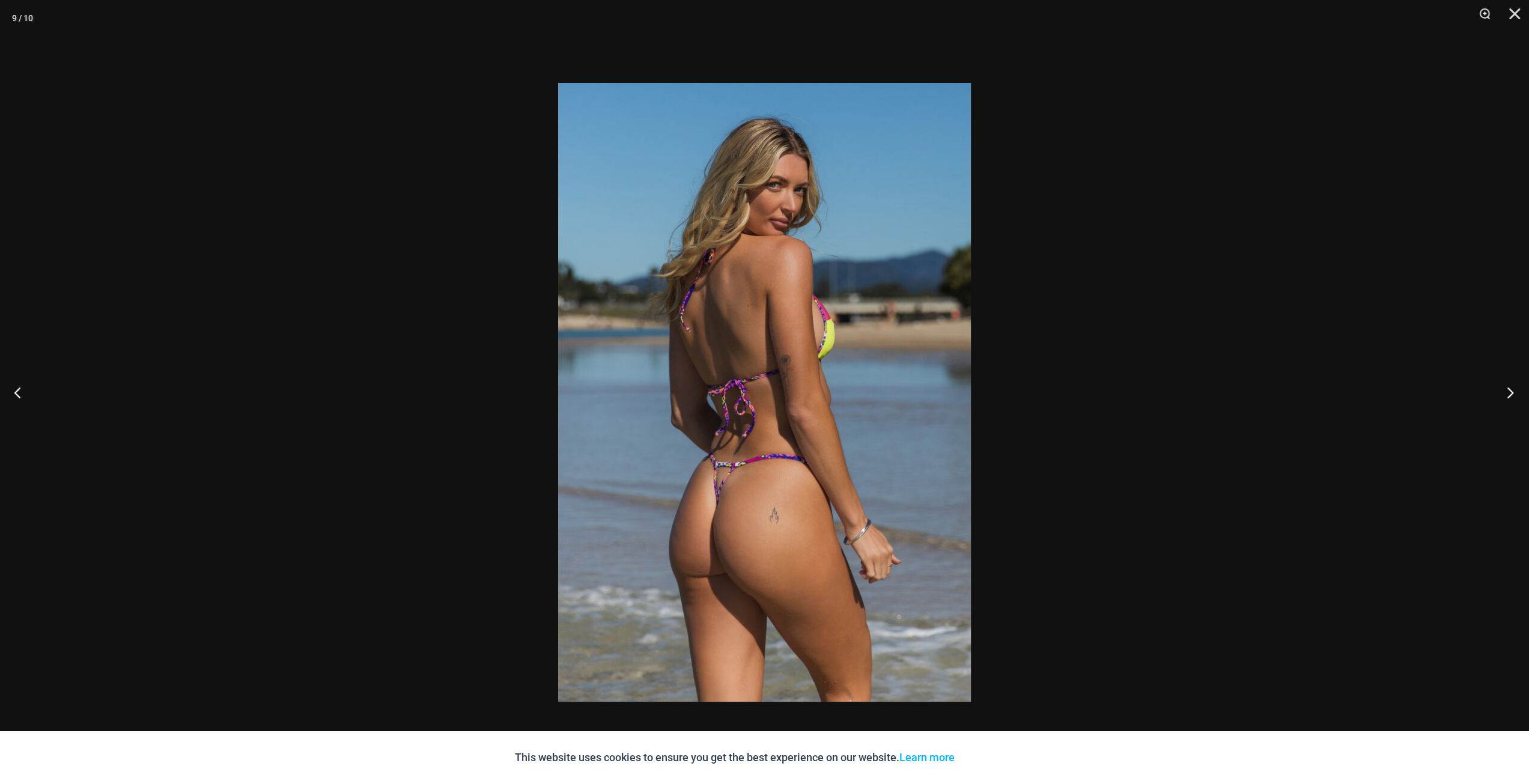
click at [1507, 392] on button "Next" at bounding box center [1506, 392] width 45 height 60
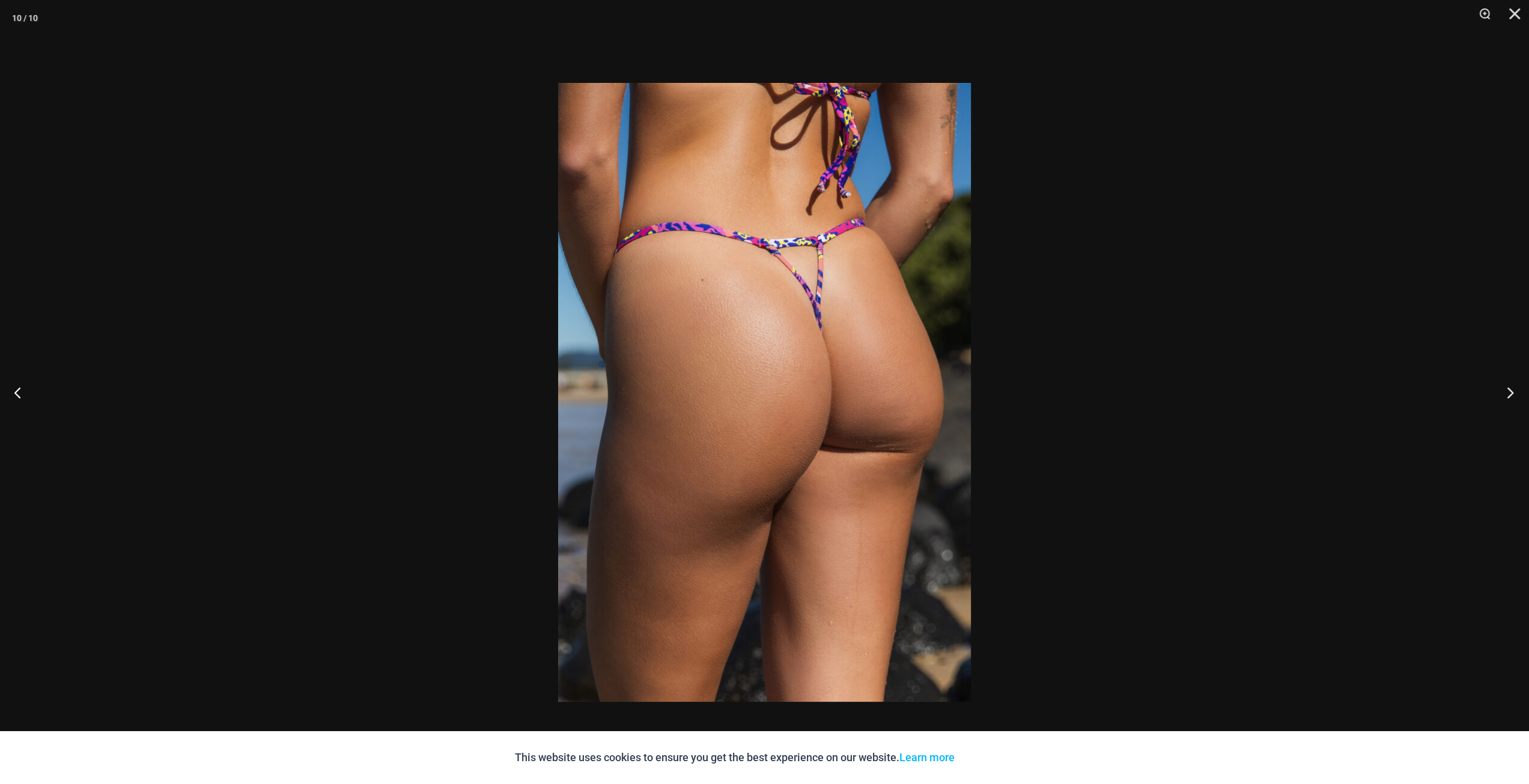
click at [1507, 392] on button "Next" at bounding box center [1506, 392] width 45 height 60
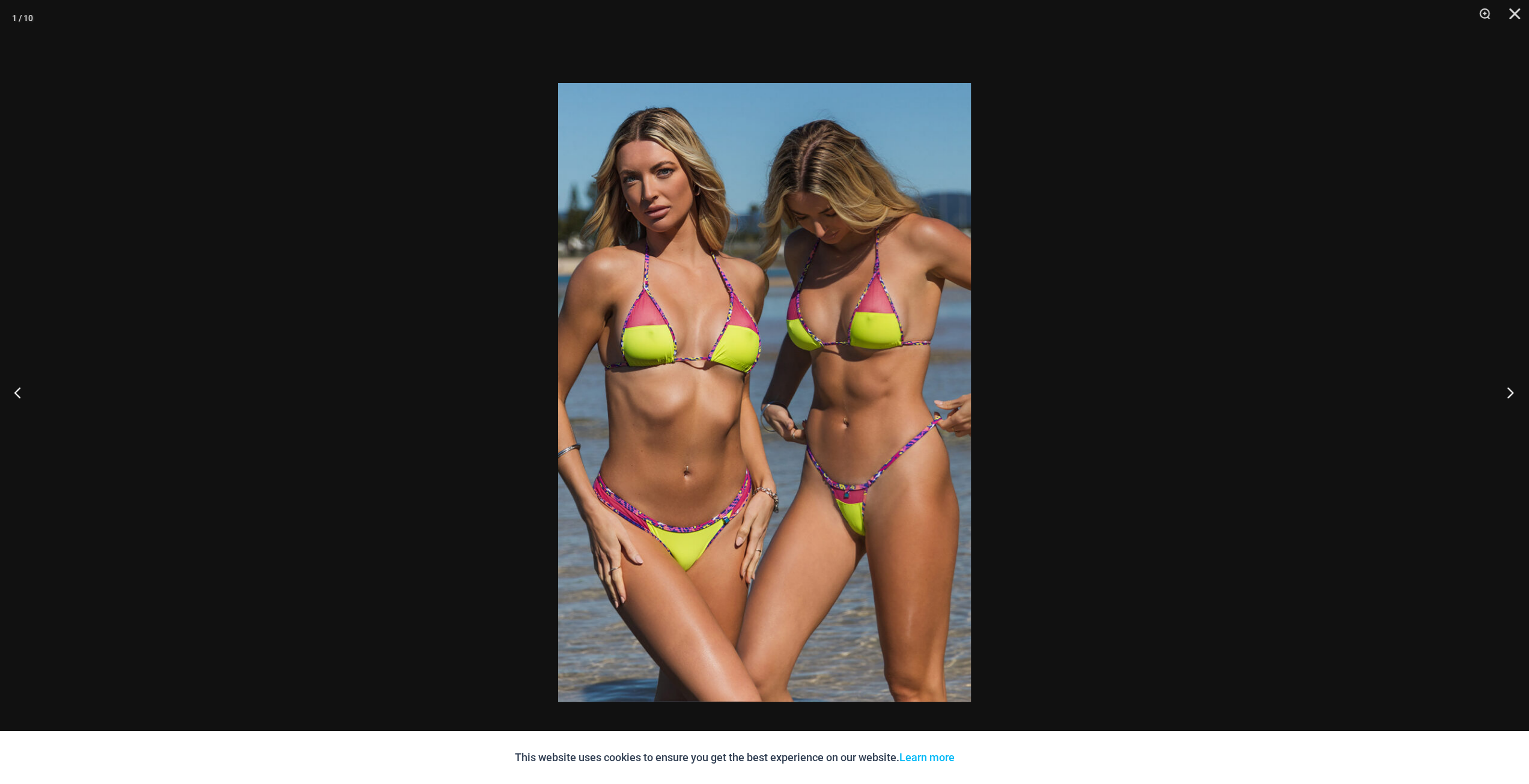
click at [1507, 392] on button "Next" at bounding box center [1506, 392] width 45 height 60
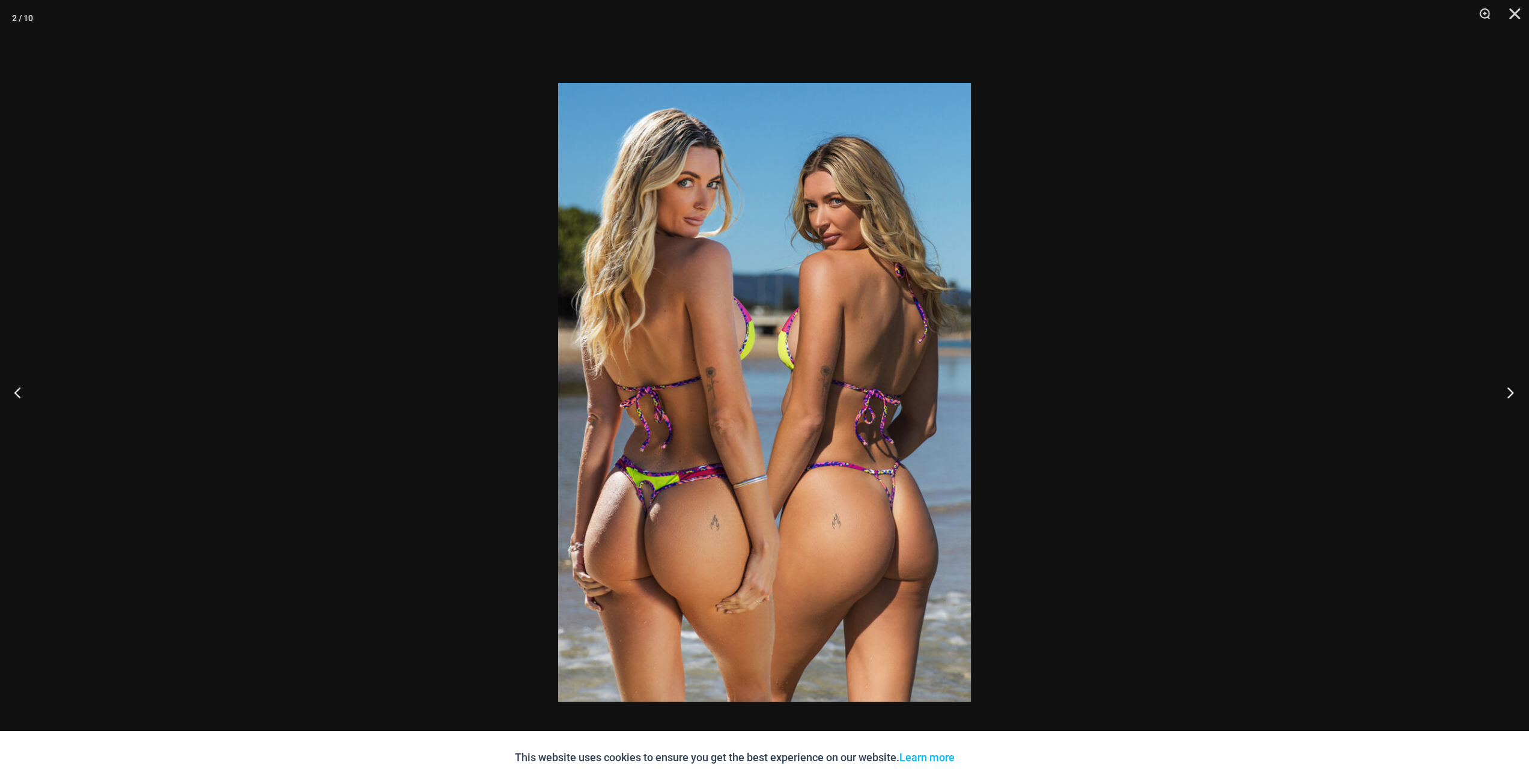
click at [1507, 392] on button "Next" at bounding box center [1506, 392] width 45 height 60
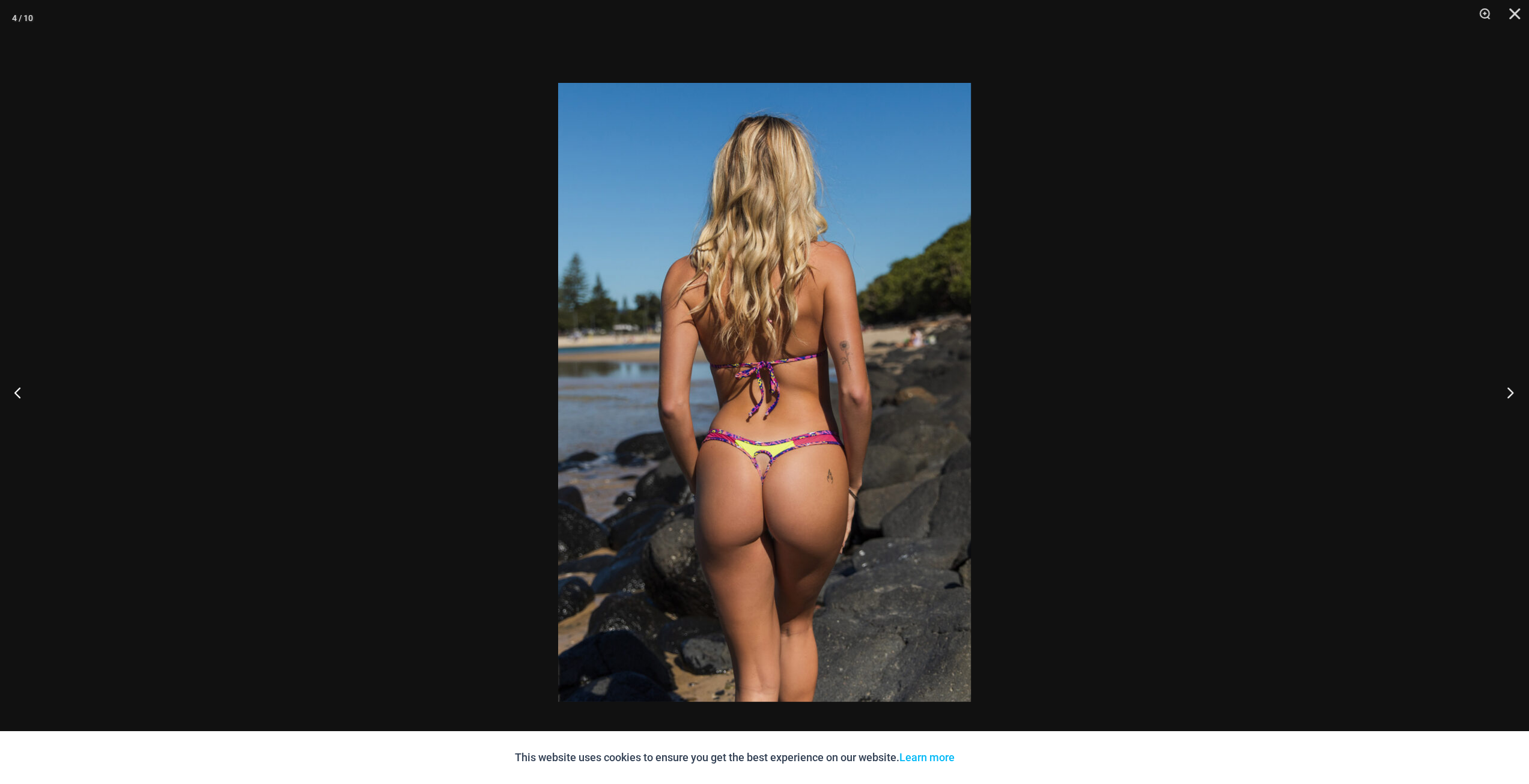
click at [1507, 392] on button "Next" at bounding box center [1506, 392] width 45 height 60
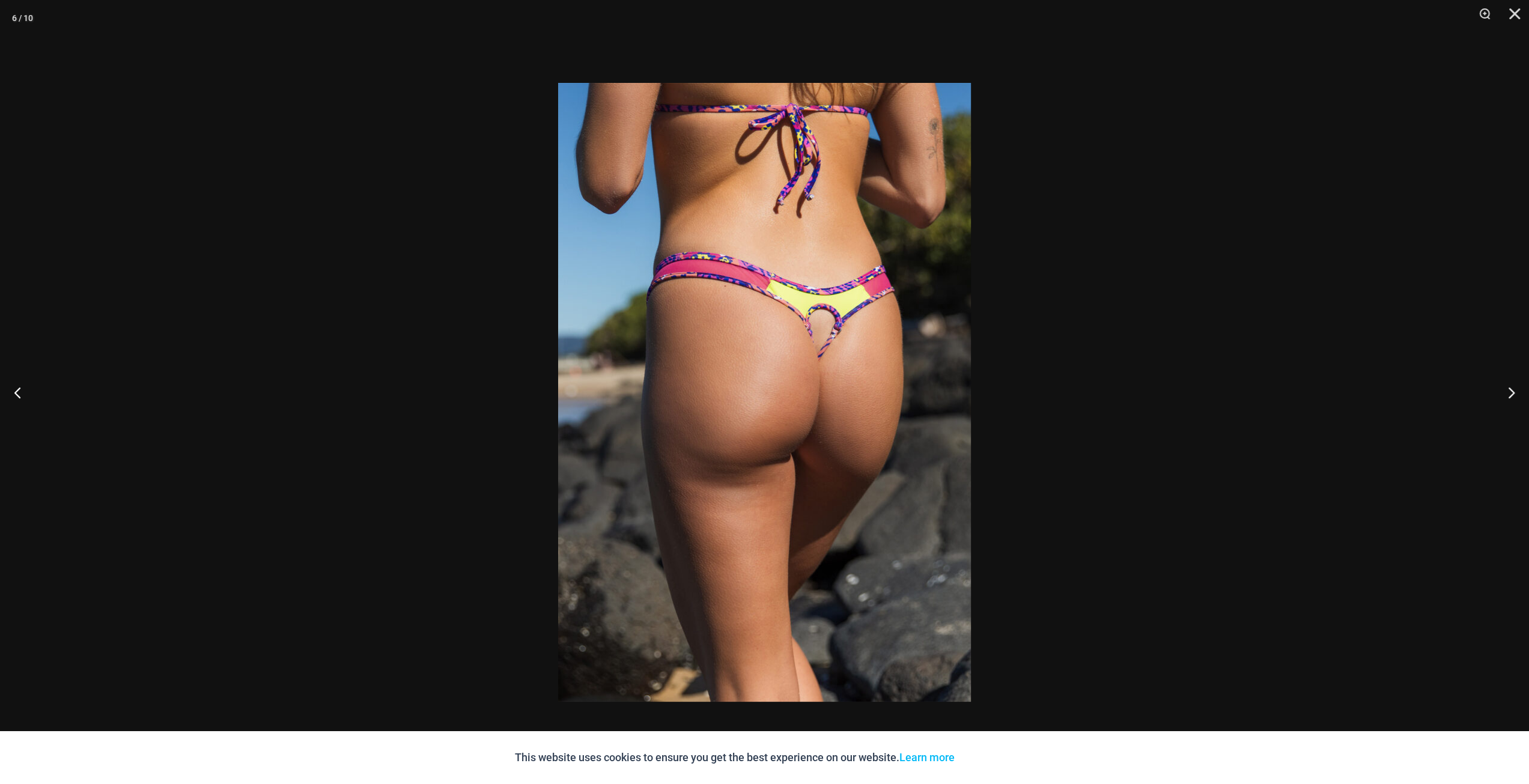
click at [1347, 415] on div at bounding box center [764, 392] width 1529 height 784
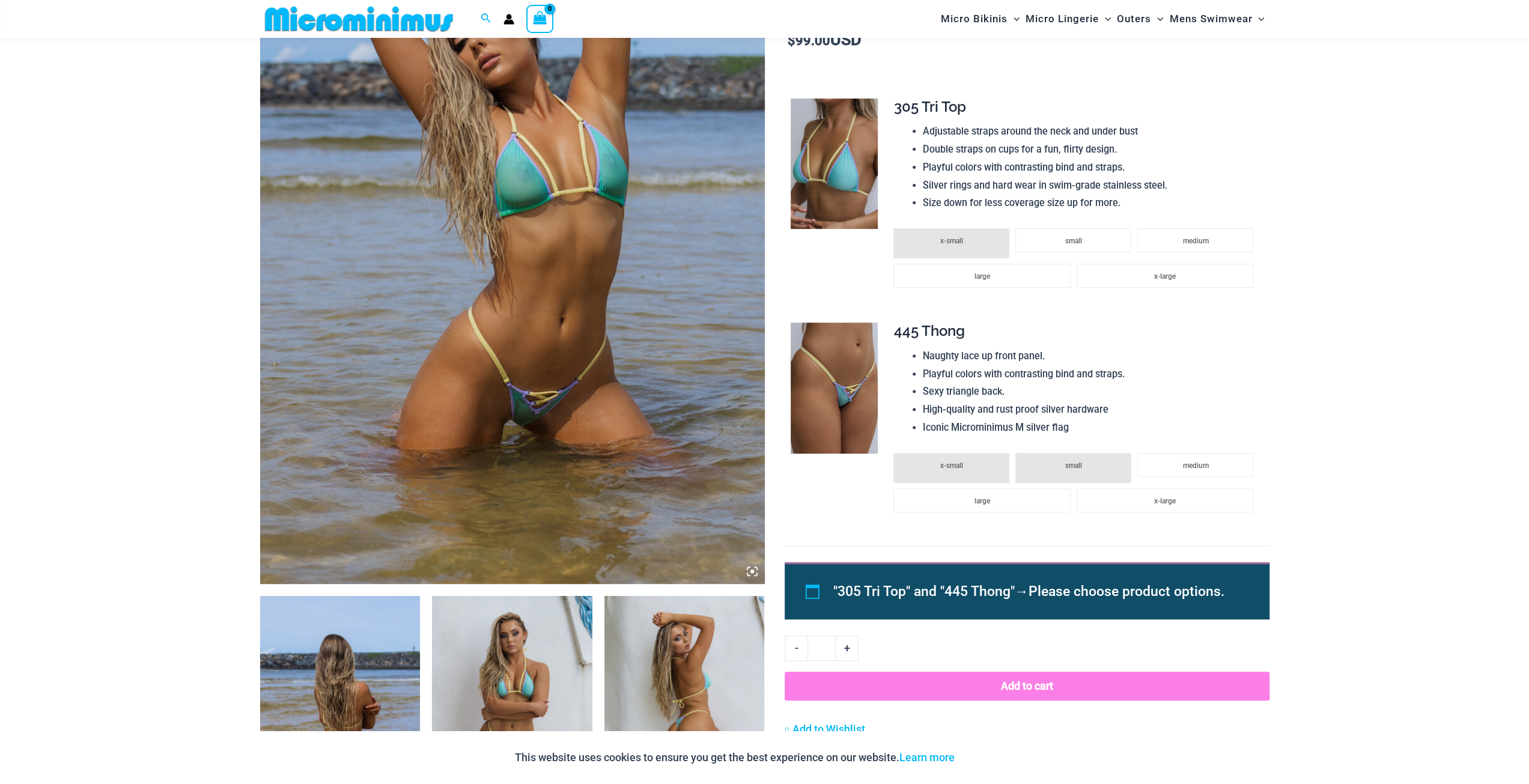
scroll to position [291, 0]
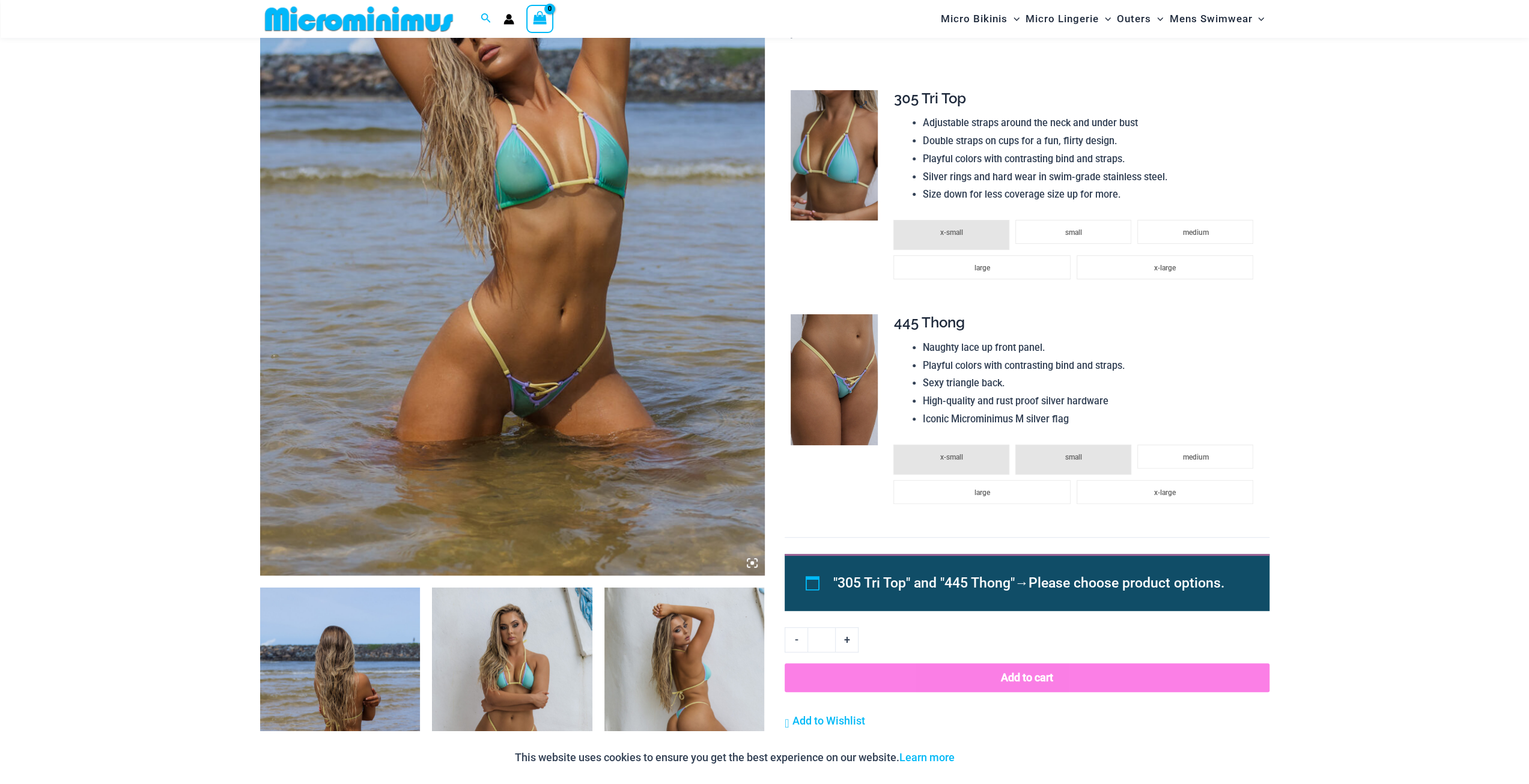
click at [826, 159] on img at bounding box center [834, 155] width 87 height 131
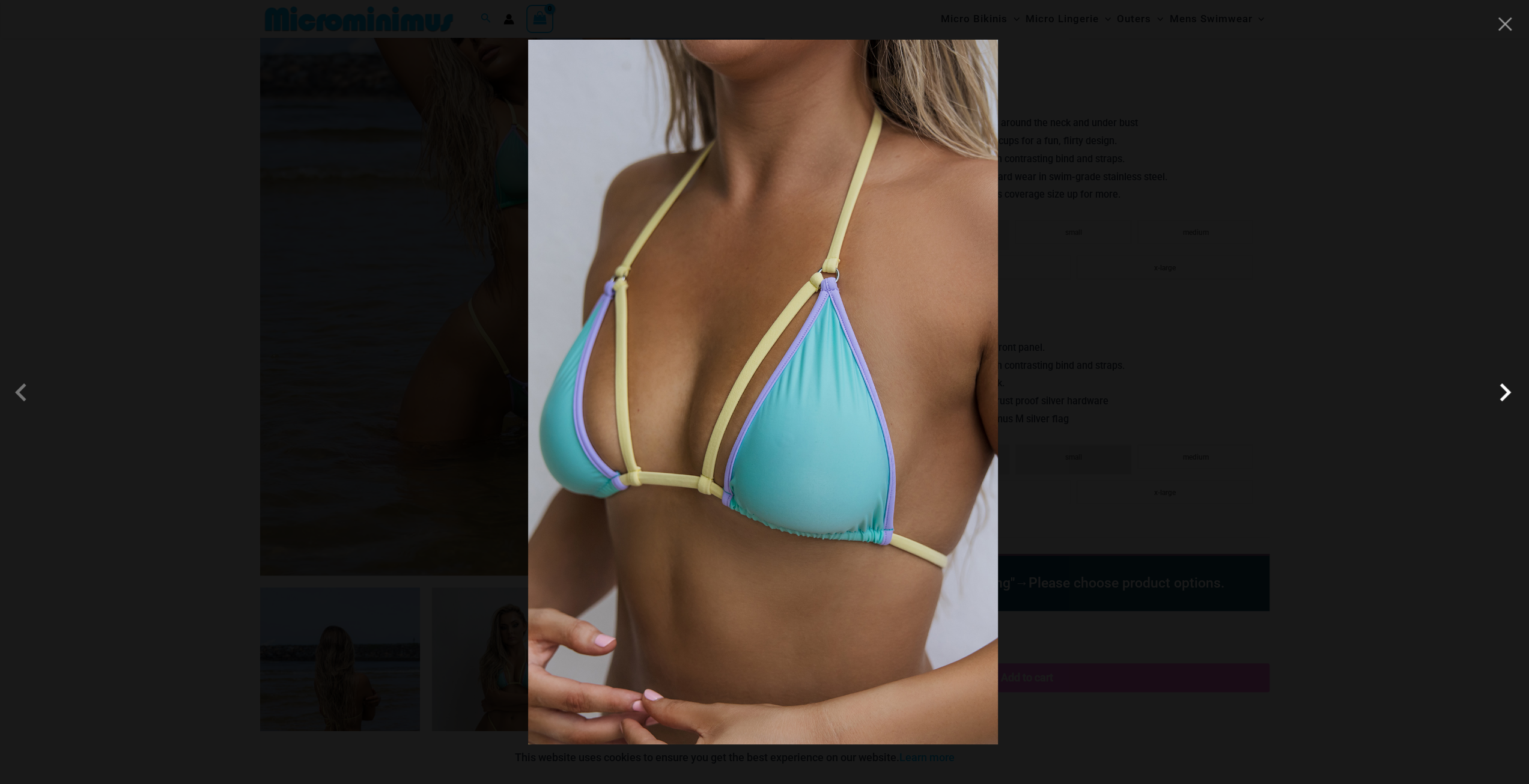
click at [1506, 391] on span at bounding box center [1504, 392] width 36 height 36
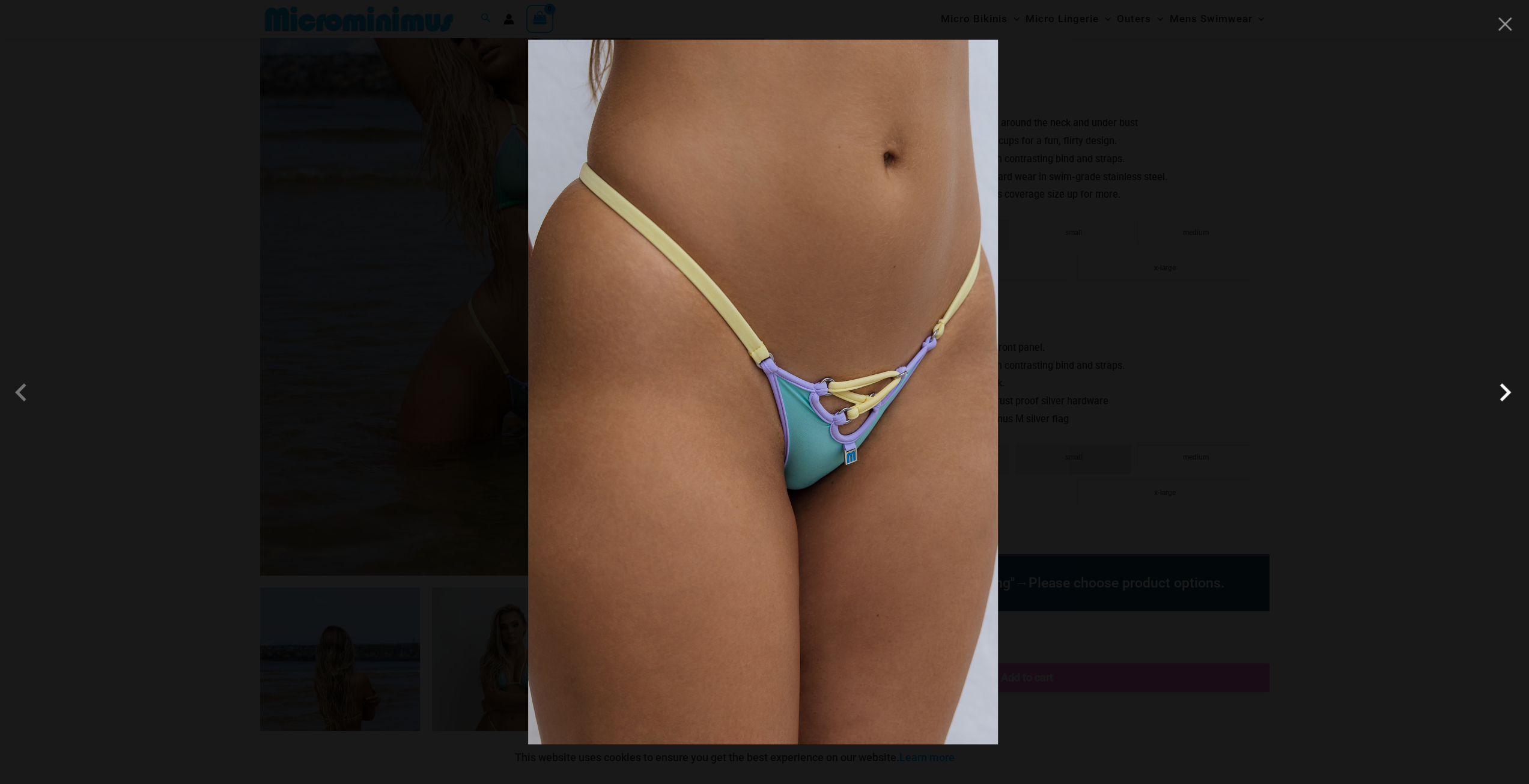
click at [1506, 391] on span at bounding box center [1504, 392] width 36 height 36
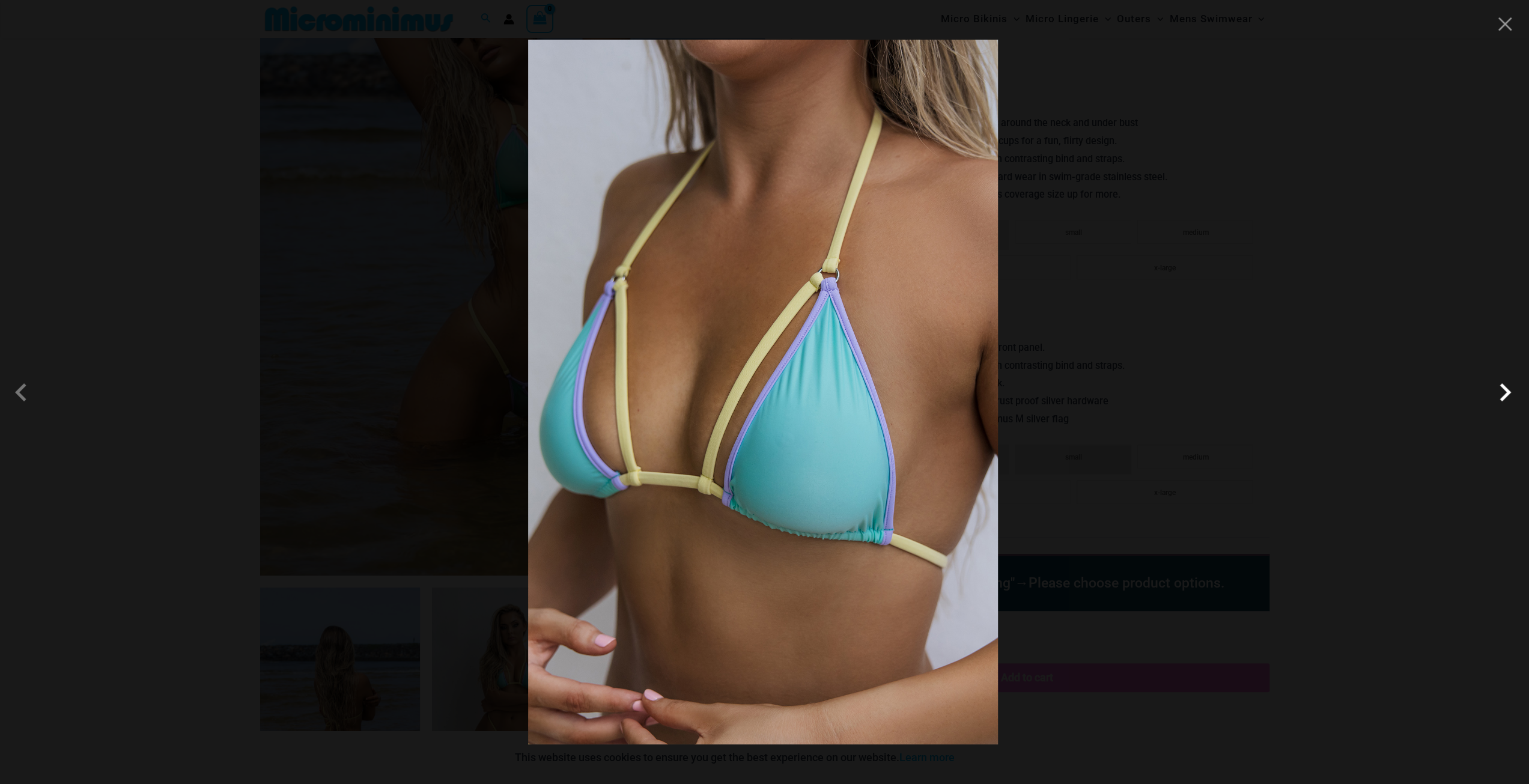
click at [1506, 391] on span at bounding box center [1504, 392] width 36 height 36
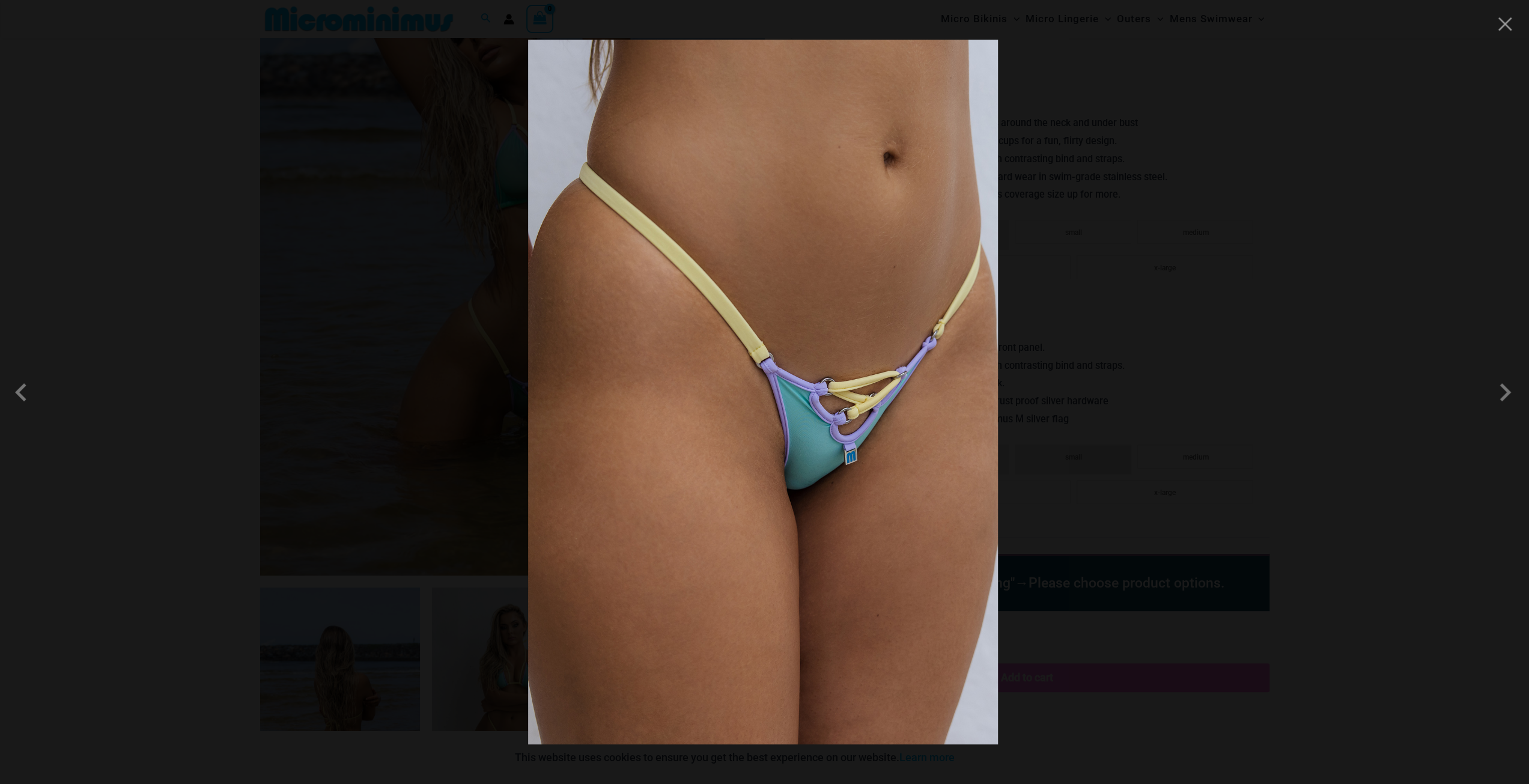
click at [1314, 415] on div at bounding box center [764, 392] width 1529 height 784
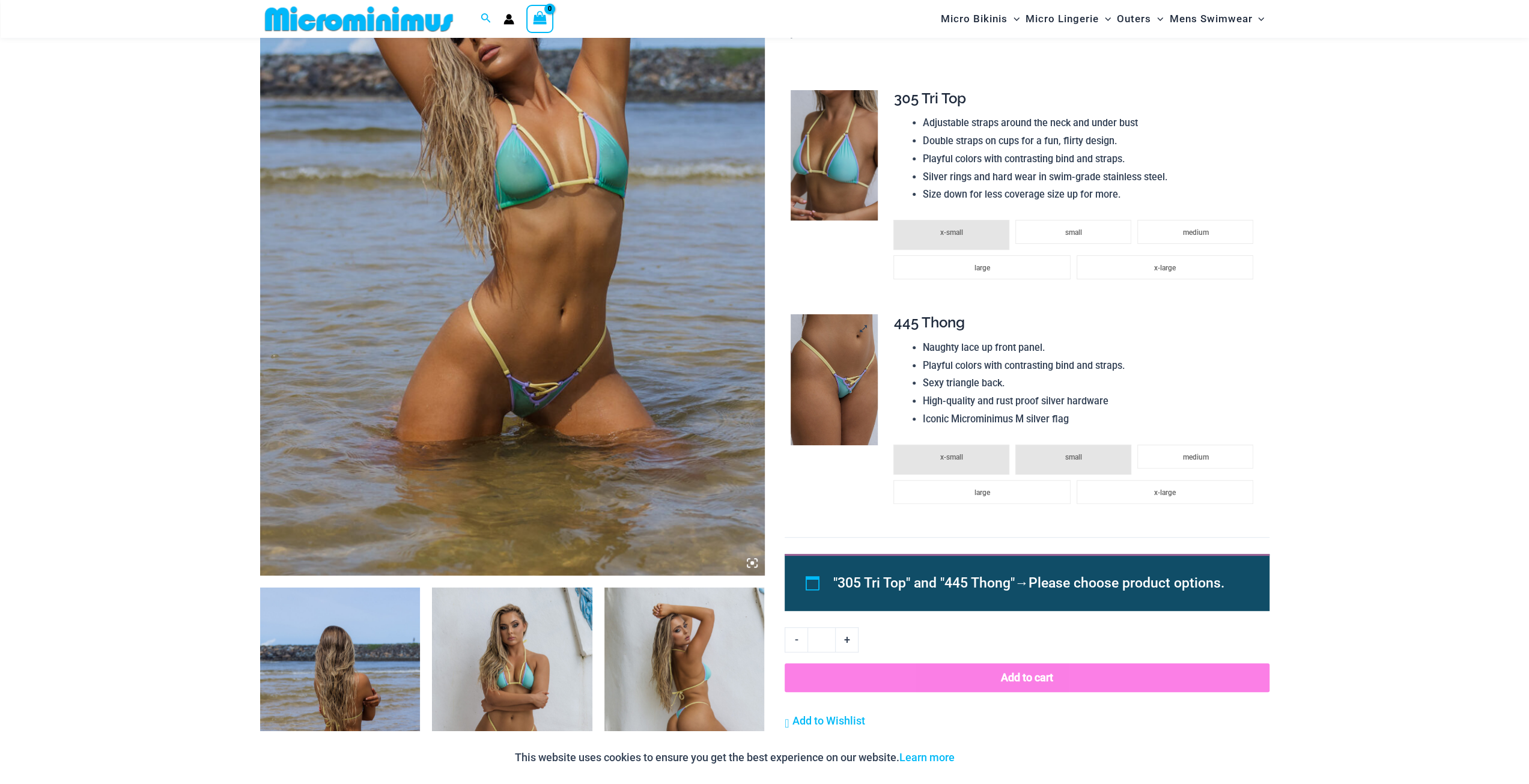
click at [854, 365] on img at bounding box center [834, 379] width 87 height 131
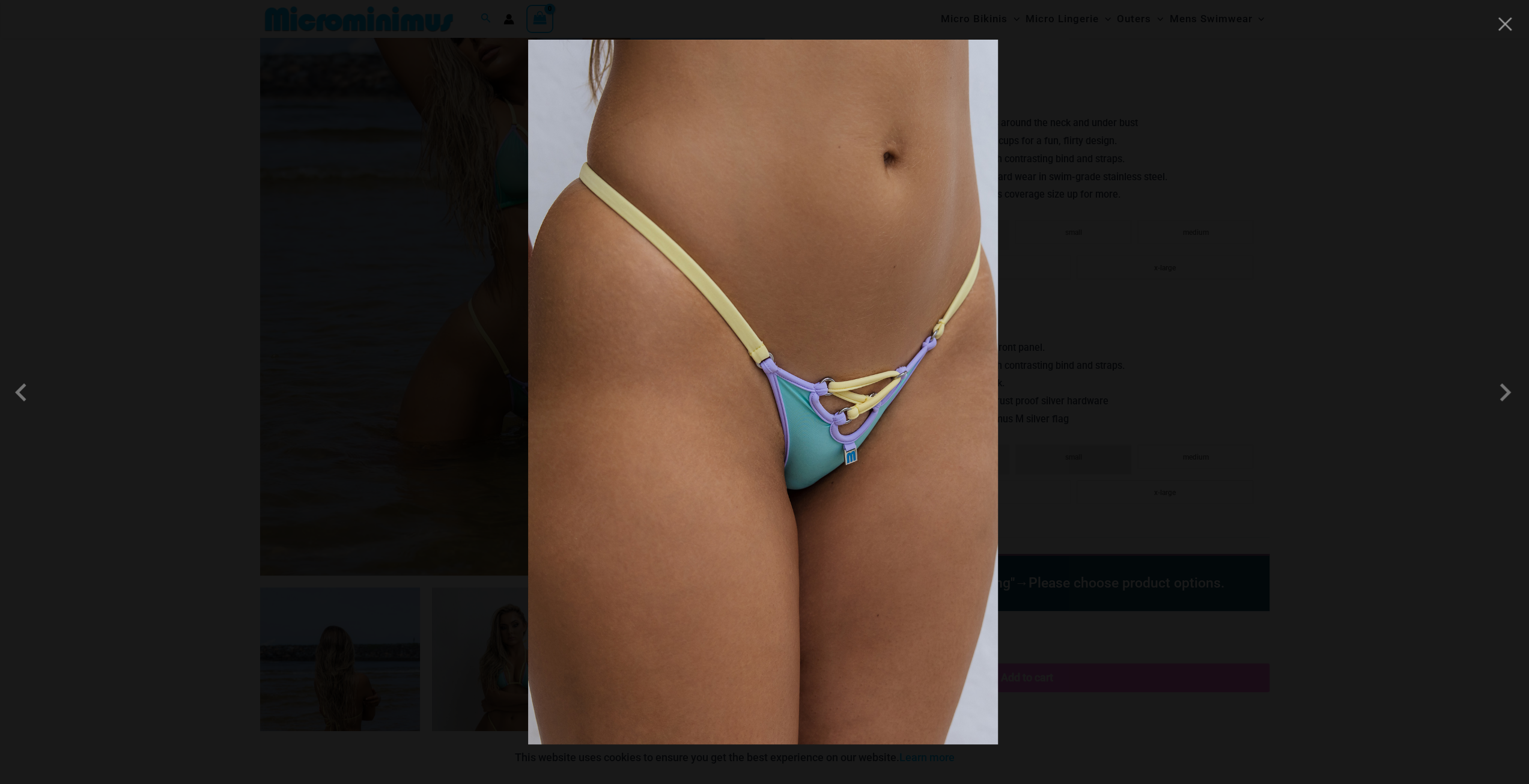
click at [1048, 432] on div at bounding box center [764, 392] width 1529 height 784
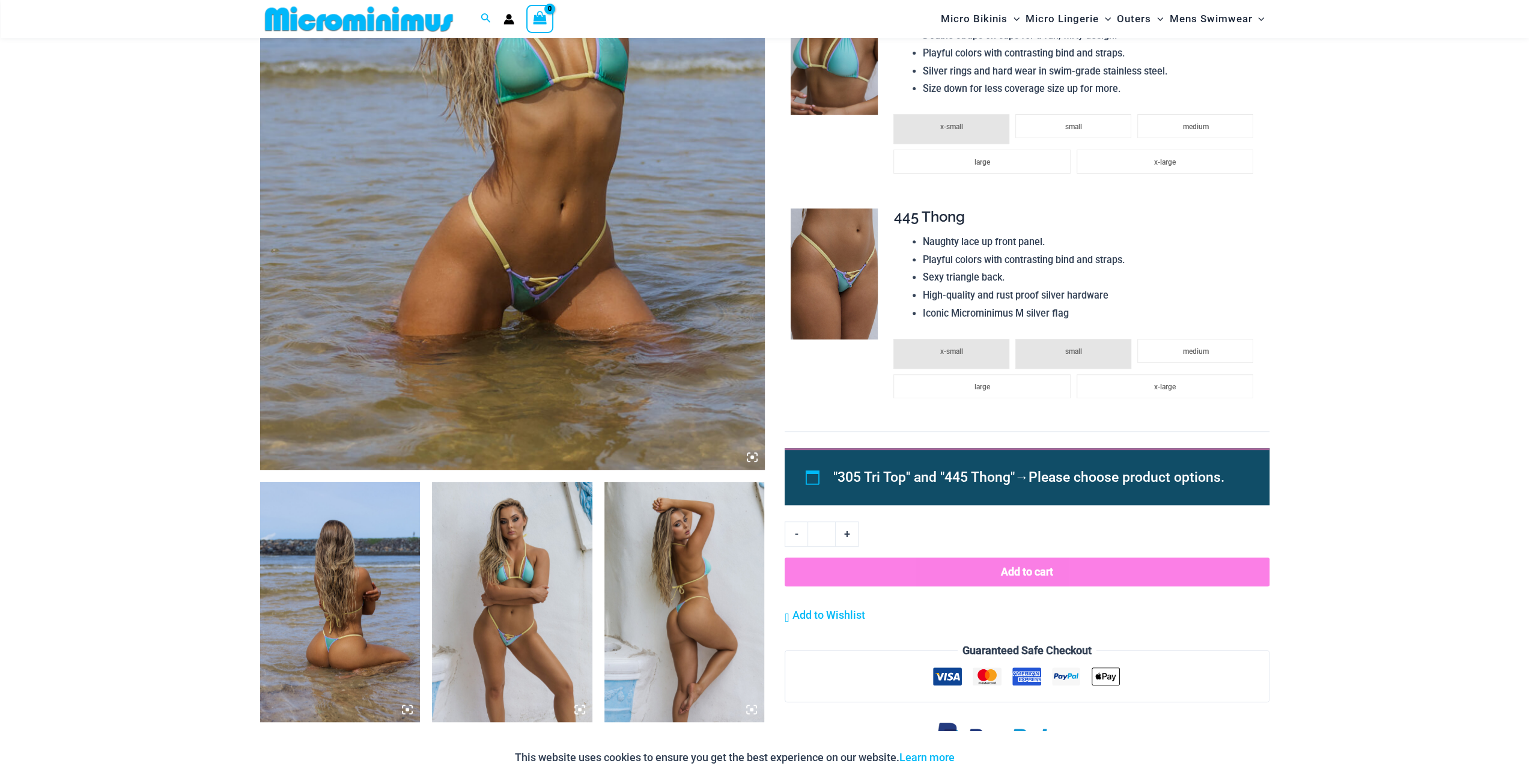
scroll to position [591, 0]
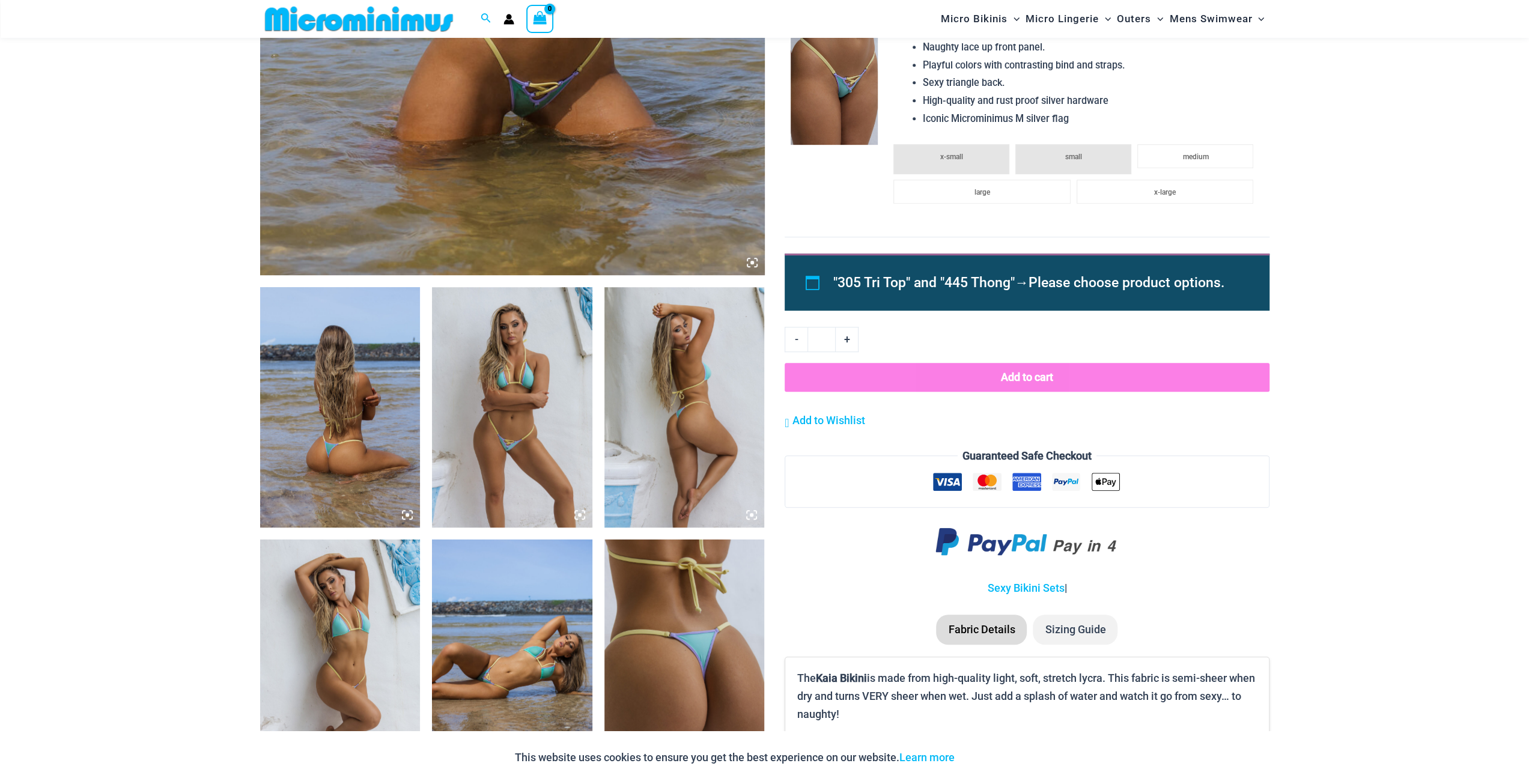
click at [408, 512] on icon at bounding box center [408, 515] width 11 height 11
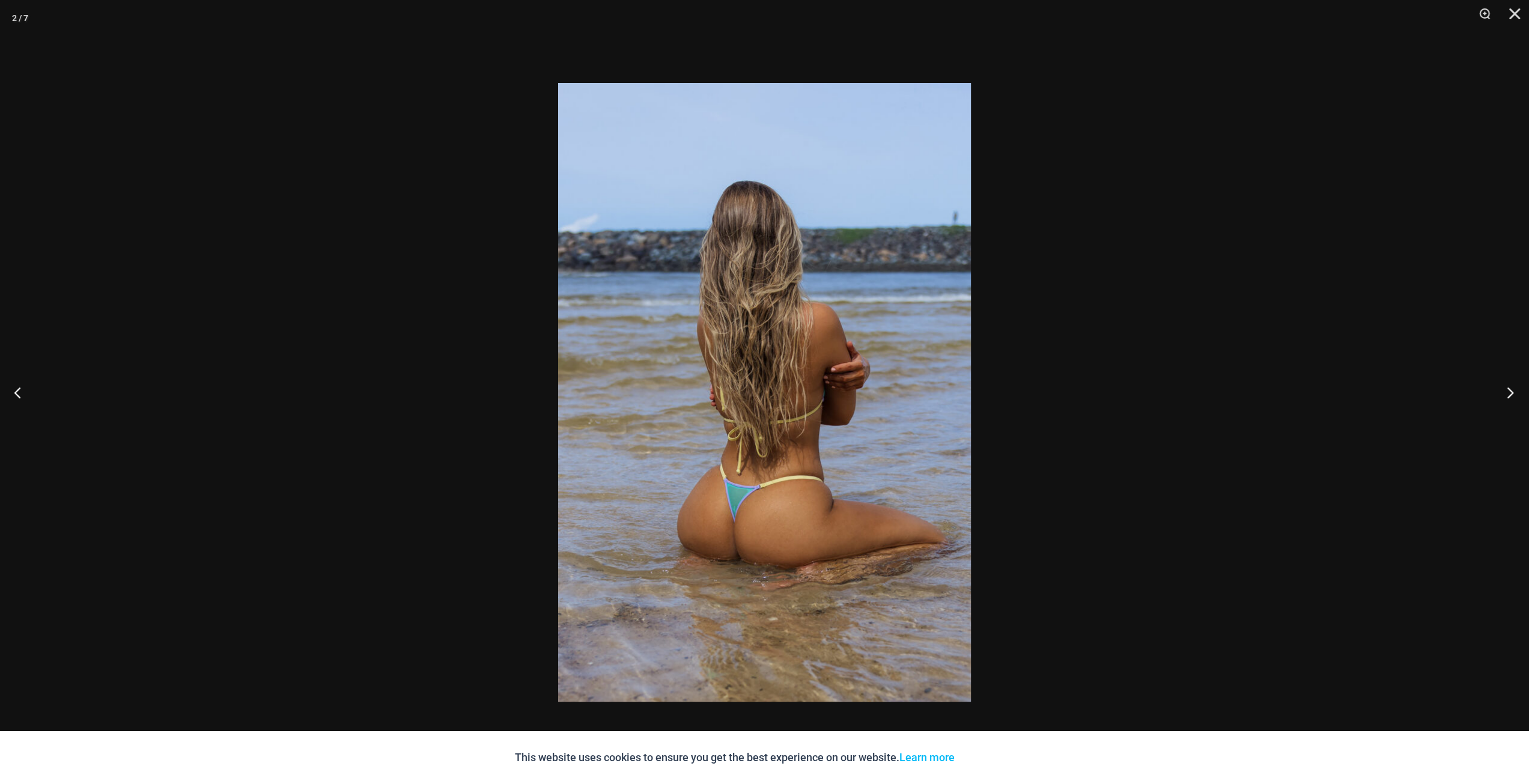
click at [1505, 388] on button "Next" at bounding box center [1506, 392] width 45 height 60
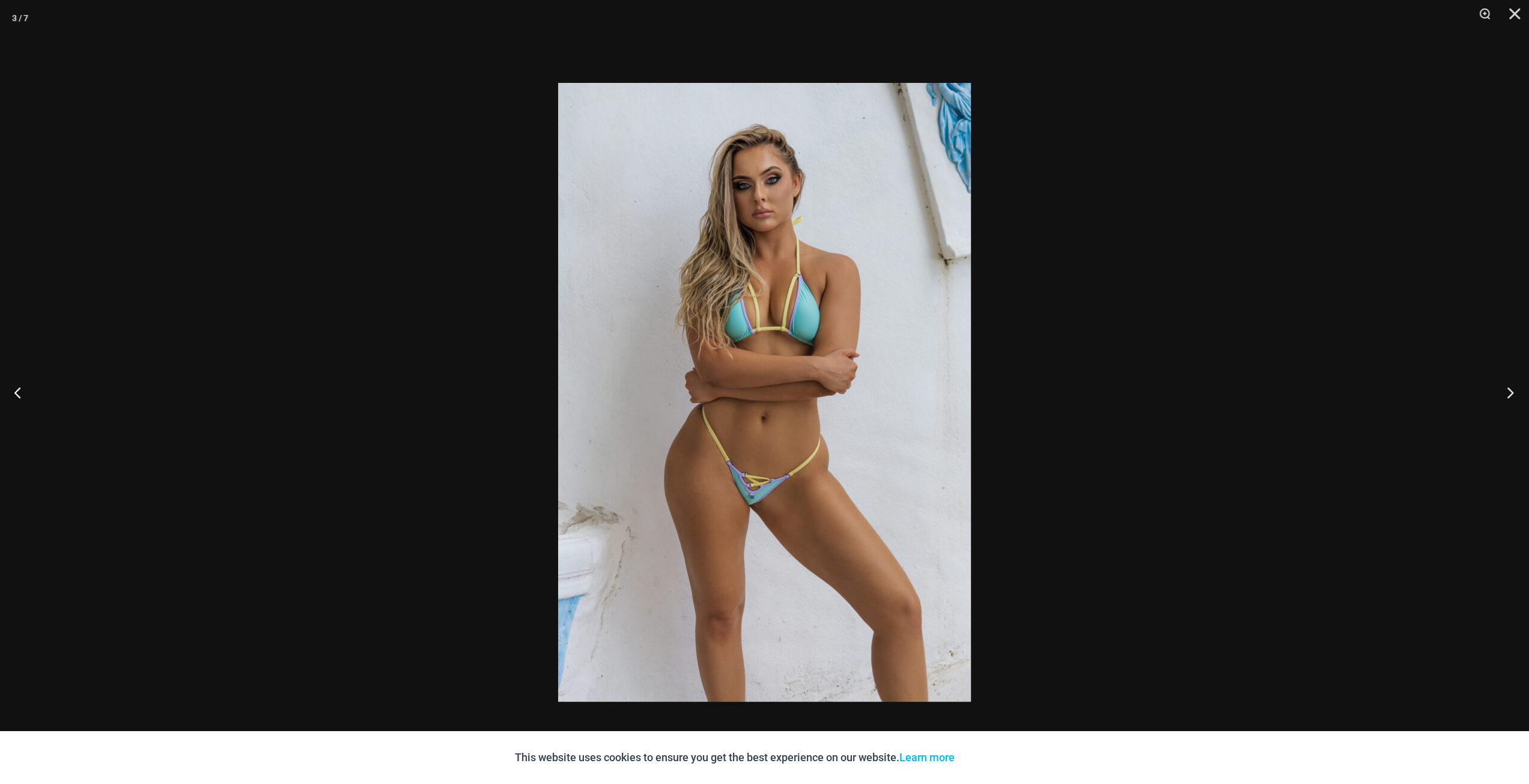
click at [1507, 388] on button "Next" at bounding box center [1506, 392] width 45 height 60
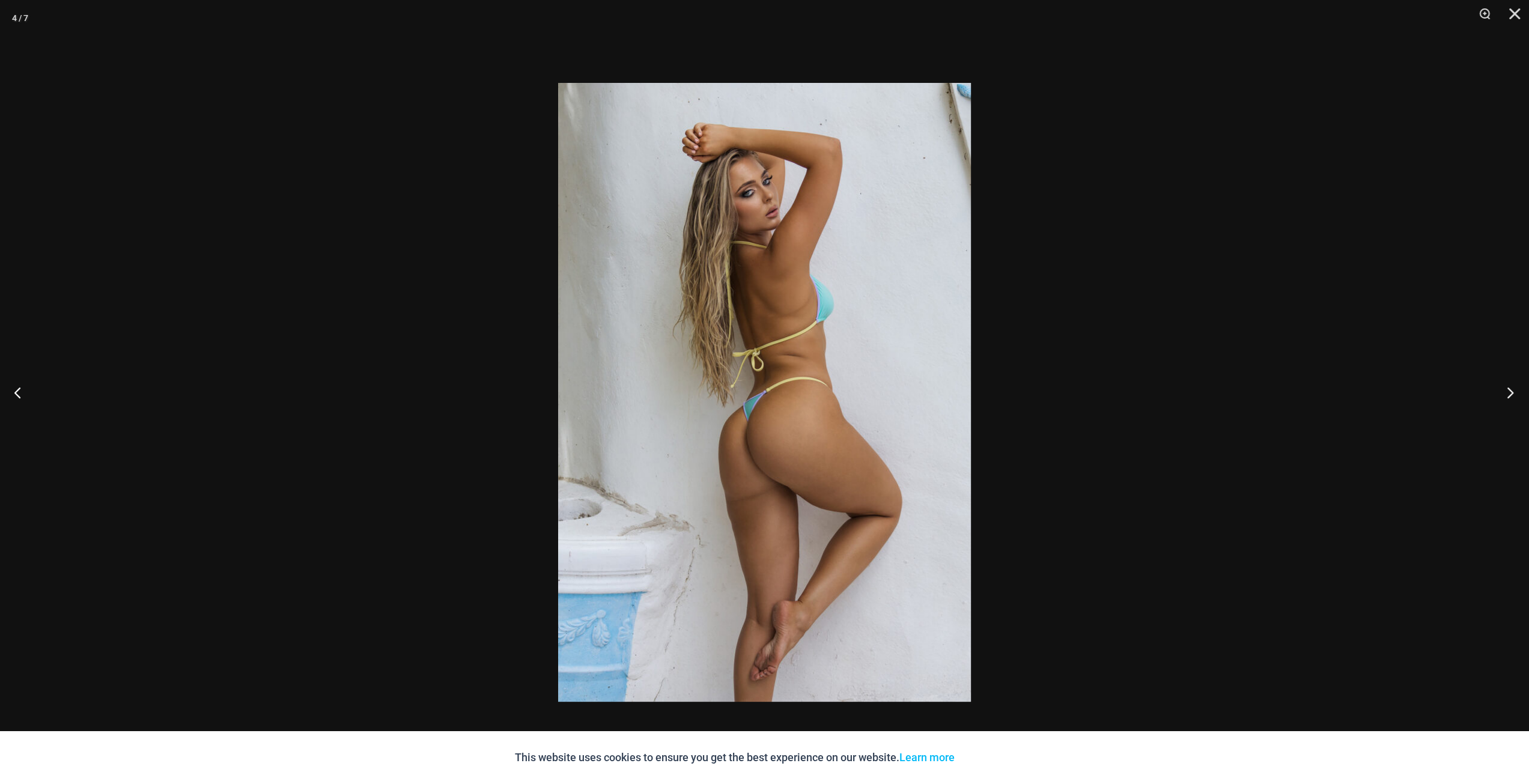
click at [1507, 388] on button "Next" at bounding box center [1506, 392] width 45 height 60
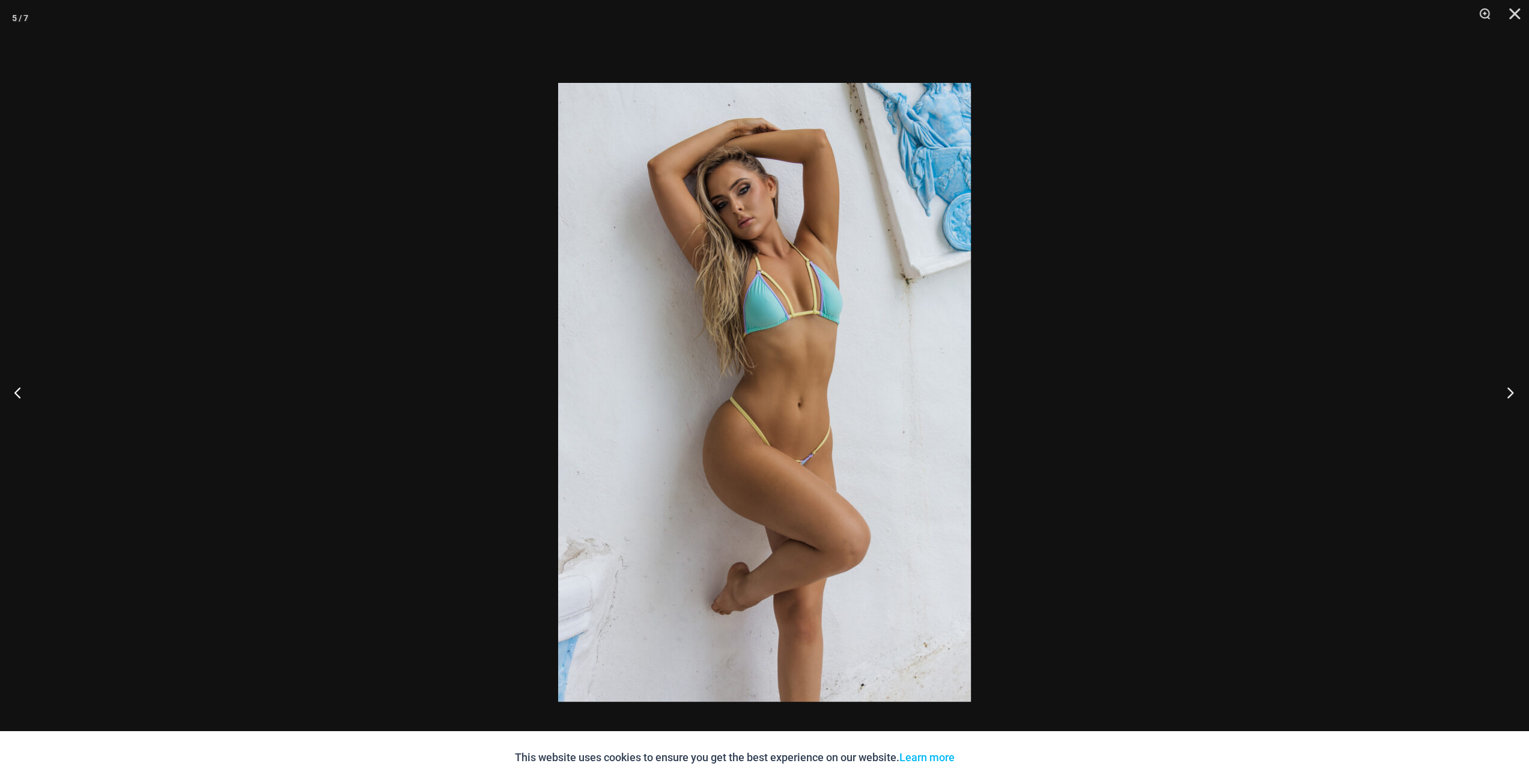
click at [1507, 388] on button "Next" at bounding box center [1506, 392] width 45 height 60
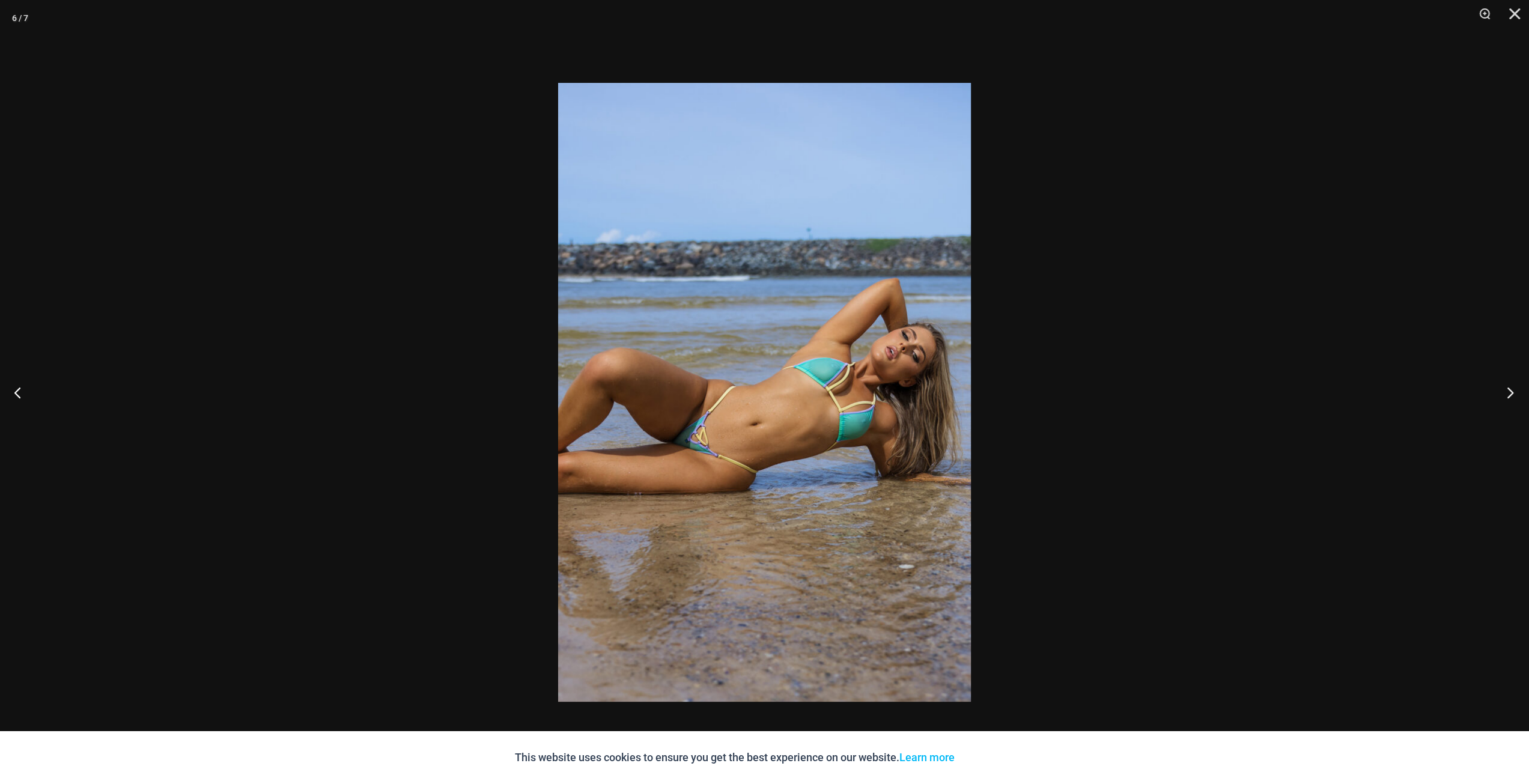
click at [1507, 388] on button "Next" at bounding box center [1506, 392] width 45 height 60
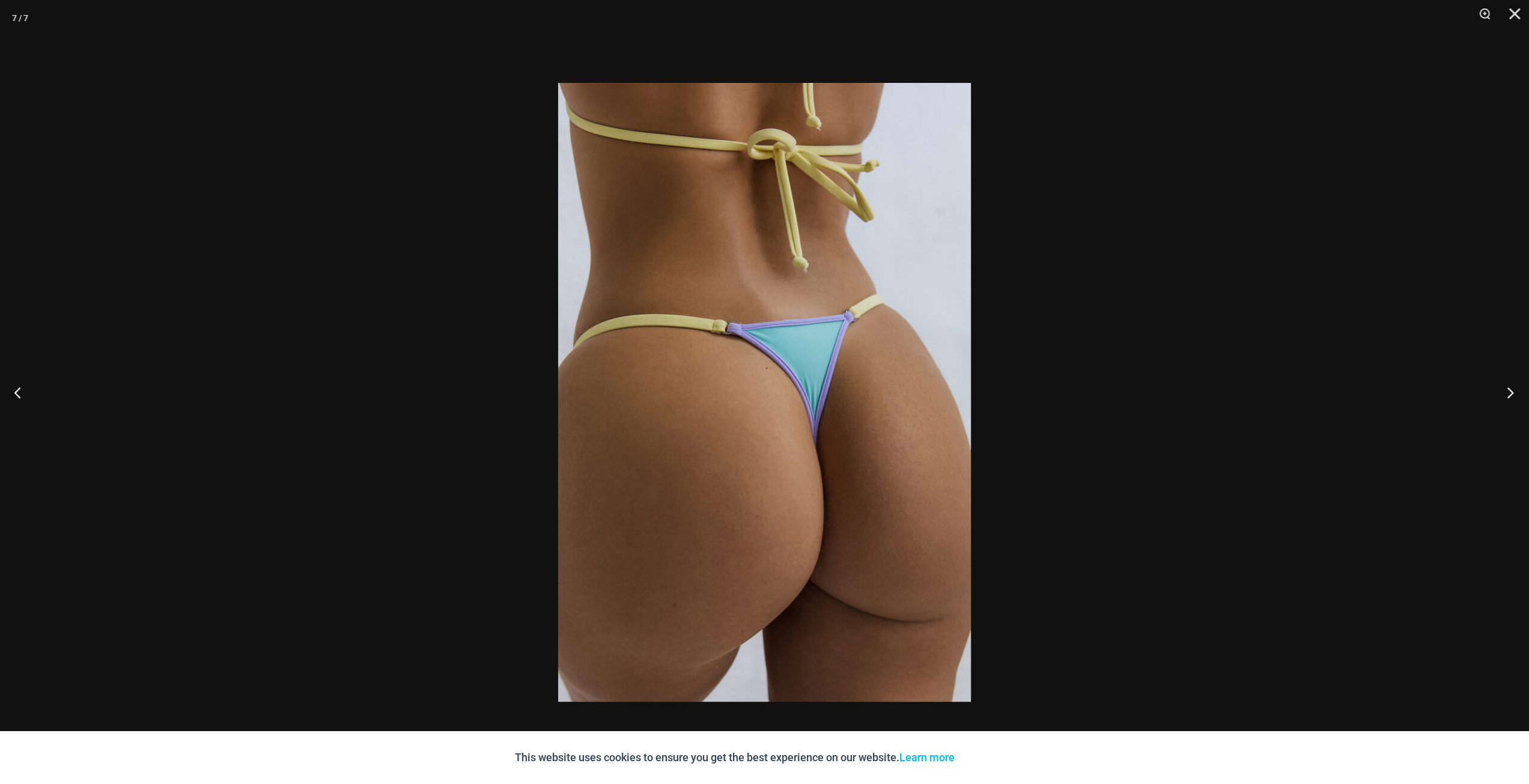
click at [1507, 388] on button "Next" at bounding box center [1506, 392] width 45 height 60
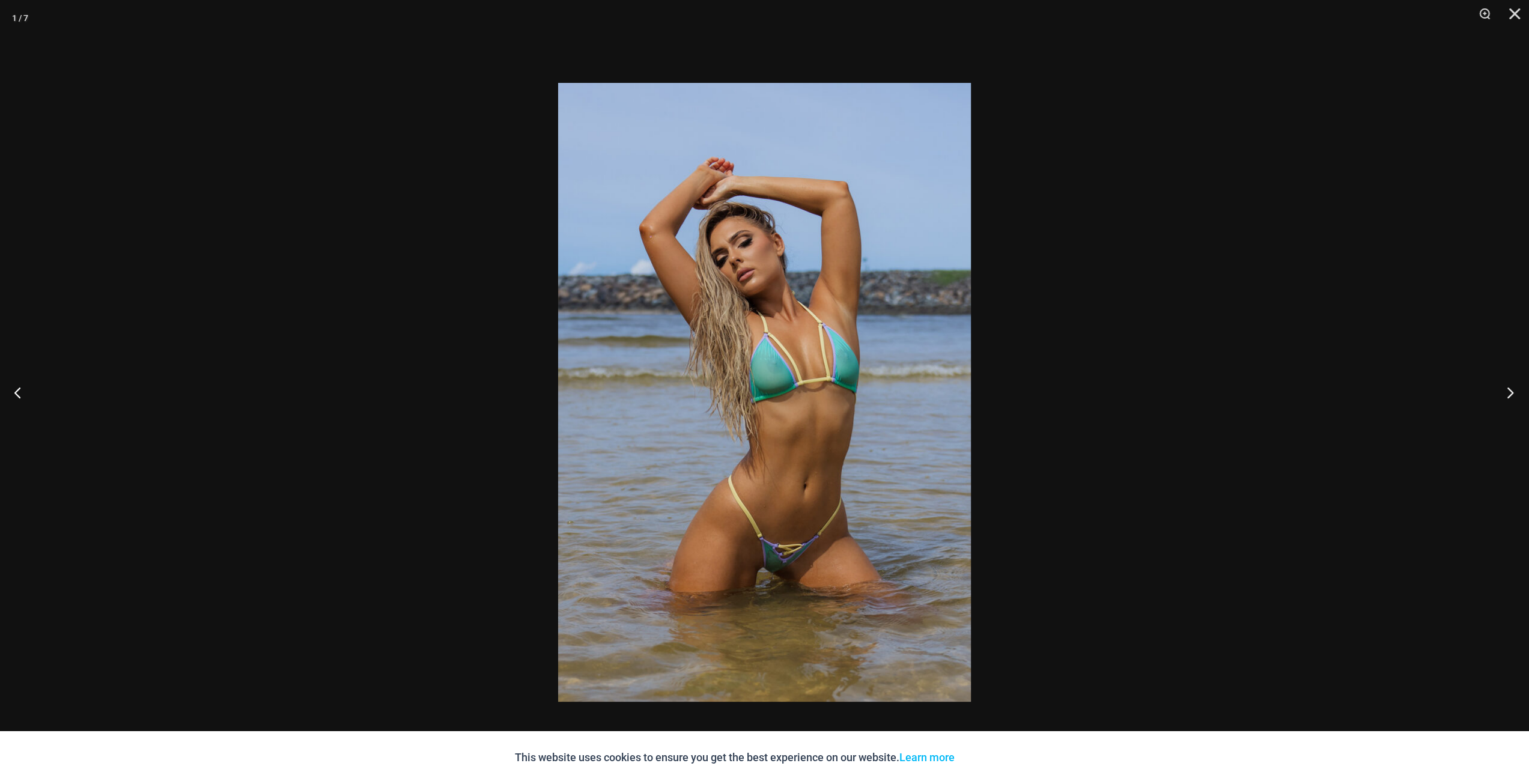
click at [1507, 388] on button "Next" at bounding box center [1506, 392] width 45 height 60
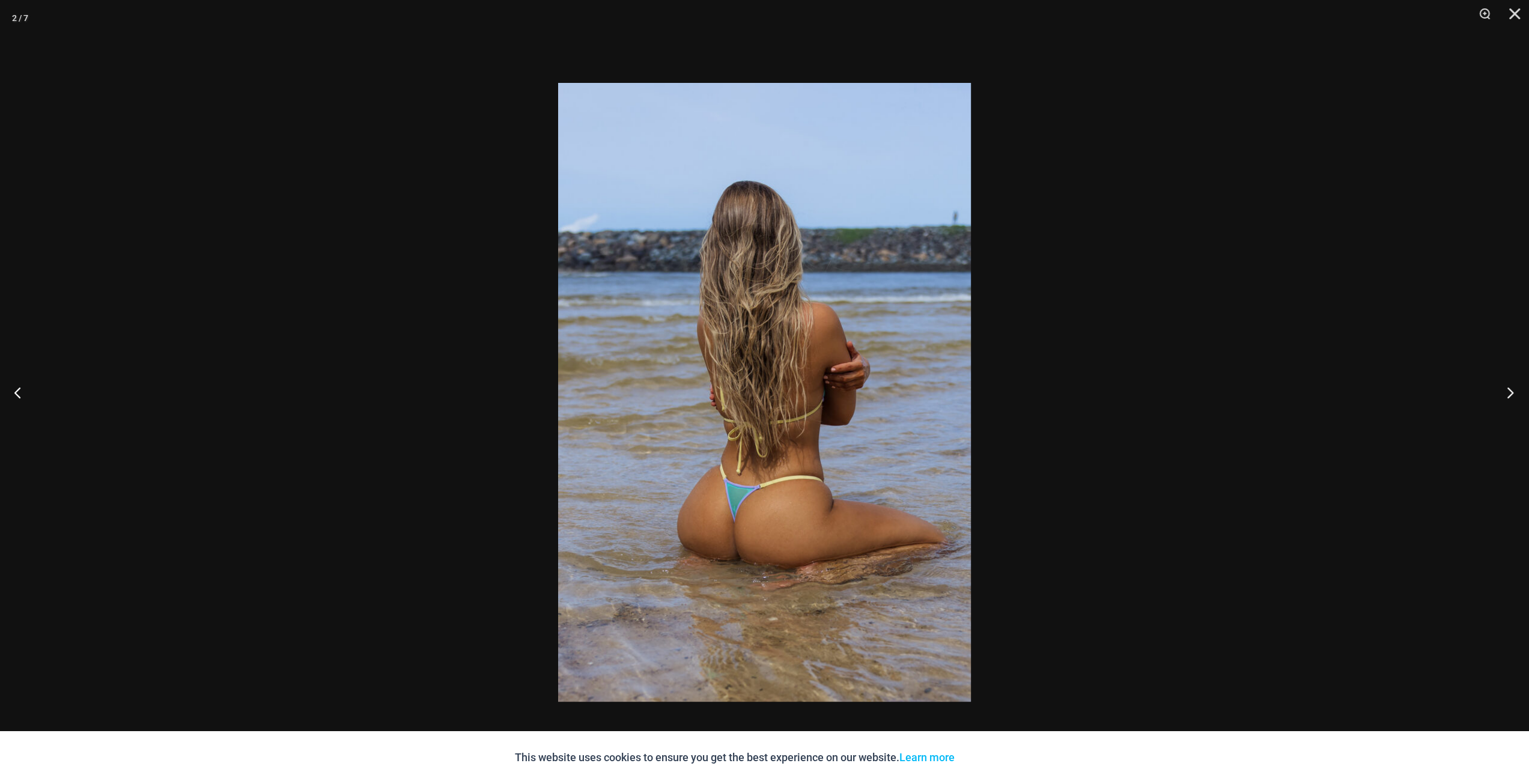
click at [1507, 388] on button "Next" at bounding box center [1506, 392] width 45 height 60
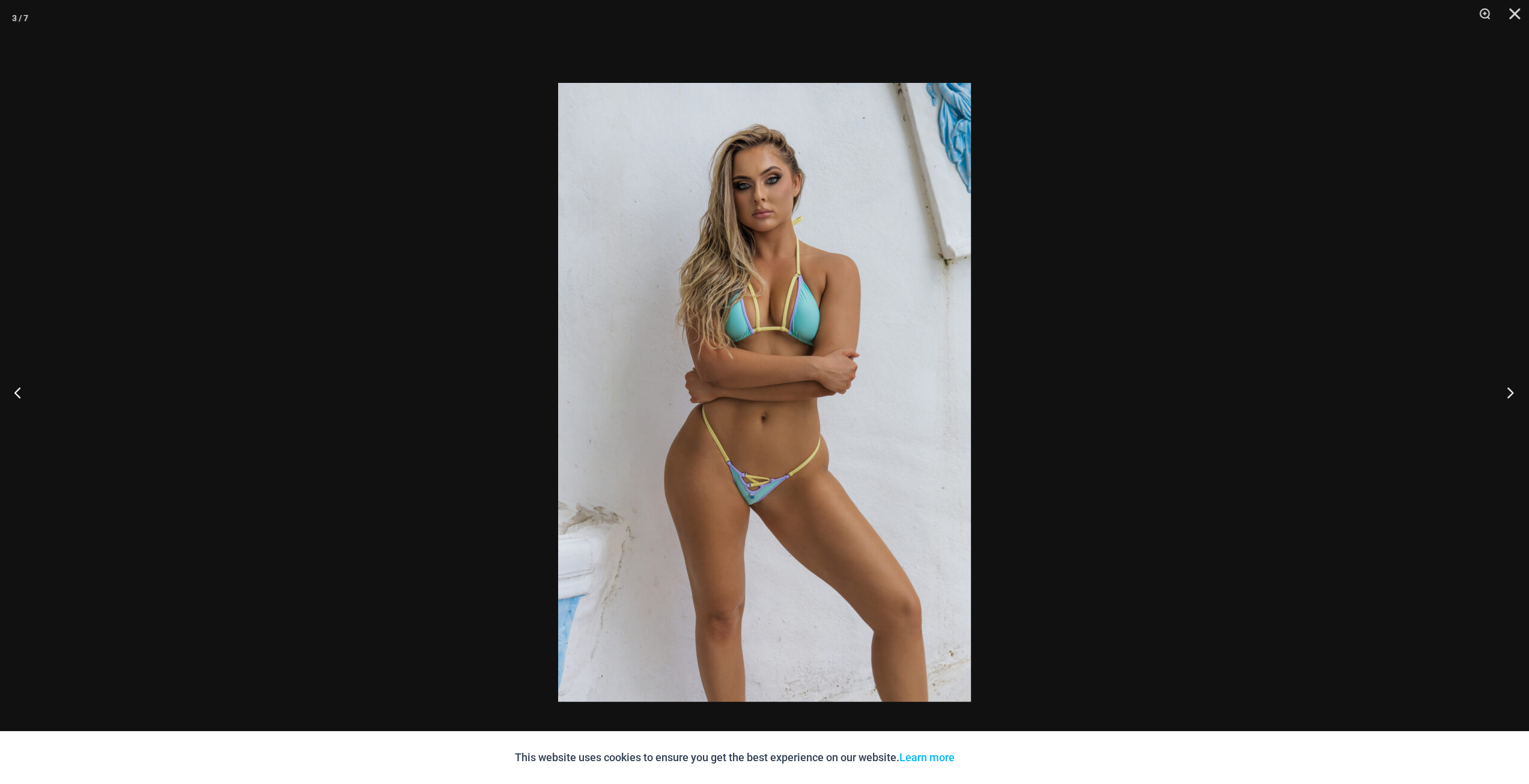
click at [1507, 388] on button "Next" at bounding box center [1506, 392] width 45 height 60
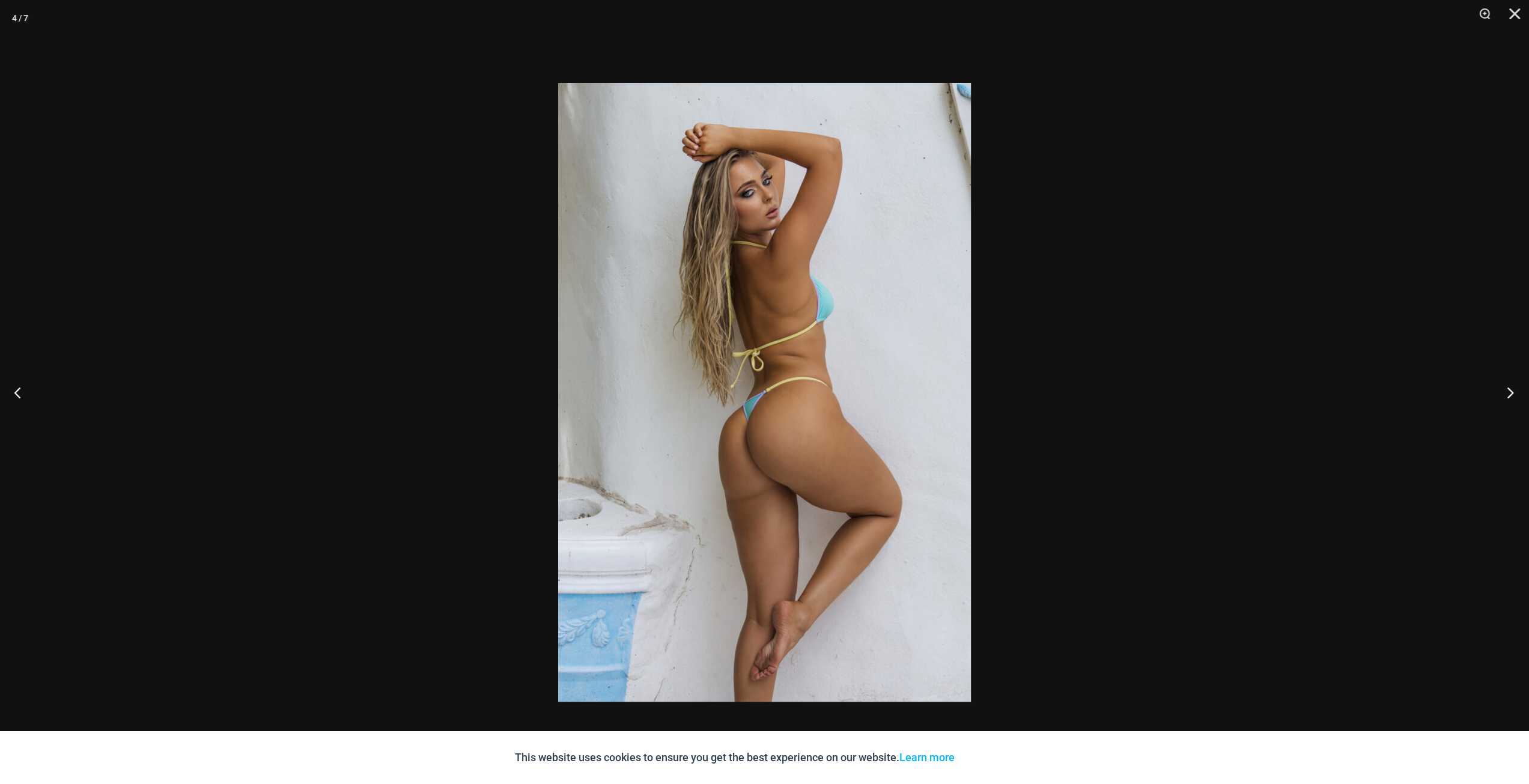
click at [1507, 388] on button "Next" at bounding box center [1506, 392] width 45 height 60
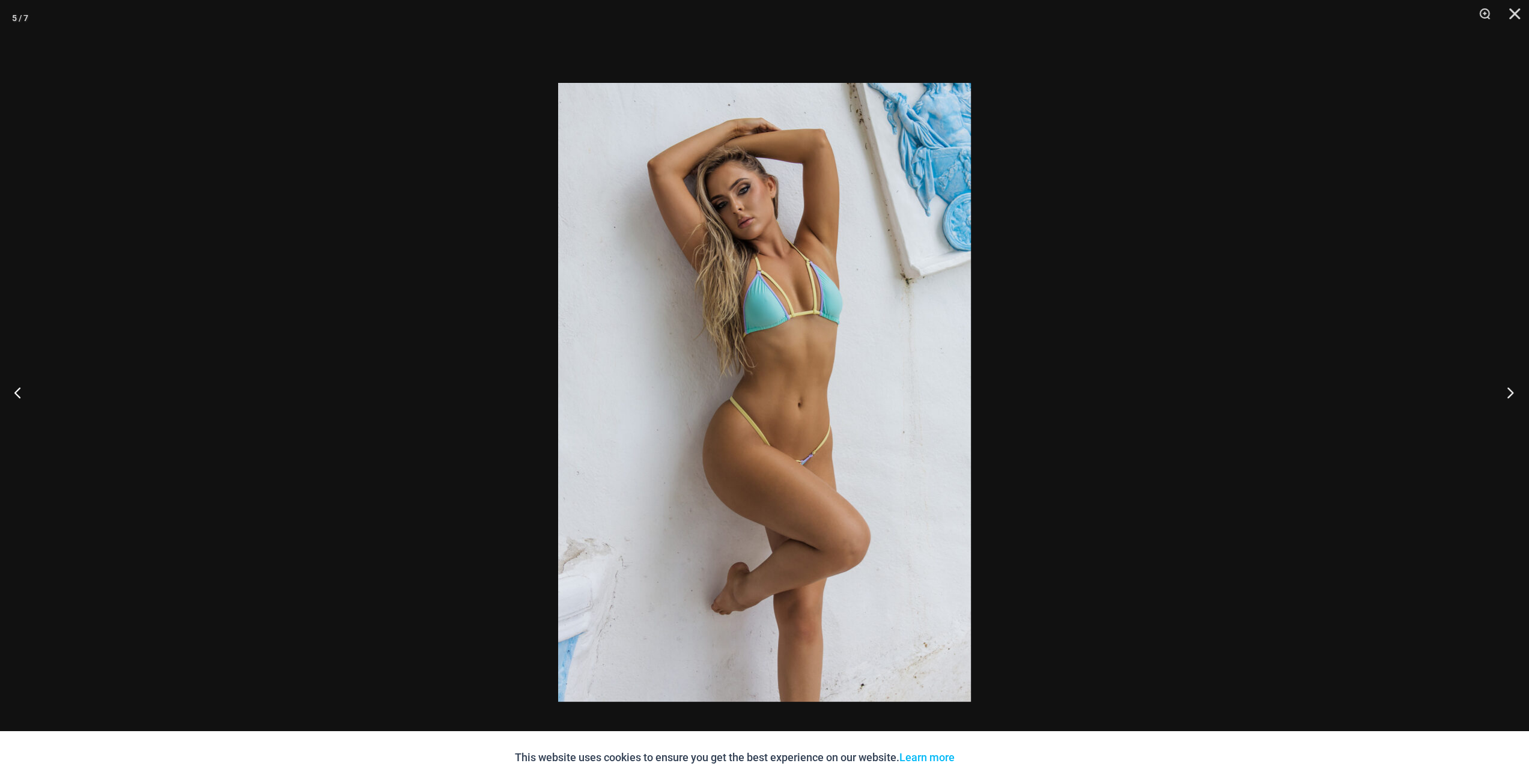
click at [1508, 388] on button "Next" at bounding box center [1506, 392] width 45 height 60
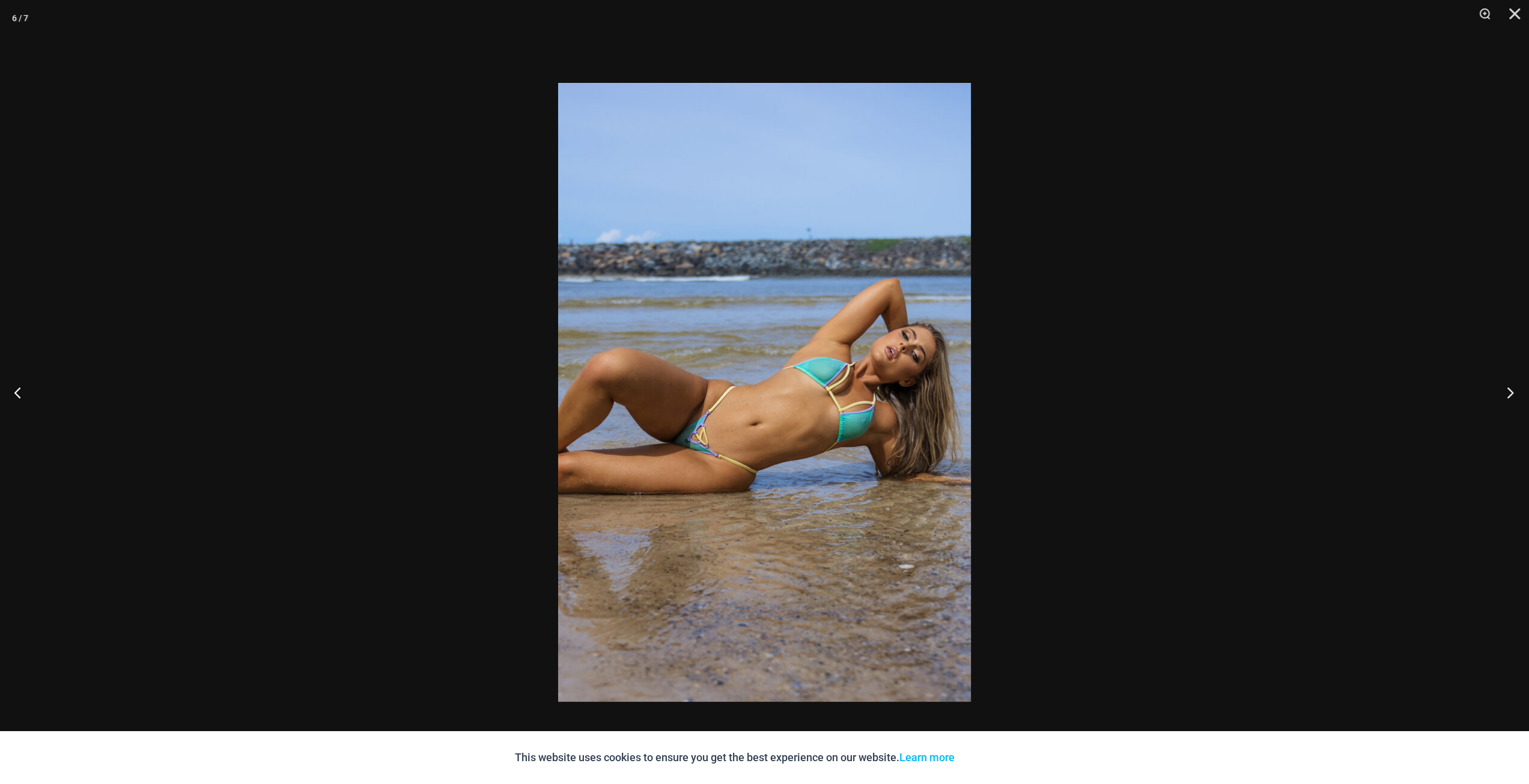
click at [1508, 388] on button "Next" at bounding box center [1506, 392] width 45 height 60
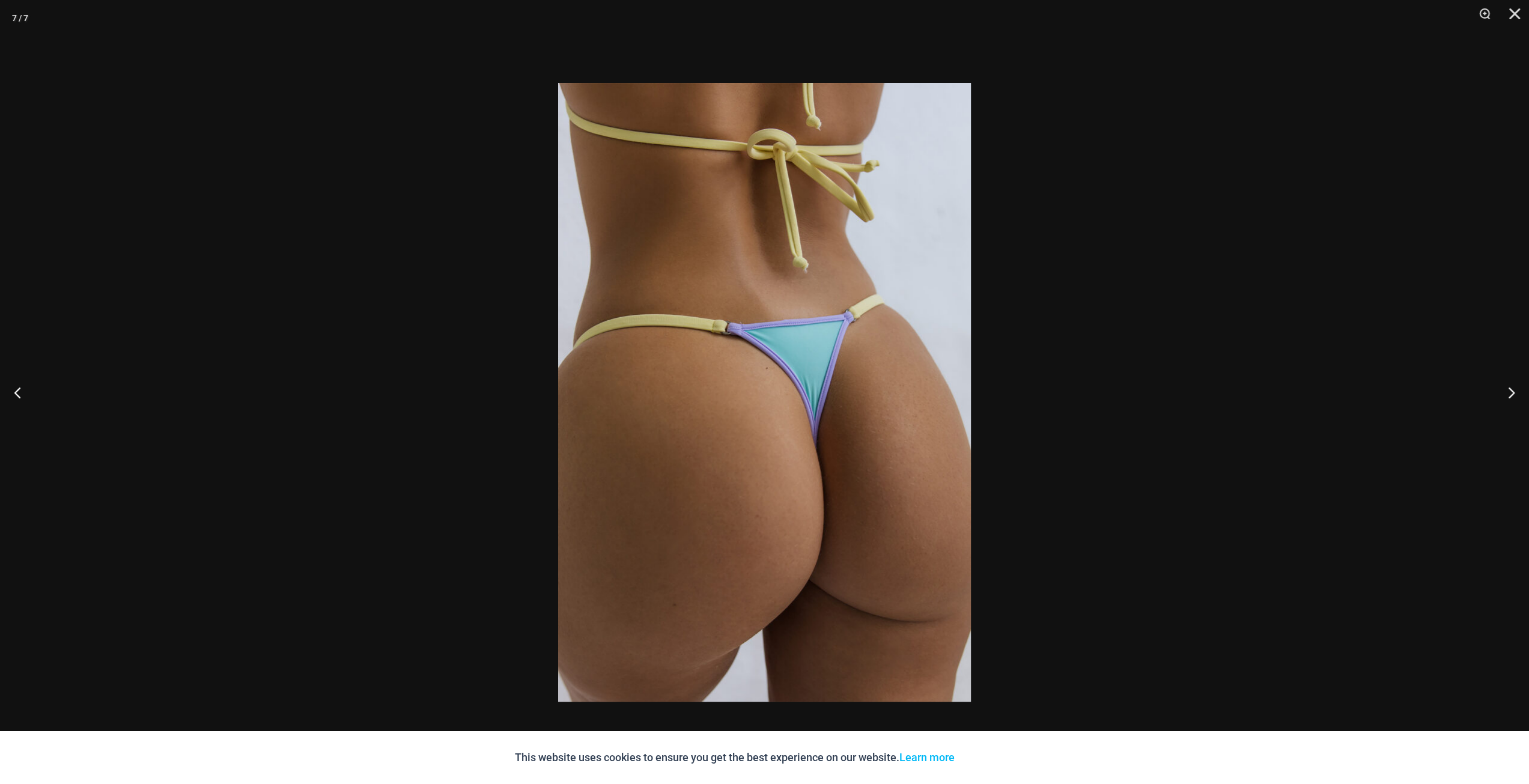
click at [1334, 391] on div at bounding box center [764, 392] width 1529 height 784
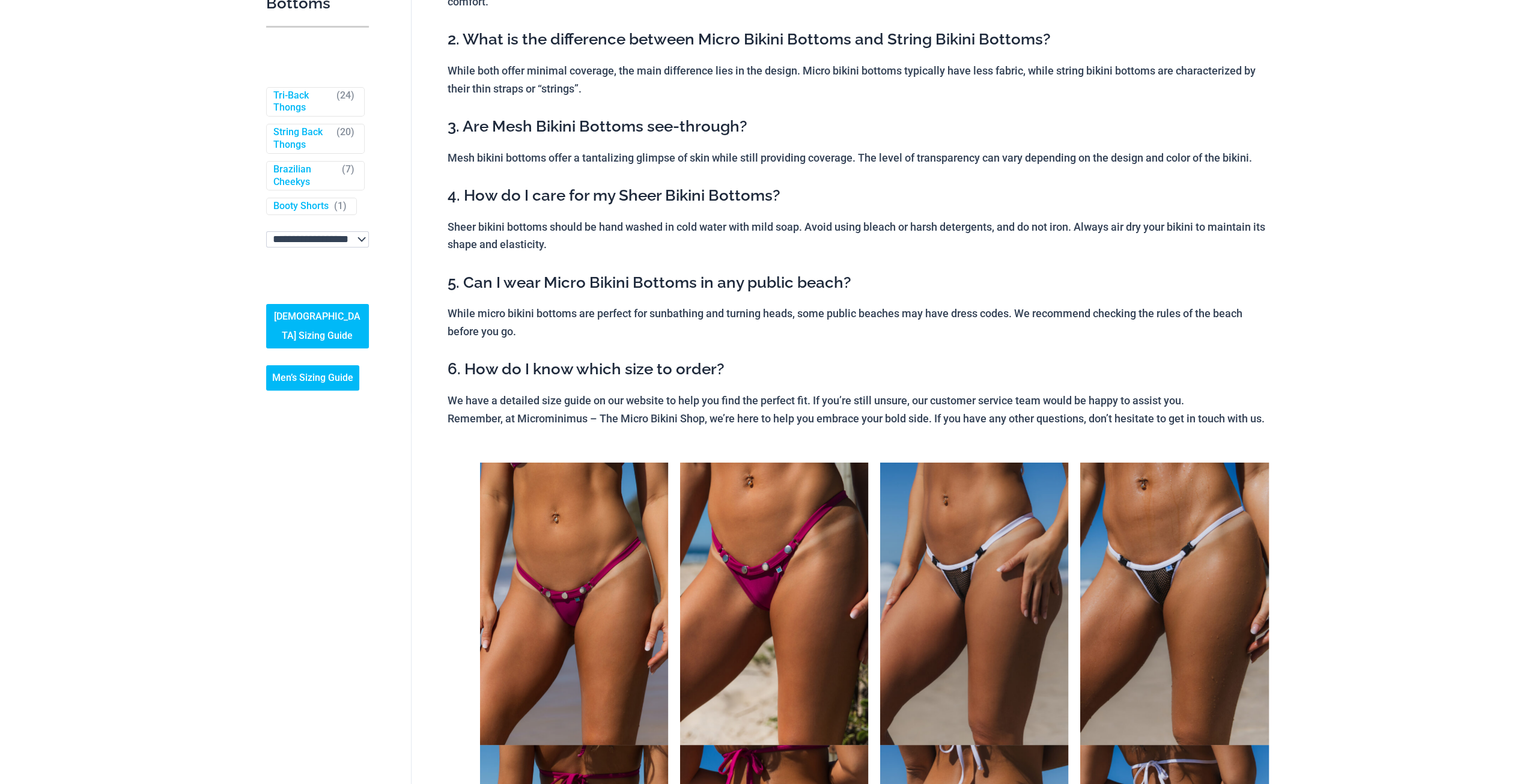
scroll to position [361, 0]
